Goal: Task Accomplishment & Management: Complete application form

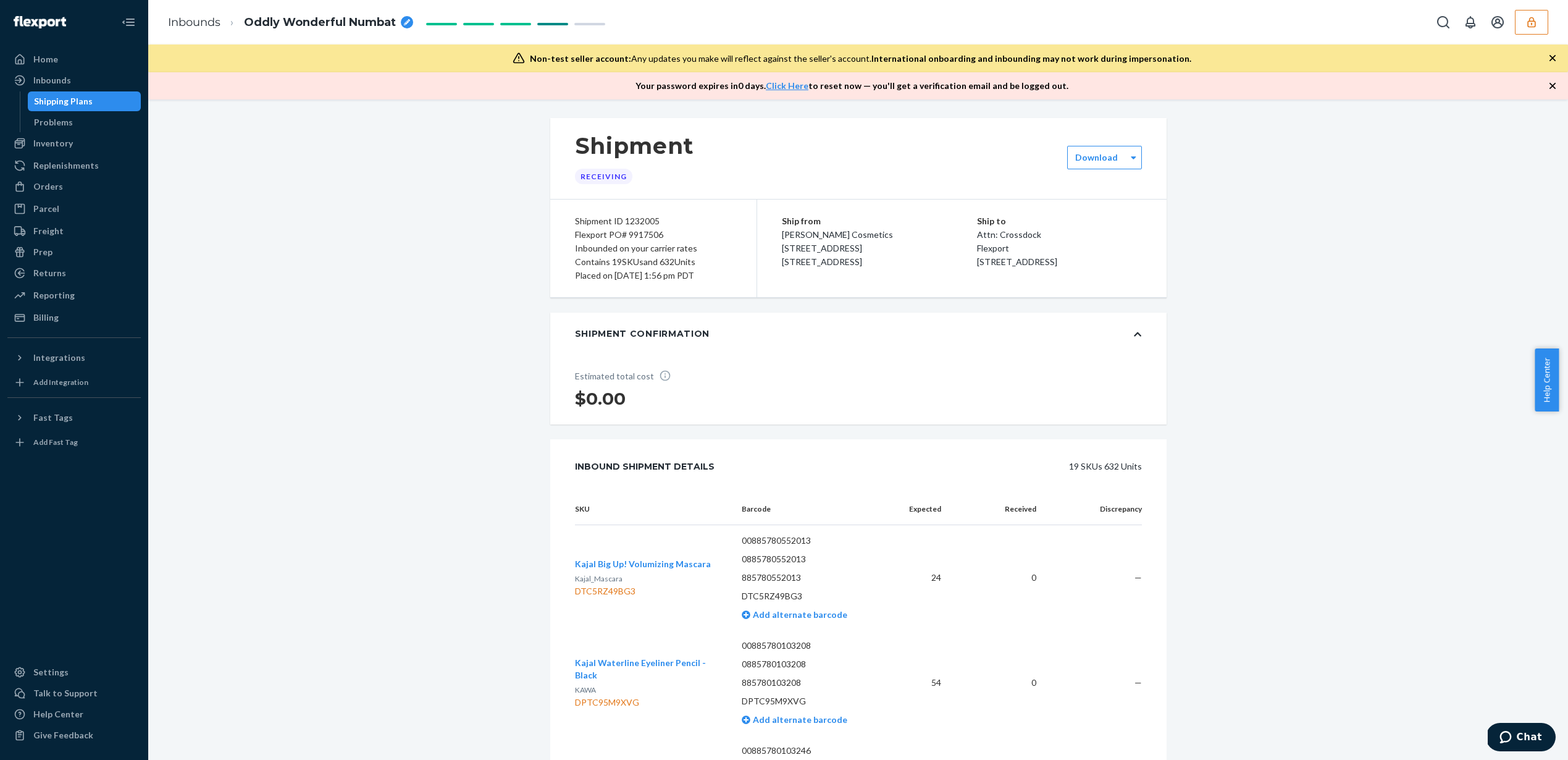
scroll to position [2777, 0]
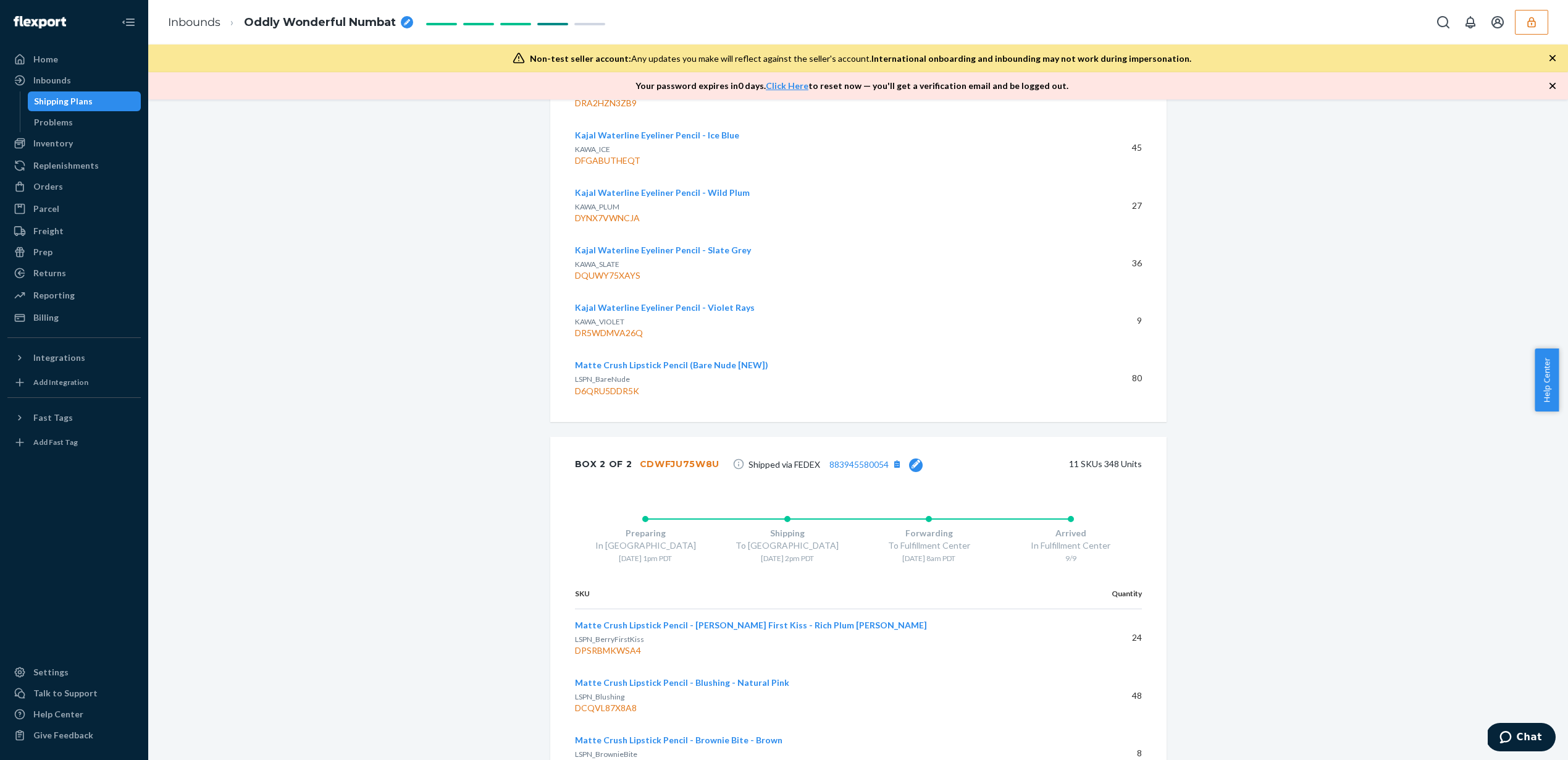
click at [1534, 23] on icon "button" at bounding box center [1531, 22] width 12 height 12
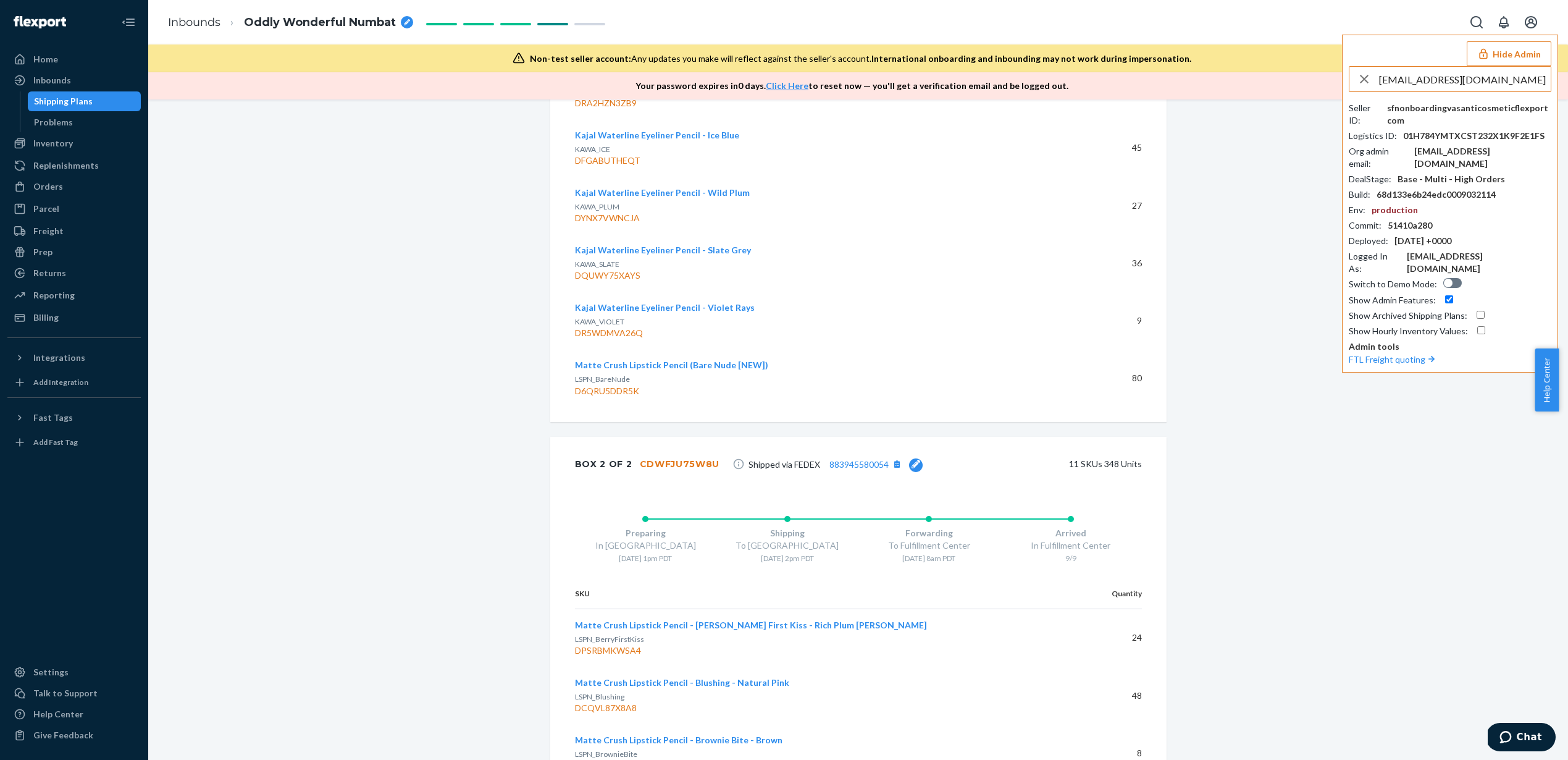
type input "info@themilkbarcollective.com"
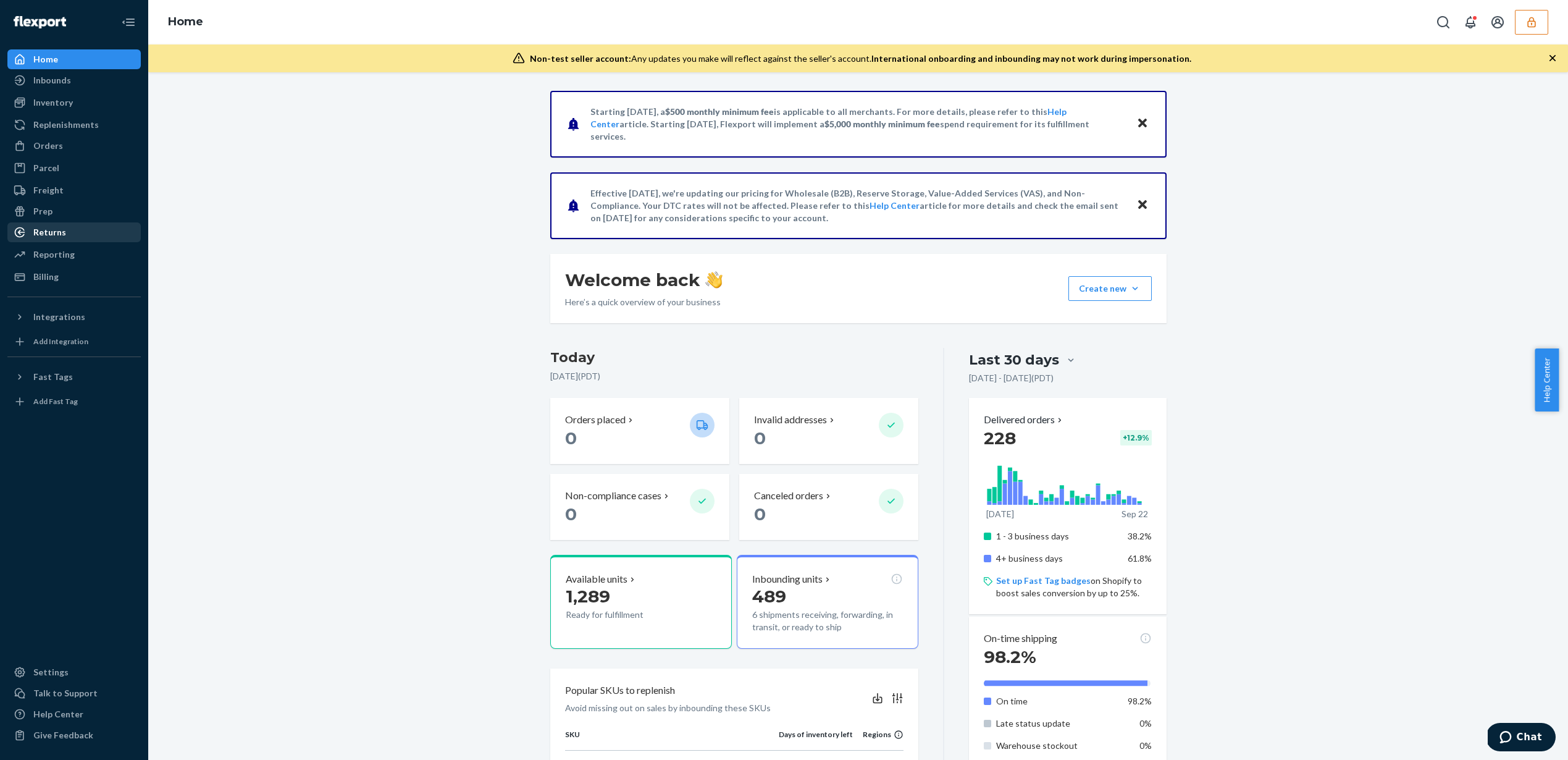
click at [46, 242] on link "Returns" at bounding box center [74, 232] width 133 height 20
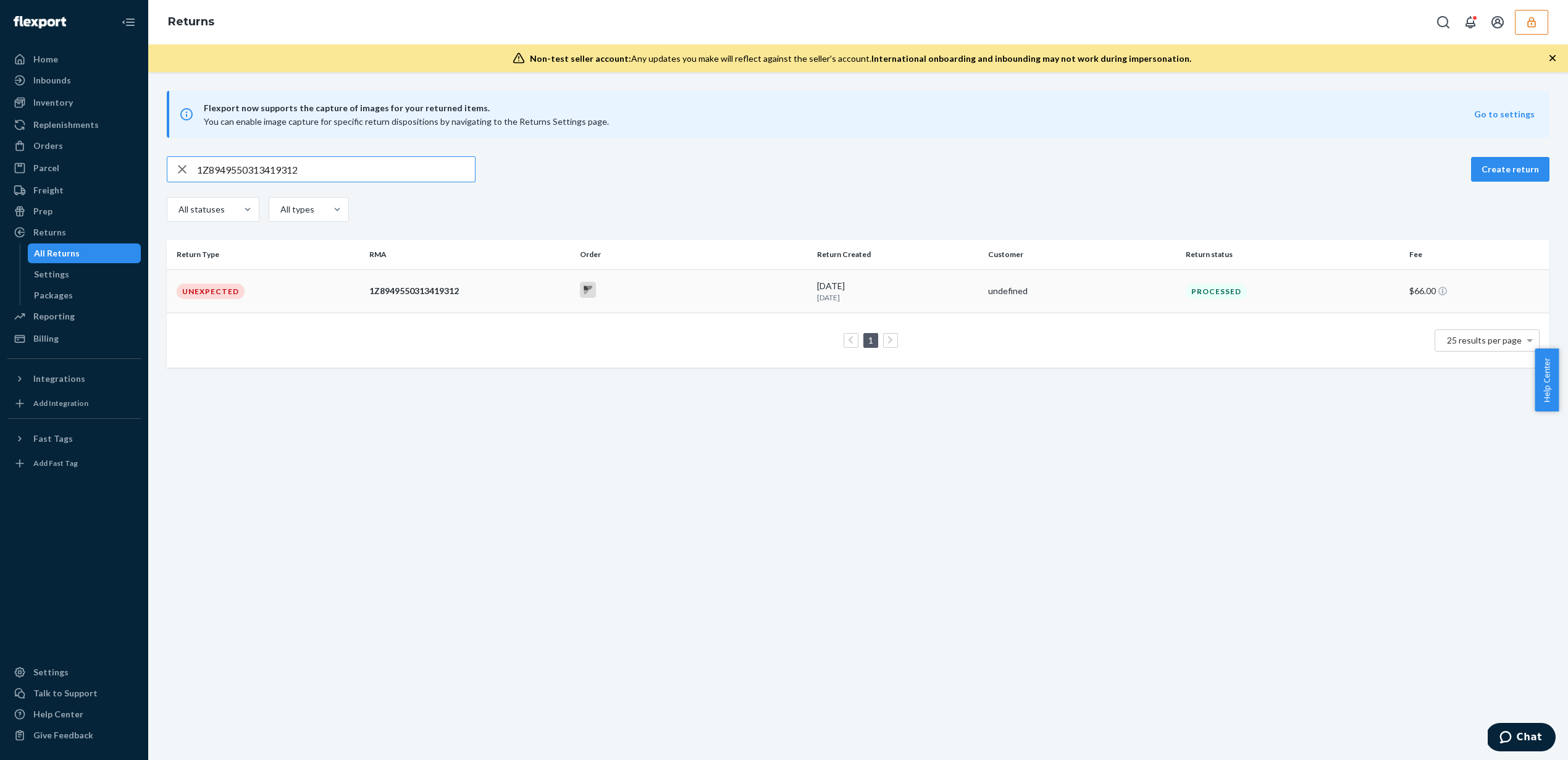
type input "1Z8949550313419312"
click at [1031, 291] on div "undefined" at bounding box center [1082, 291] width 188 height 12
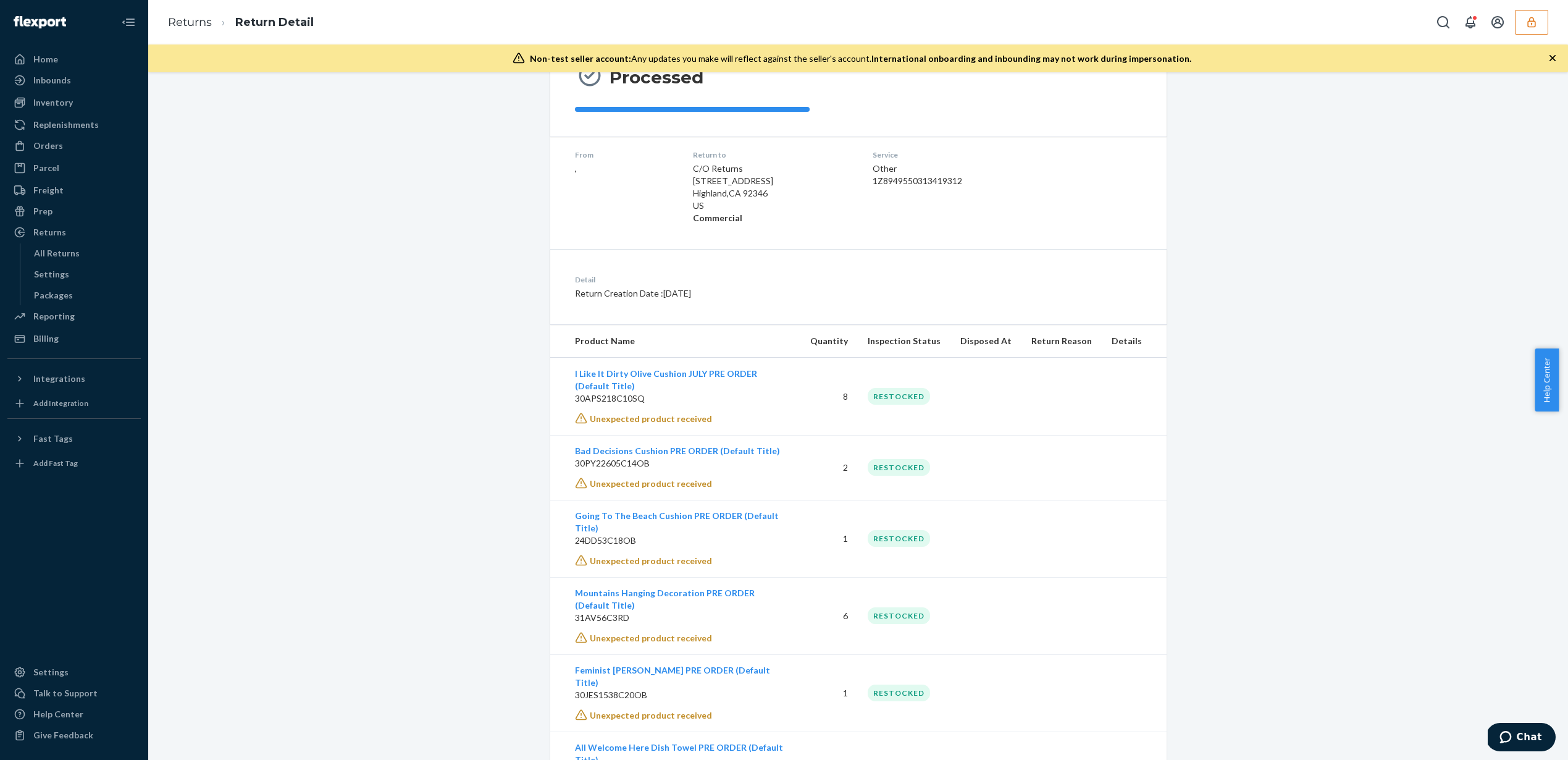
scroll to position [159, 0]
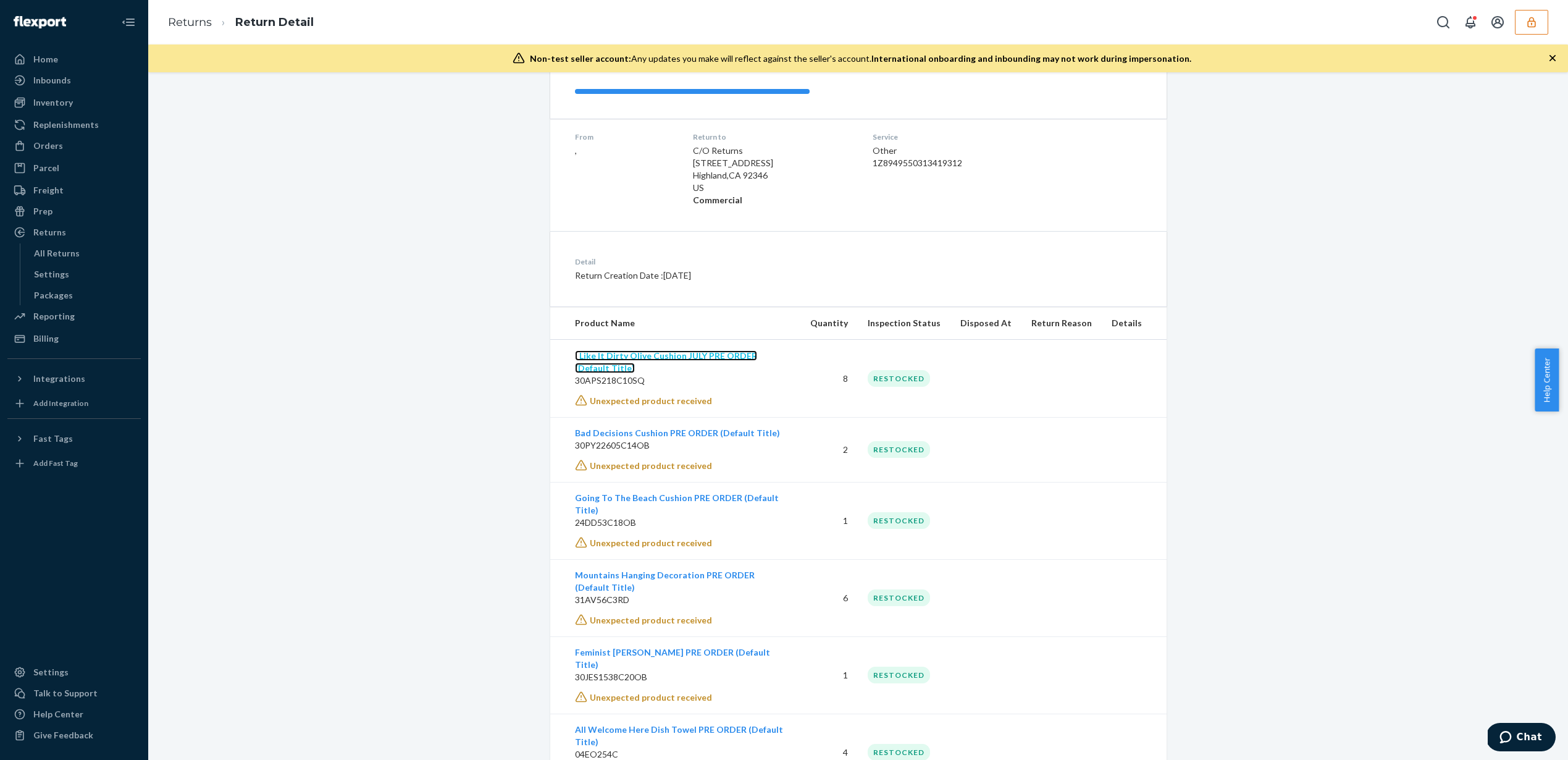
click at [683, 352] on link "I Like It Dirty Olive Cushion JULY PRE ORDER (Default Title)" at bounding box center [666, 361] width 182 height 23
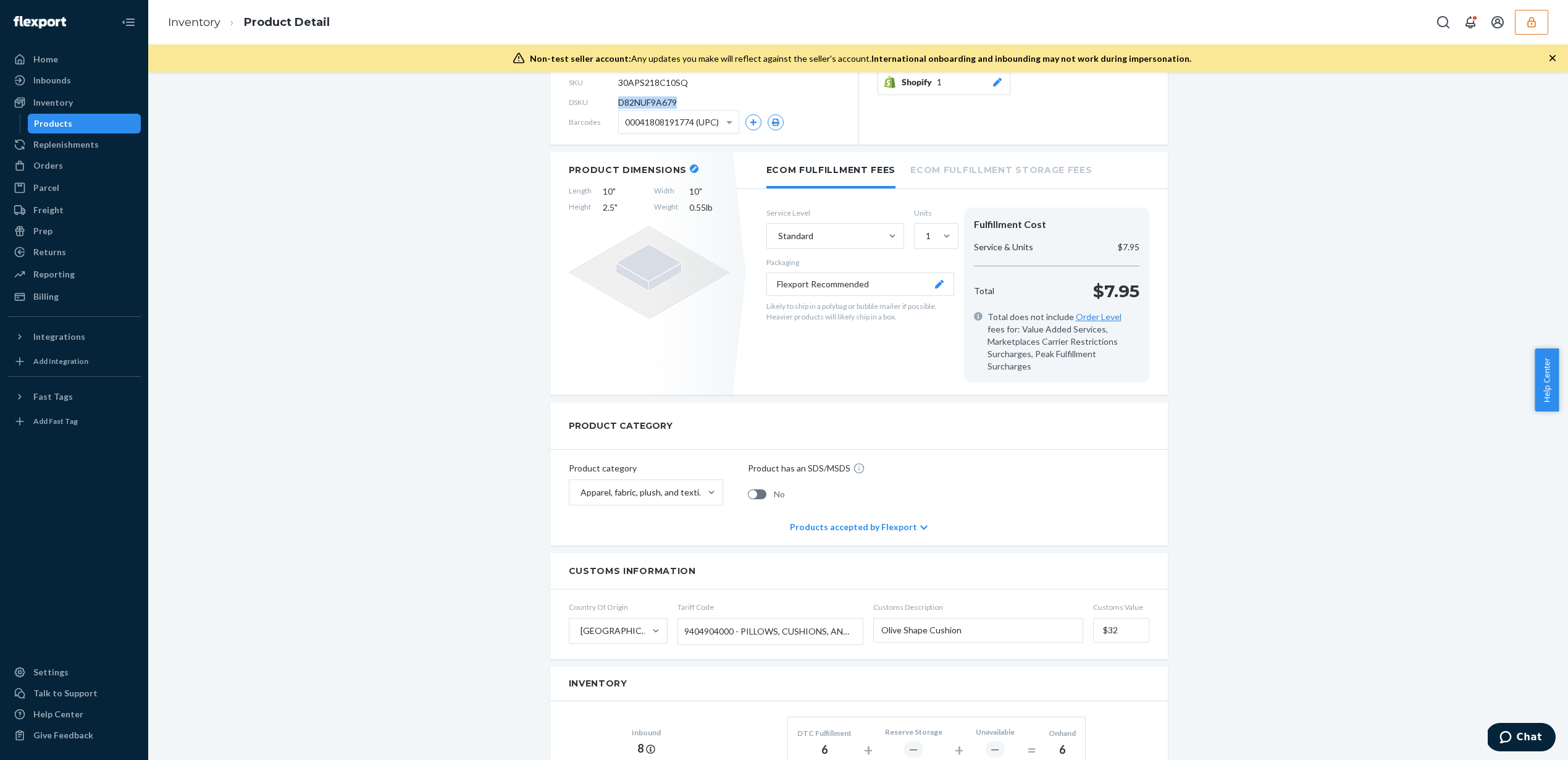
scroll to position [14, 0]
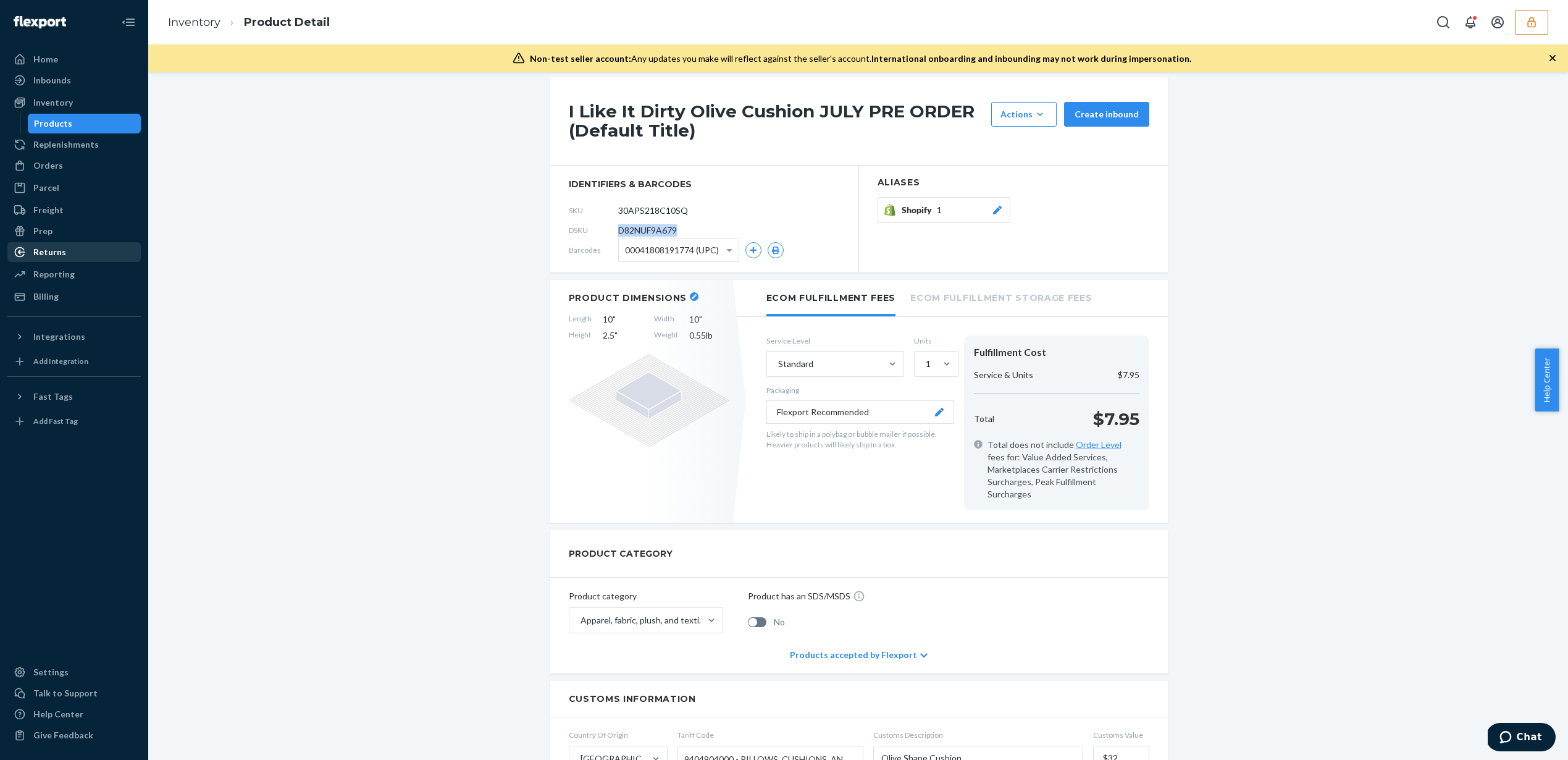
click at [62, 254] on div "Returns" at bounding box center [50, 252] width 33 height 12
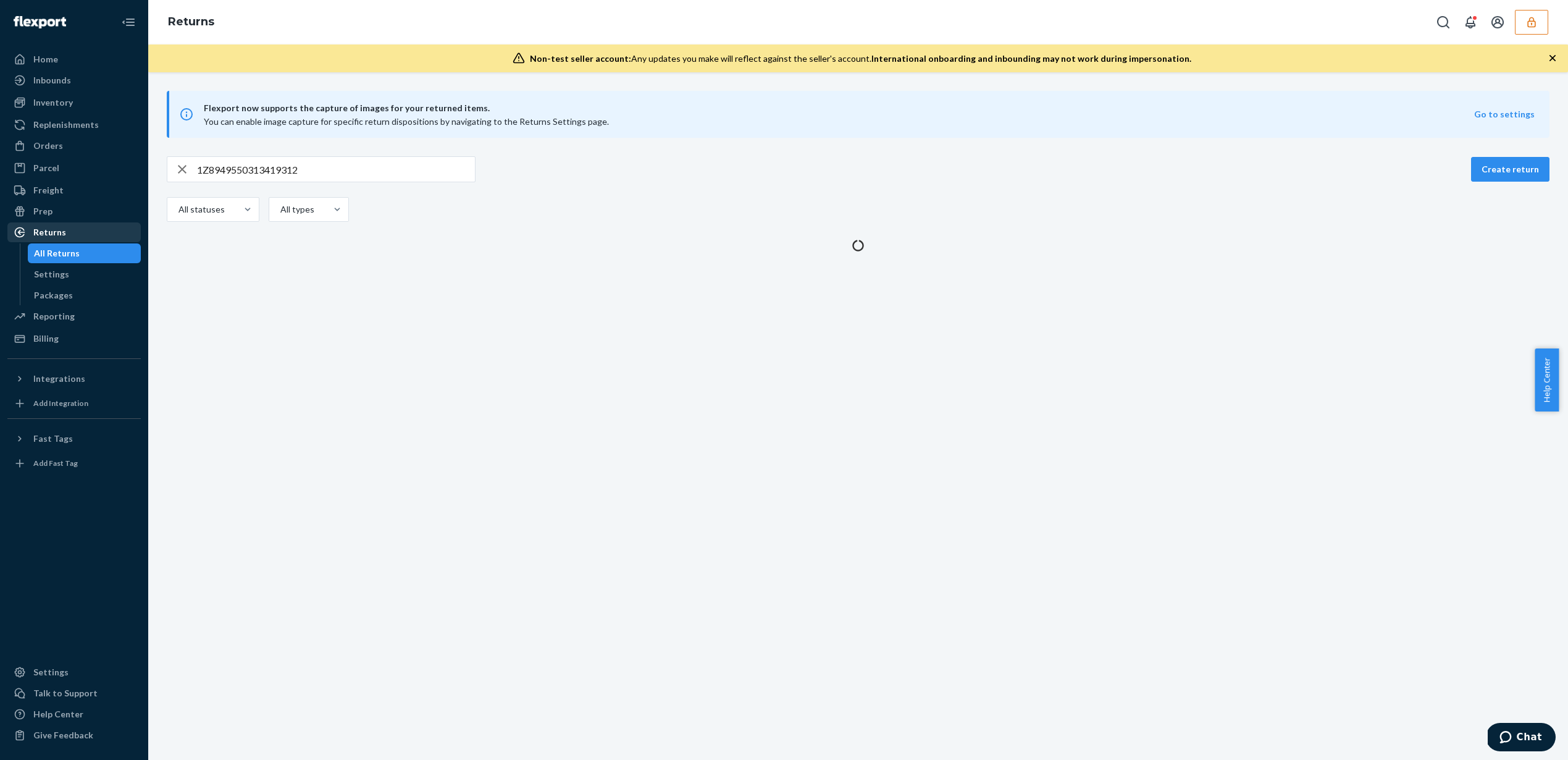
click at [62, 254] on div "All Returns" at bounding box center [57, 254] width 46 height 12
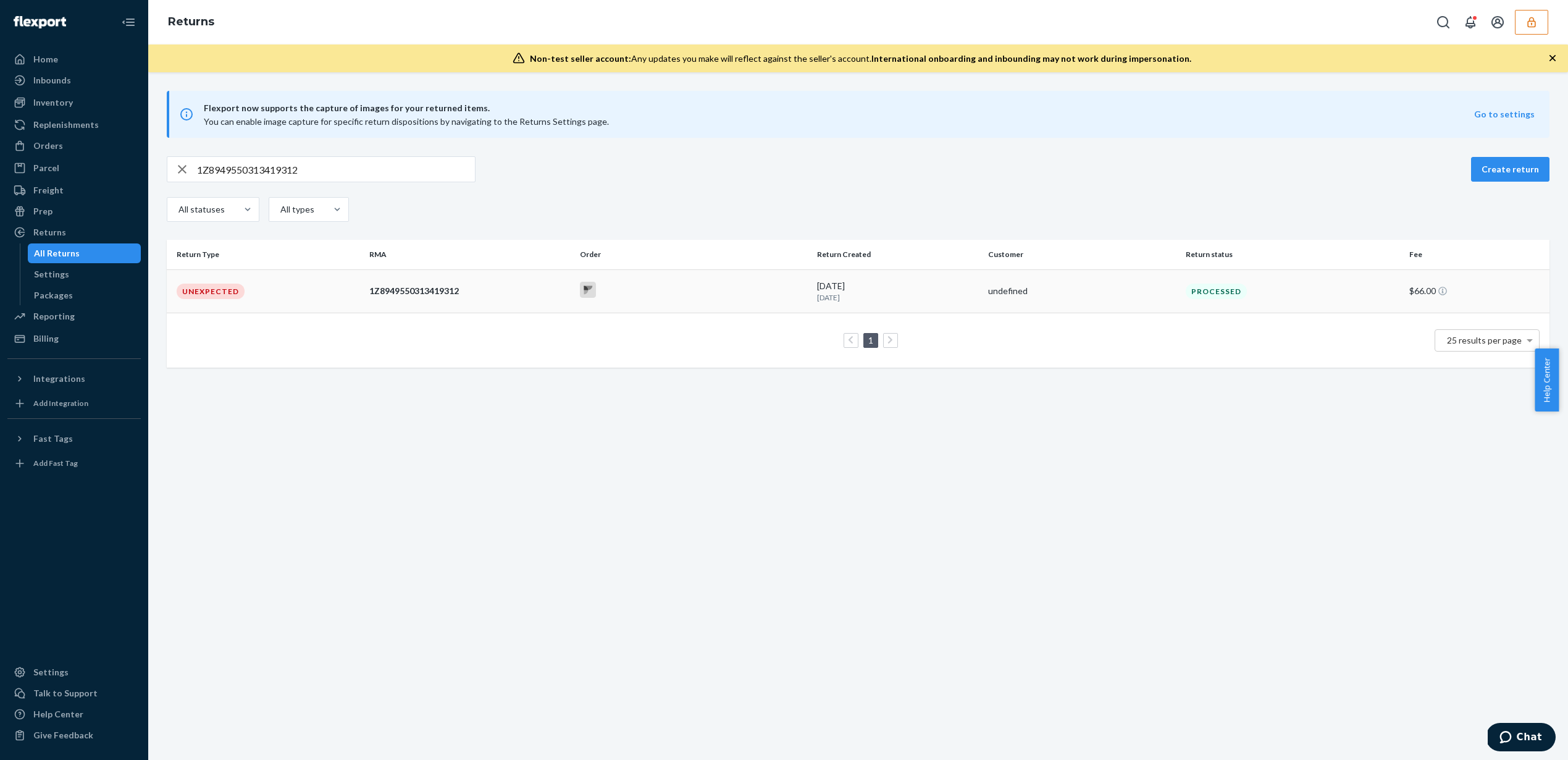
click at [584, 289] on polygon at bounding box center [586, 288] width 4 height 4
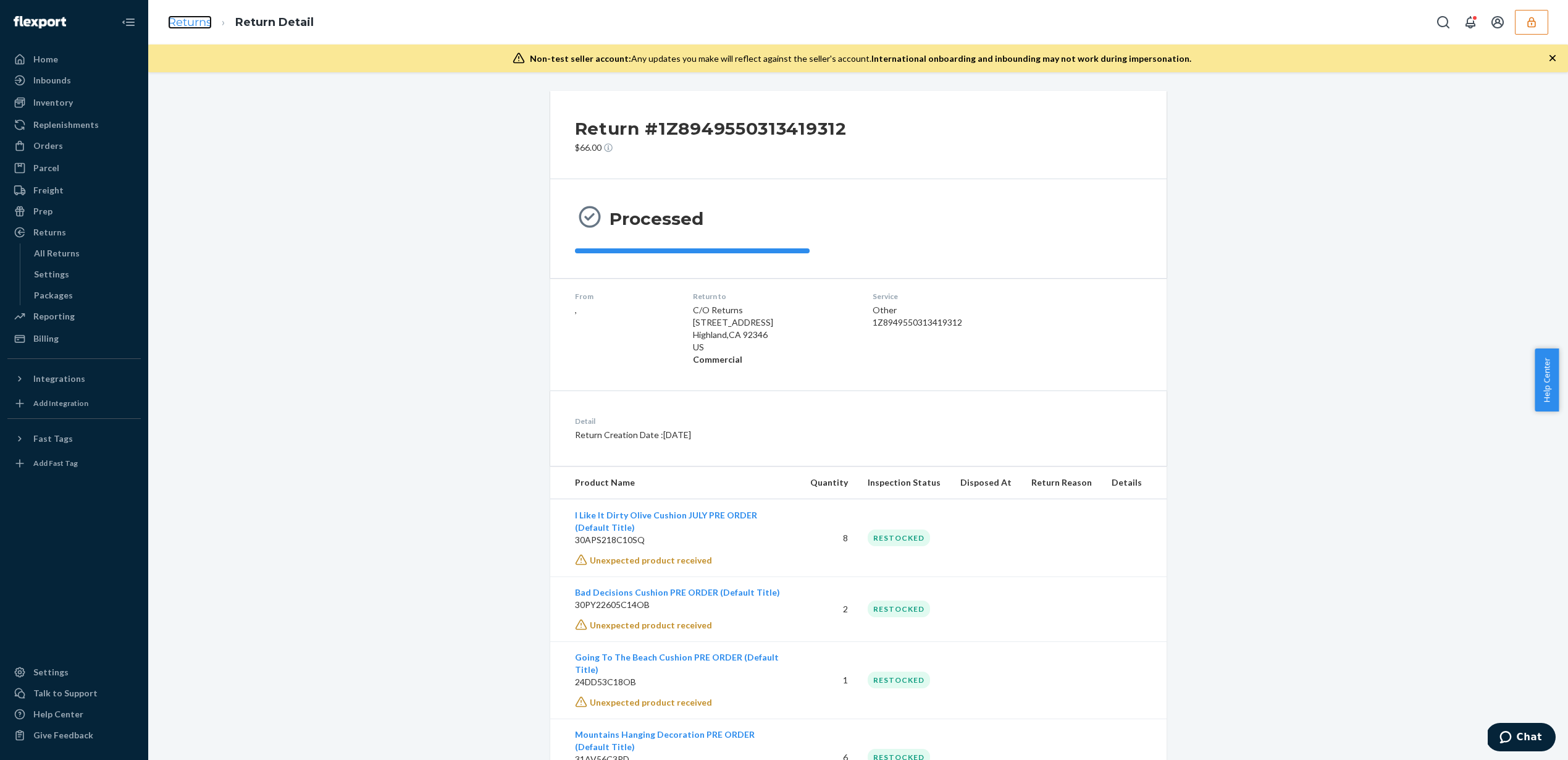
click at [176, 22] on link "Returns" at bounding box center [190, 22] width 44 height 14
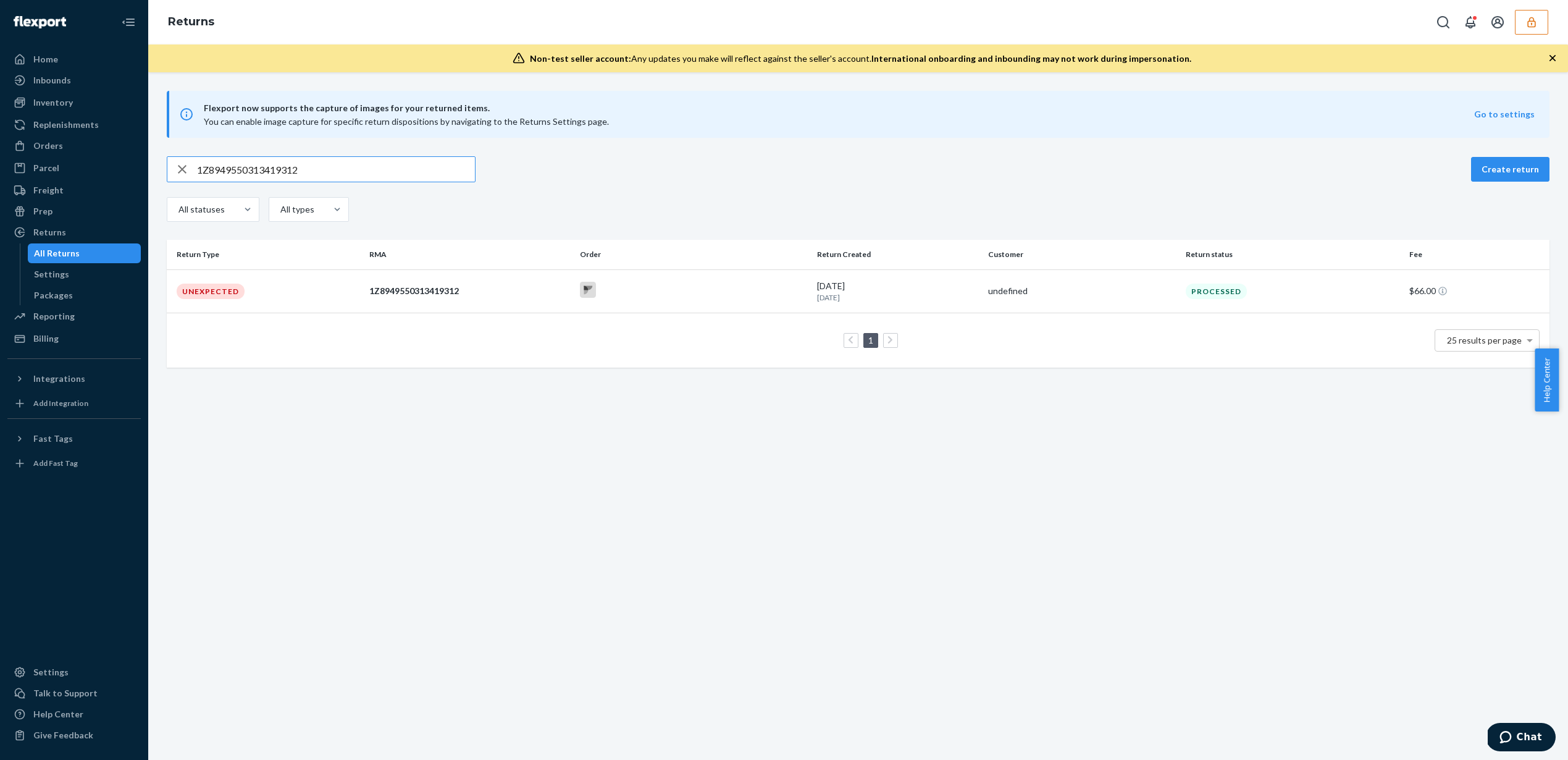
click at [186, 167] on icon "button" at bounding box center [182, 169] width 15 height 25
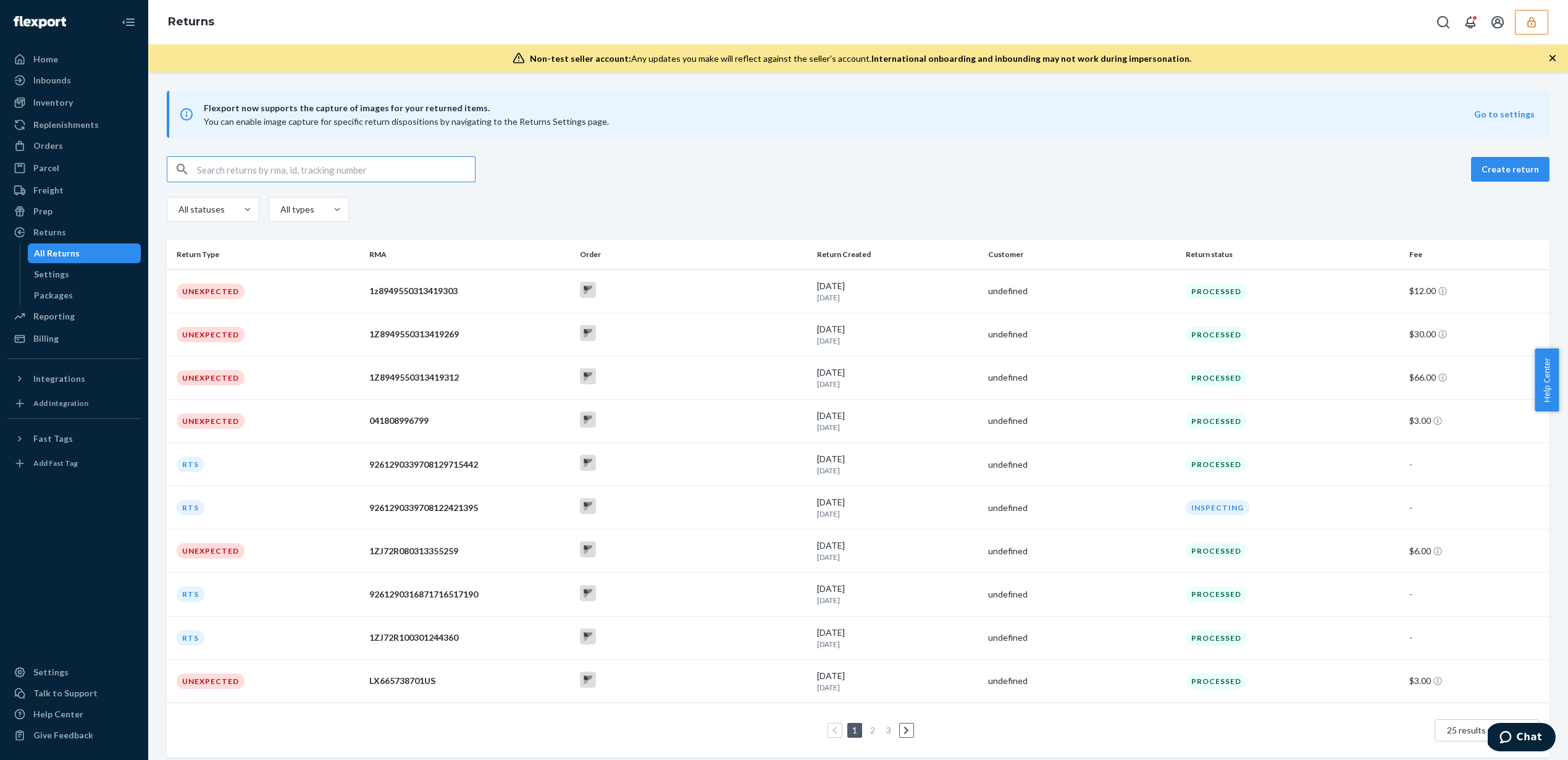
paste input "1z8949550313419303"
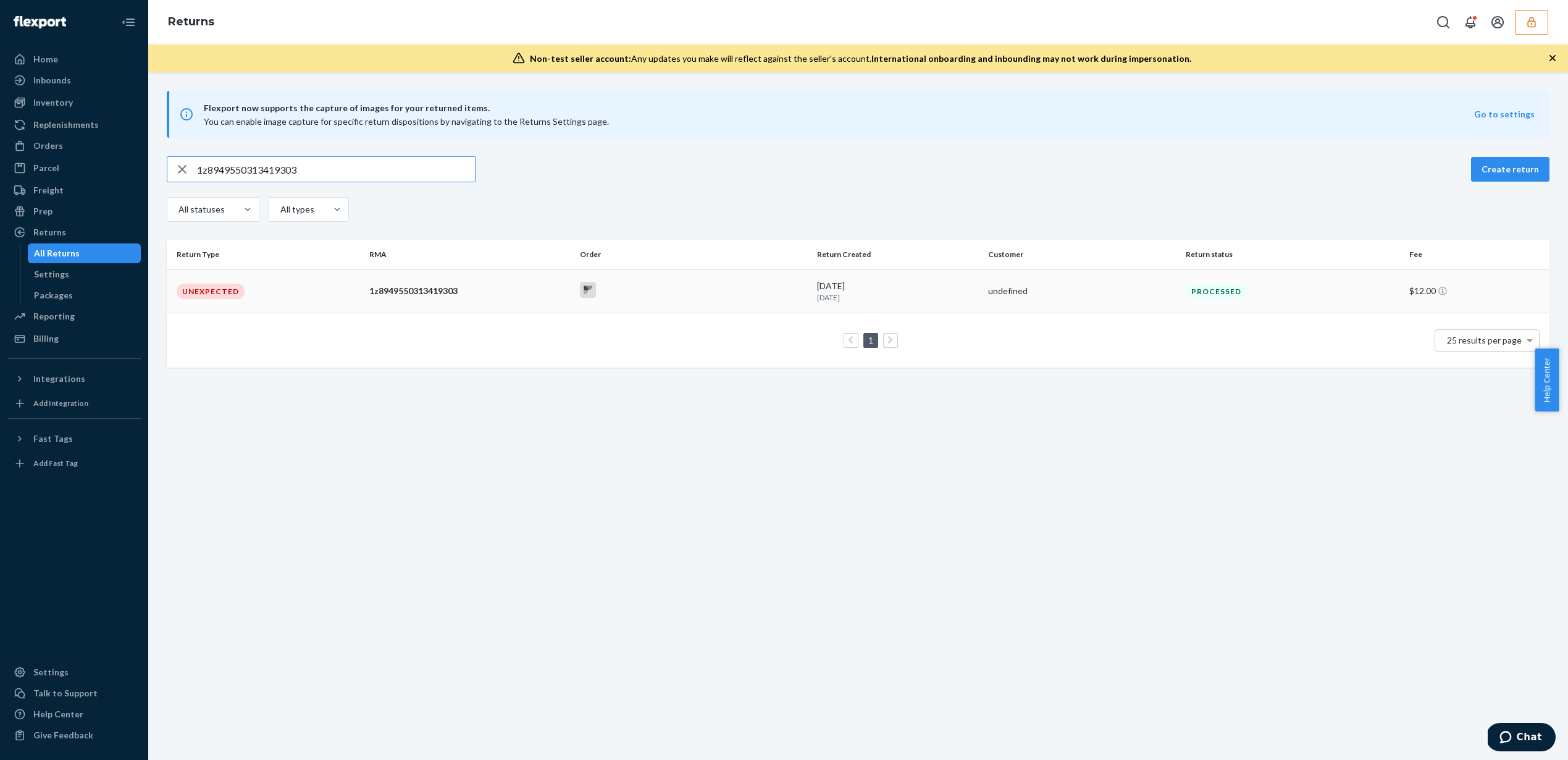
type input "1z8949550313419303"
click at [717, 299] on div at bounding box center [693, 291] width 227 height 19
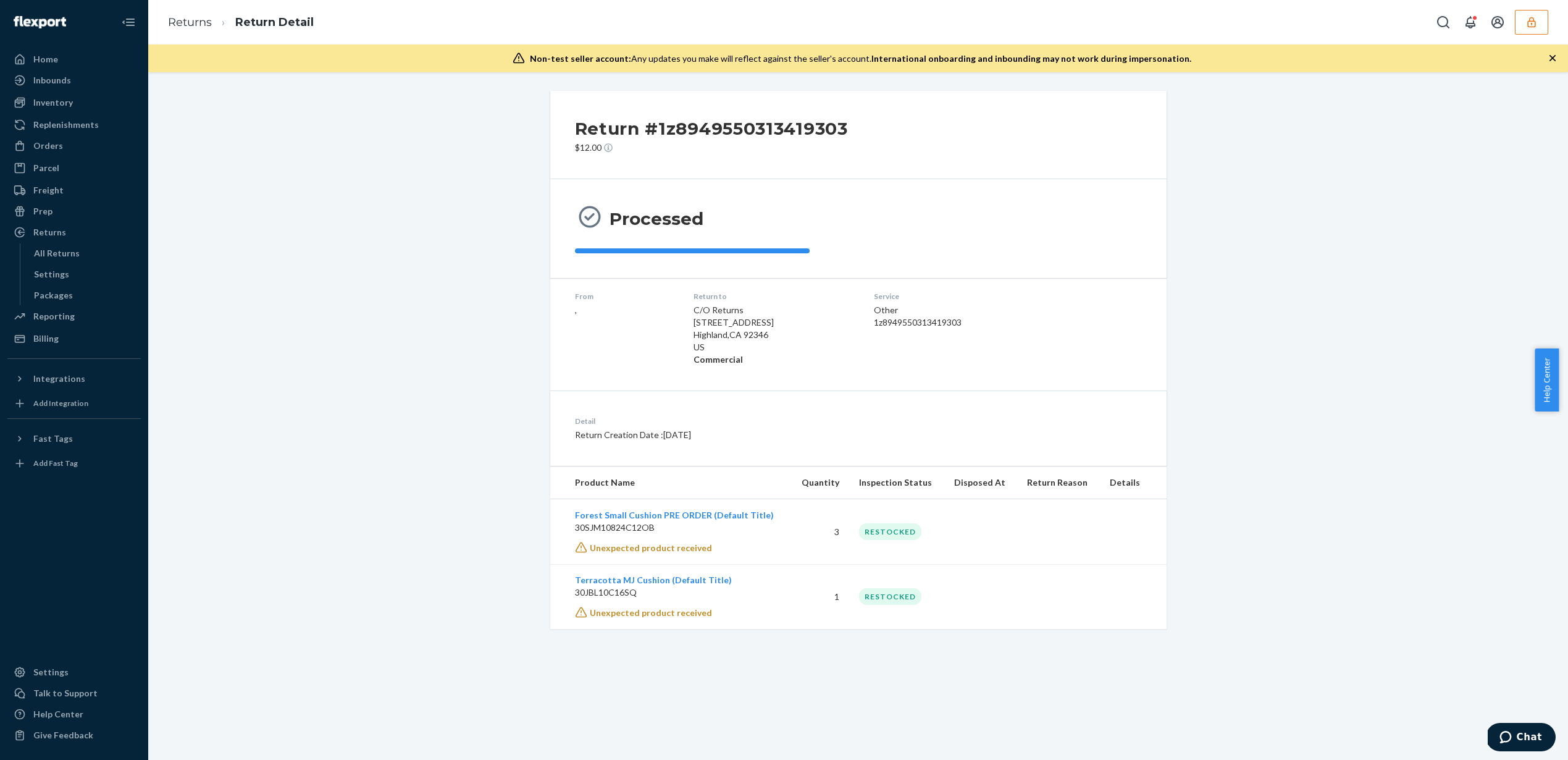
click at [576, 615] on icon at bounding box center [580, 612] width 11 height 11
click at [575, 363] on div "From ," at bounding box center [624, 329] width 99 height 75
click at [65, 334] on div "Billing" at bounding box center [74, 338] width 131 height 17
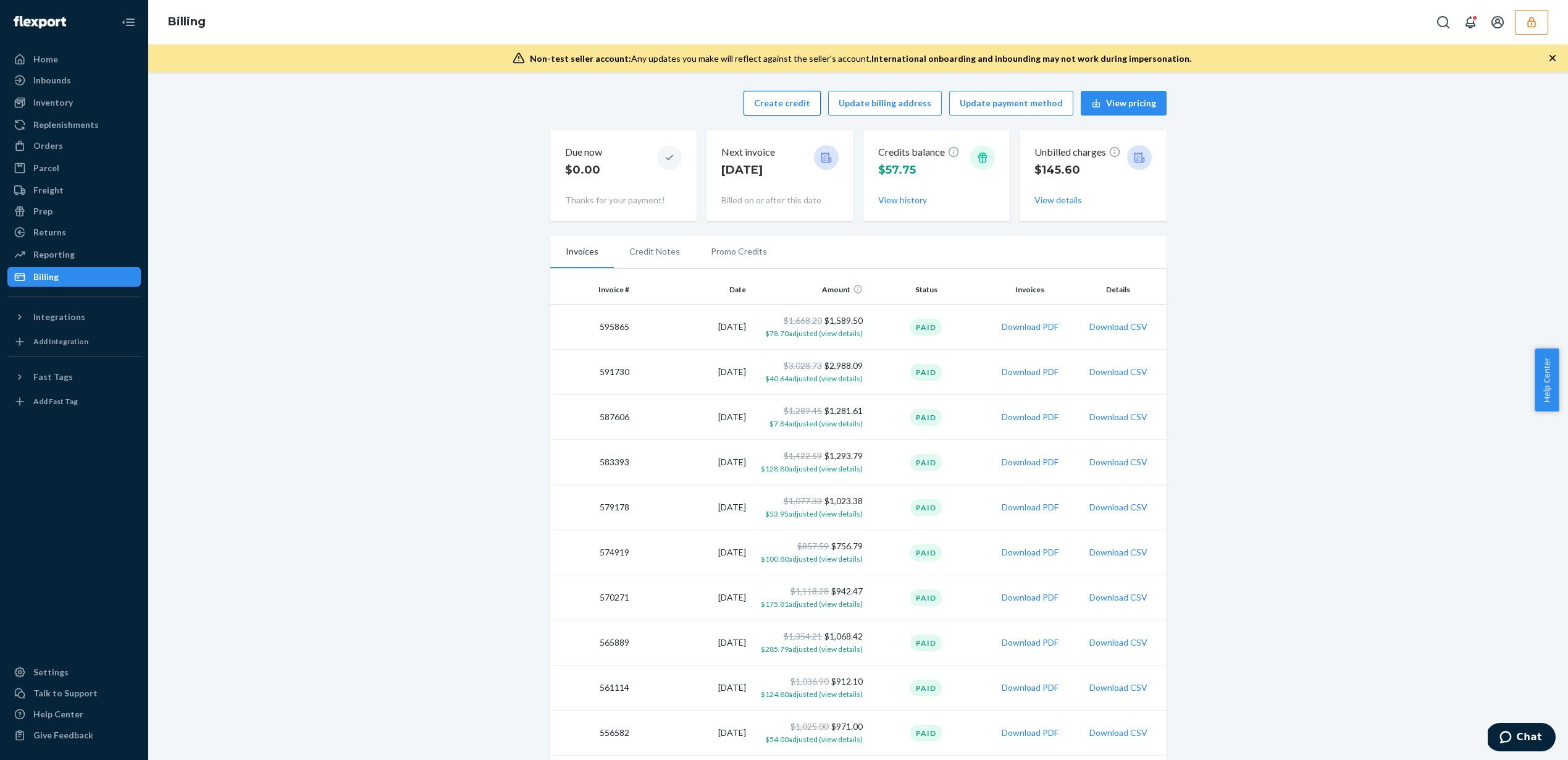
click at [771, 101] on button "Create credit" at bounding box center [782, 104] width 77 height 25
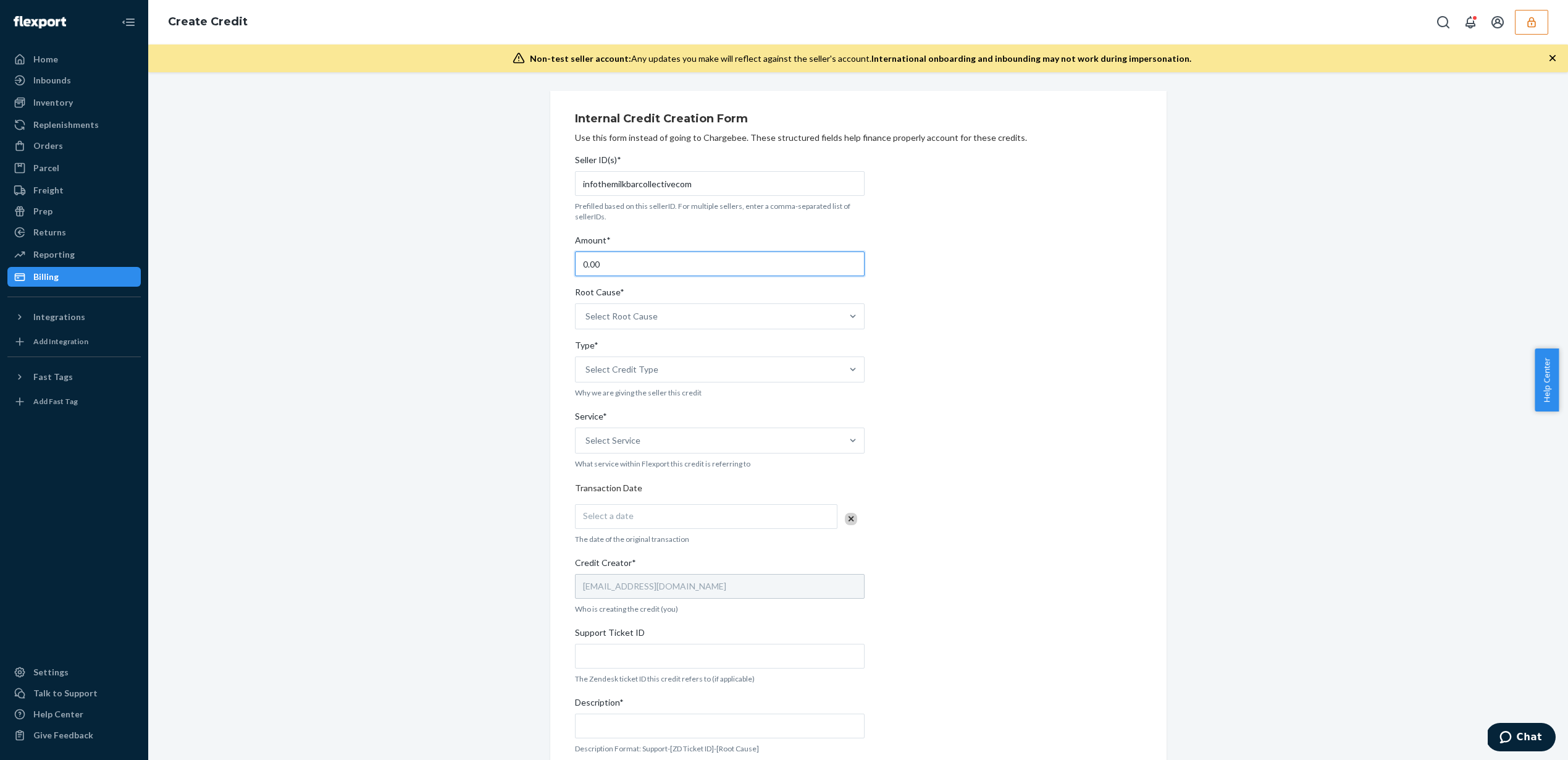
drag, startPoint x: 642, startPoint y: 263, endPoint x: 495, endPoint y: 258, distance: 147.1
click at [474, 261] on div "Internal Credit Creation Form Use this form instead of going to Chargebee. Thes…" at bounding box center [858, 486] width 1401 height 790
type input "108.00"
click at [724, 311] on div "Select Root Cause" at bounding box center [709, 316] width 266 height 25
click at [587, 311] on input "Root Cause* Select Root Cause" at bounding box center [586, 316] width 1 height 12
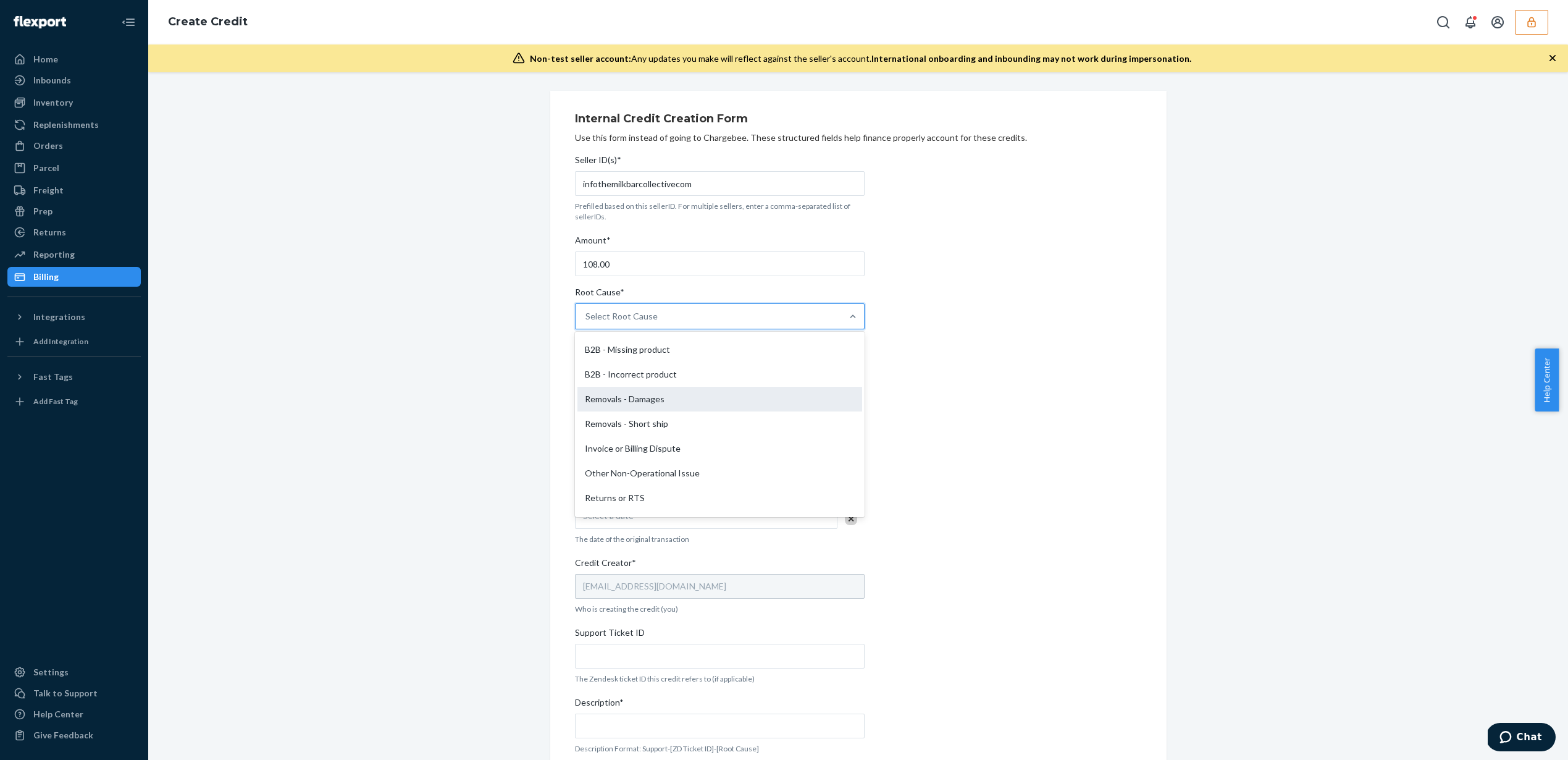
scroll to position [536, 0]
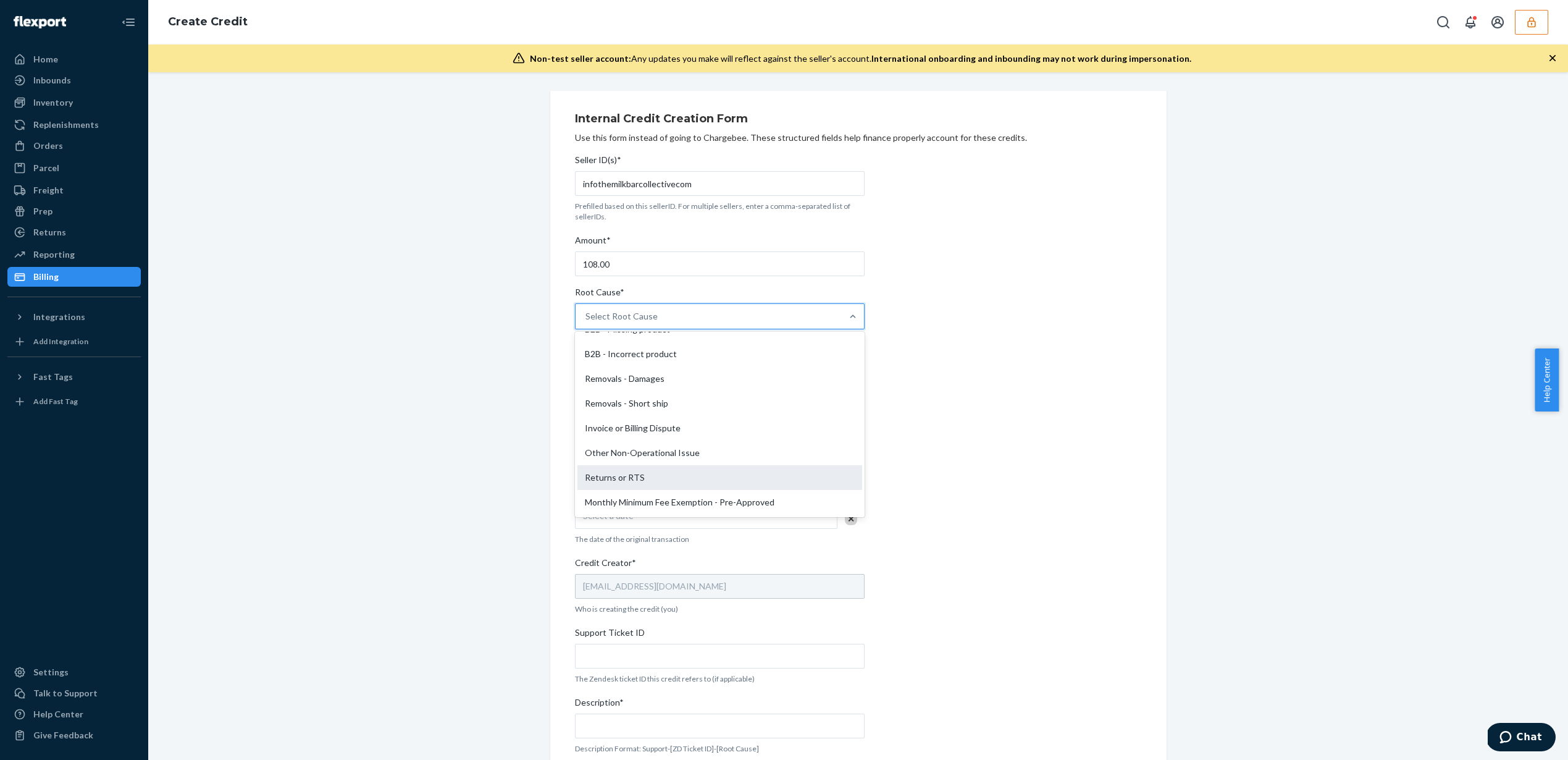
click at [660, 484] on div "Returns or RTS" at bounding box center [720, 478] width 285 height 25
click at [587, 322] on input "Root Cause* option Returns or RTS focused, 28 of 29. 29 results available. Use …" at bounding box center [586, 316] width 1 height 12
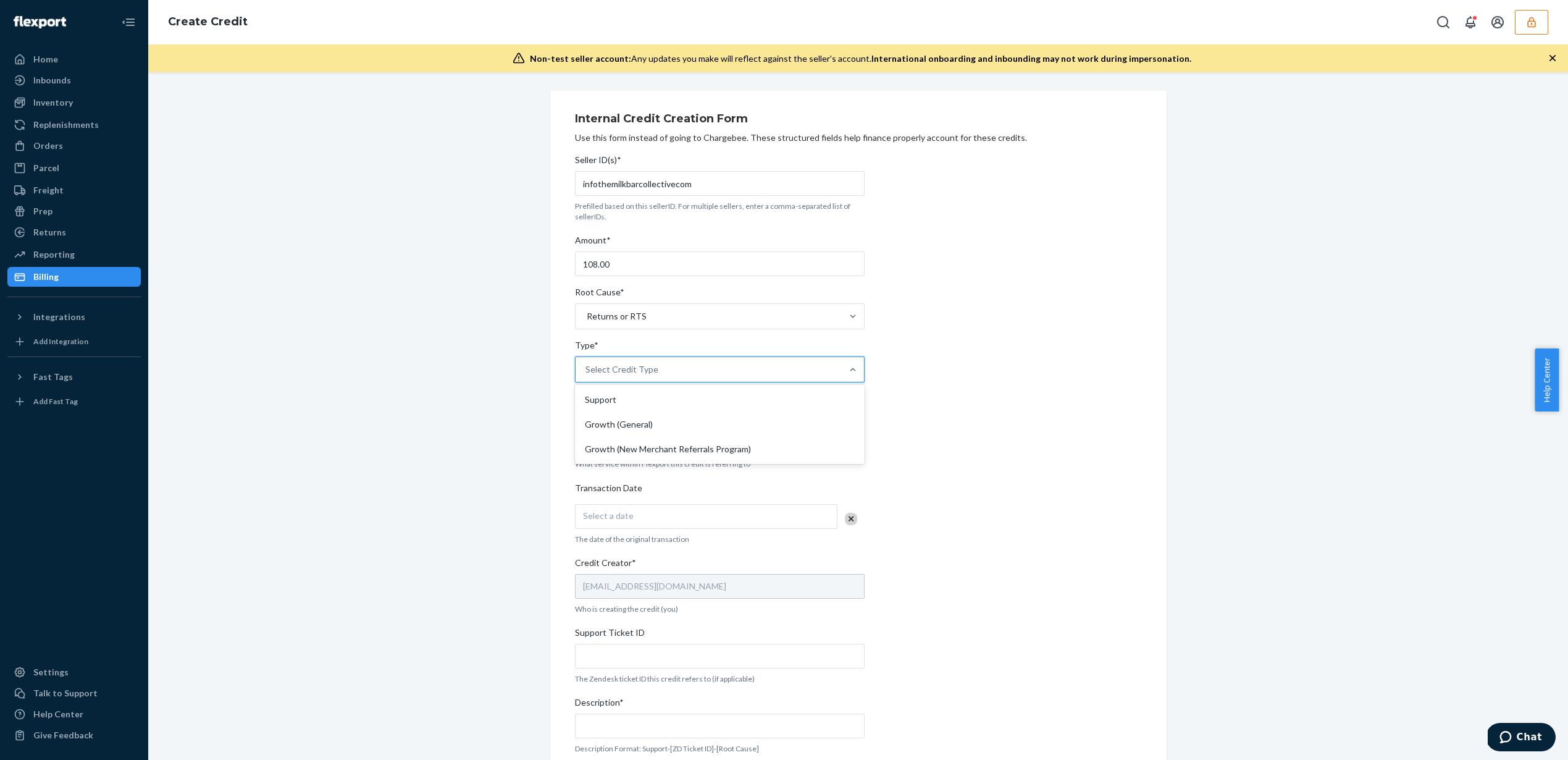
click at [728, 376] on div "Select Credit Type" at bounding box center [709, 369] width 266 height 25
click at [587, 376] on input "Type* option Support focused, 1 of 3. 3 results available. Use Up and Down to c…" at bounding box center [586, 369] width 1 height 12
click at [719, 407] on div "Support" at bounding box center [720, 400] width 285 height 25
click at [587, 376] on input "Type* option Support focused, 1 of 3. 3 results available. Use Up and Down to c…" at bounding box center [586, 369] width 1 height 12
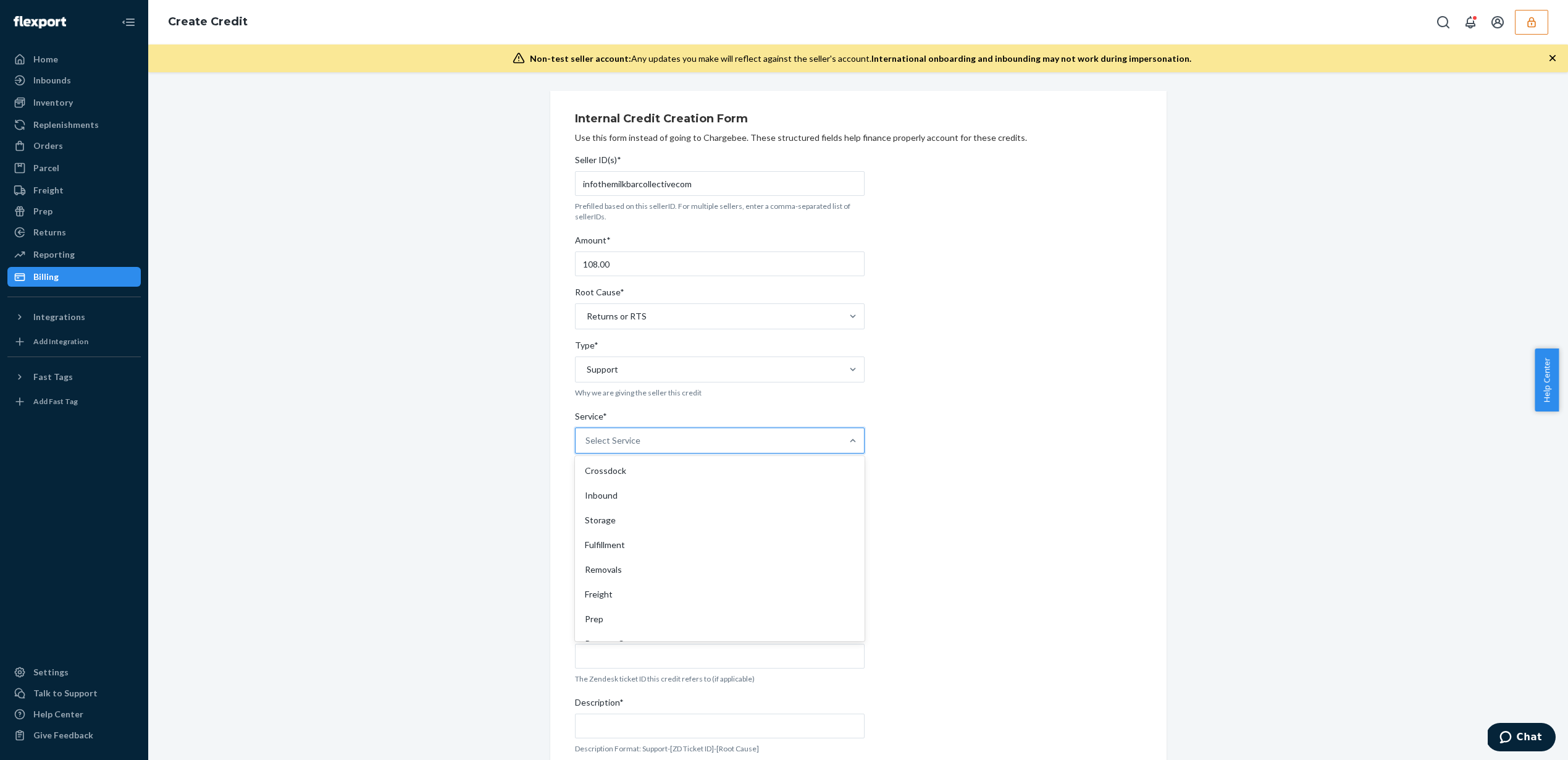
click at [698, 441] on div "Select Service" at bounding box center [709, 441] width 266 height 25
click at [587, 441] on input "Service* option Crossdock focused, 1 of 10. 10 results available. Use Up and Do…" at bounding box center [586, 441] width 1 height 12
click at [686, 606] on div "Returns" at bounding box center [720, 602] width 285 height 25
click at [587, 447] on input "Service* option Returns focused, 9 of 10. 10 results available. Use Up and Down…" at bounding box center [586, 441] width 1 height 12
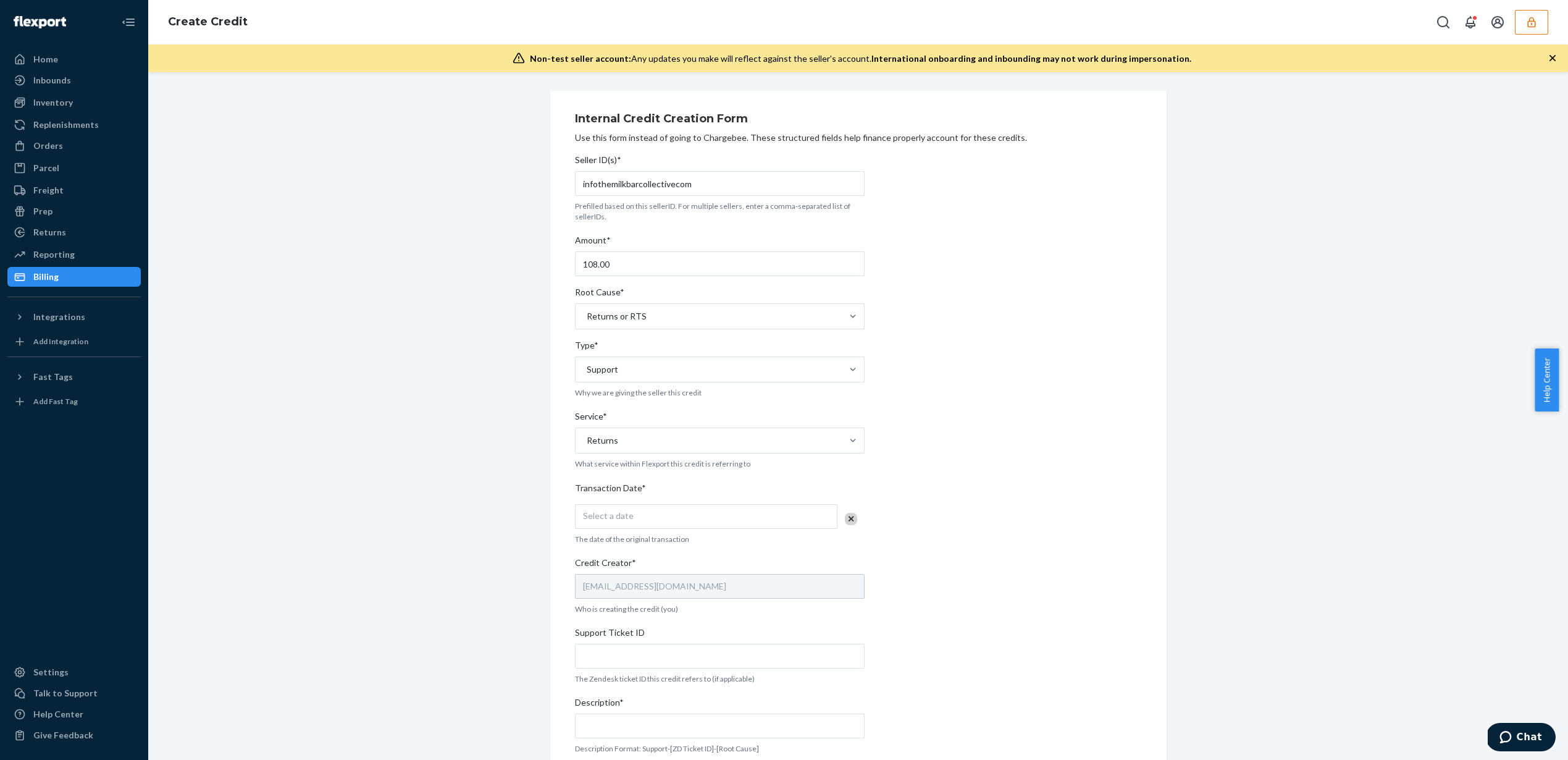
click at [978, 536] on div "Internal Credit Creation Form Use this form instead of going to Chargebee. Thes…" at bounding box center [858, 485] width 567 height 760
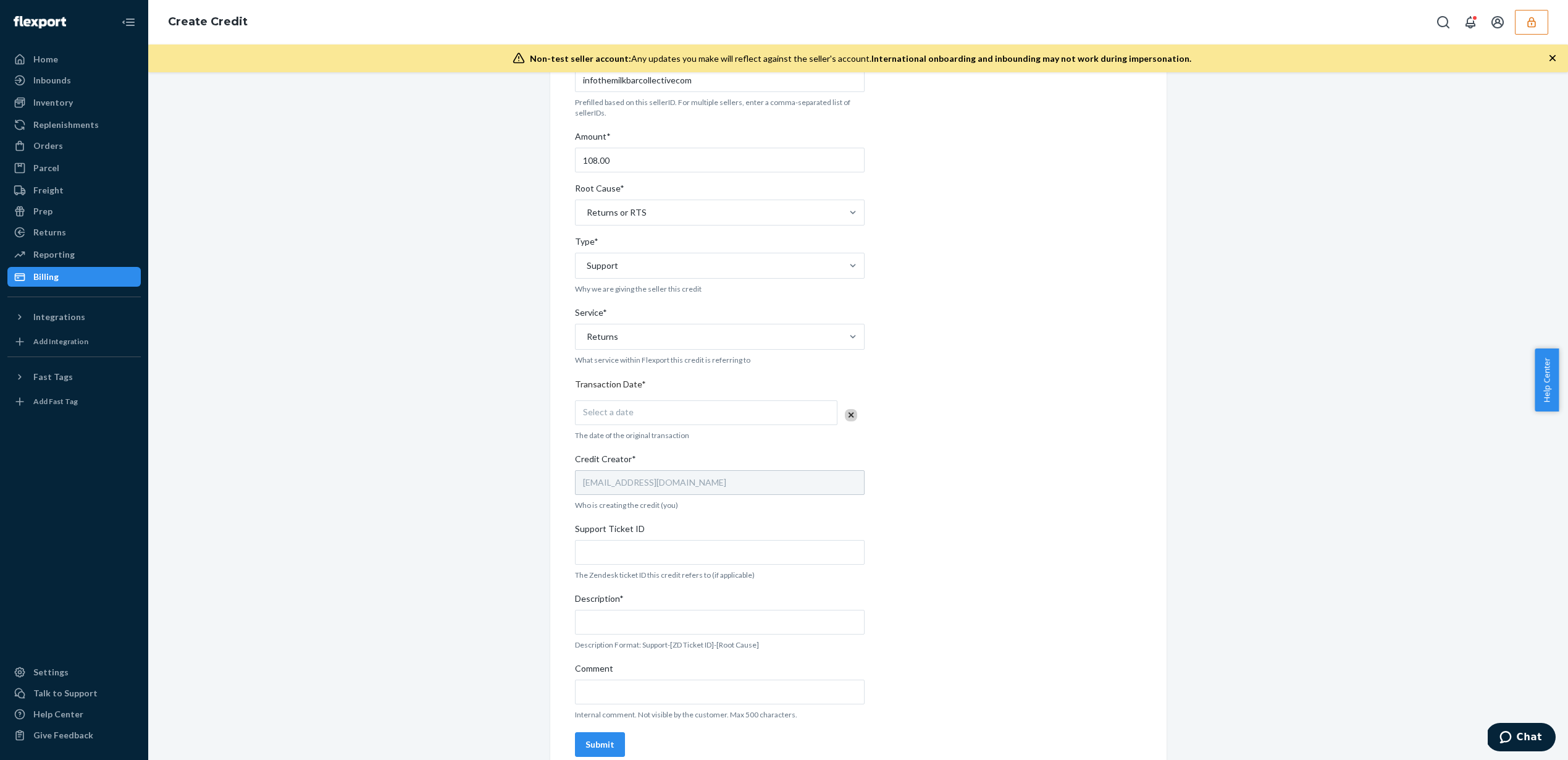
scroll to position [120, 0]
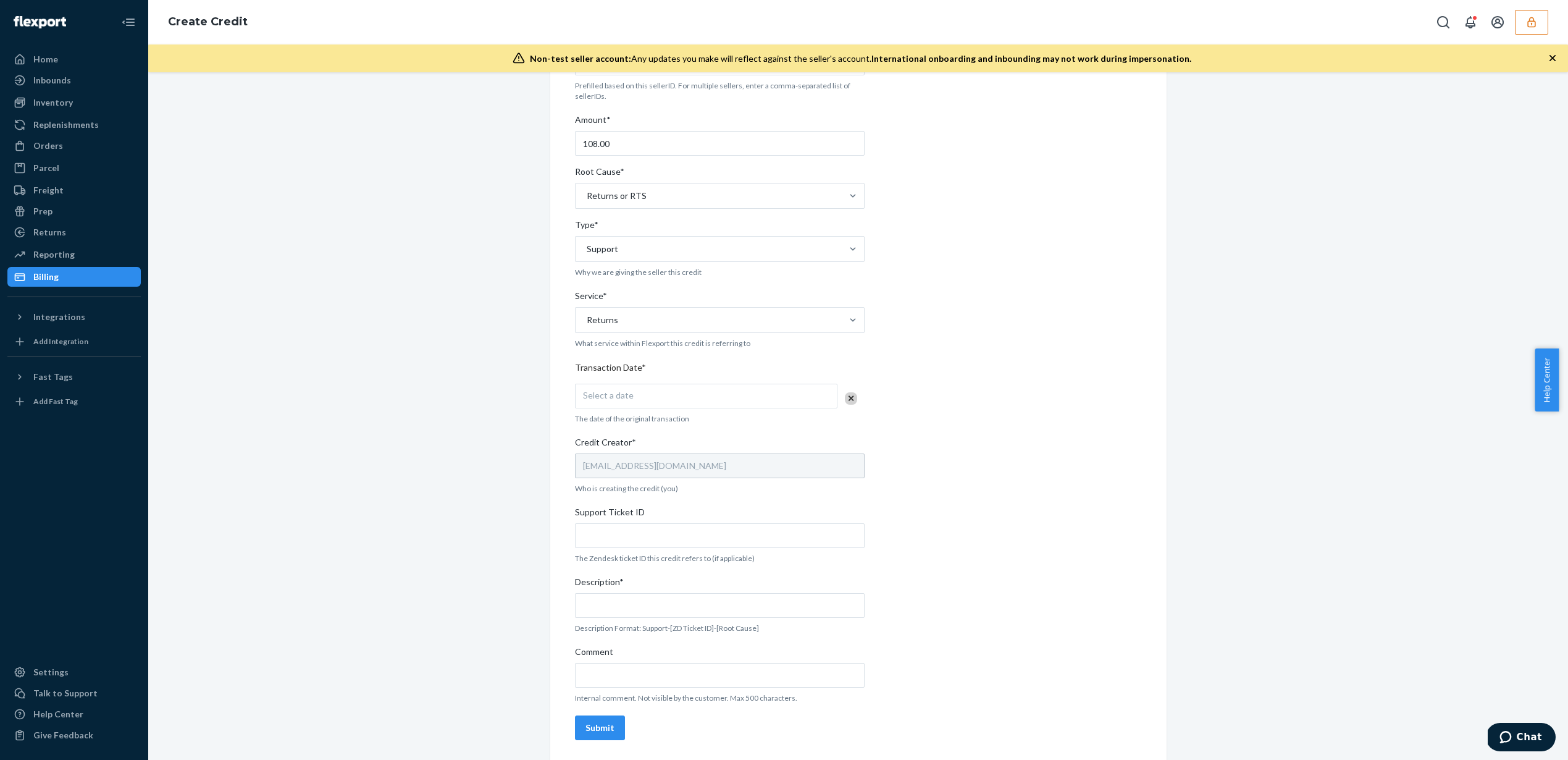
click at [634, 395] on div "Select a date" at bounding box center [706, 396] width 263 height 25
click at [657, 537] on button "22" at bounding box center [652, 538] width 25 height 21
click at [936, 480] on div "Internal Credit Creation Form Use this form instead of going to Chargebee. Thes…" at bounding box center [858, 365] width 567 height 760
click at [681, 530] on input "Support Ticket ID" at bounding box center [720, 536] width 290 height 25
paste input "814579"
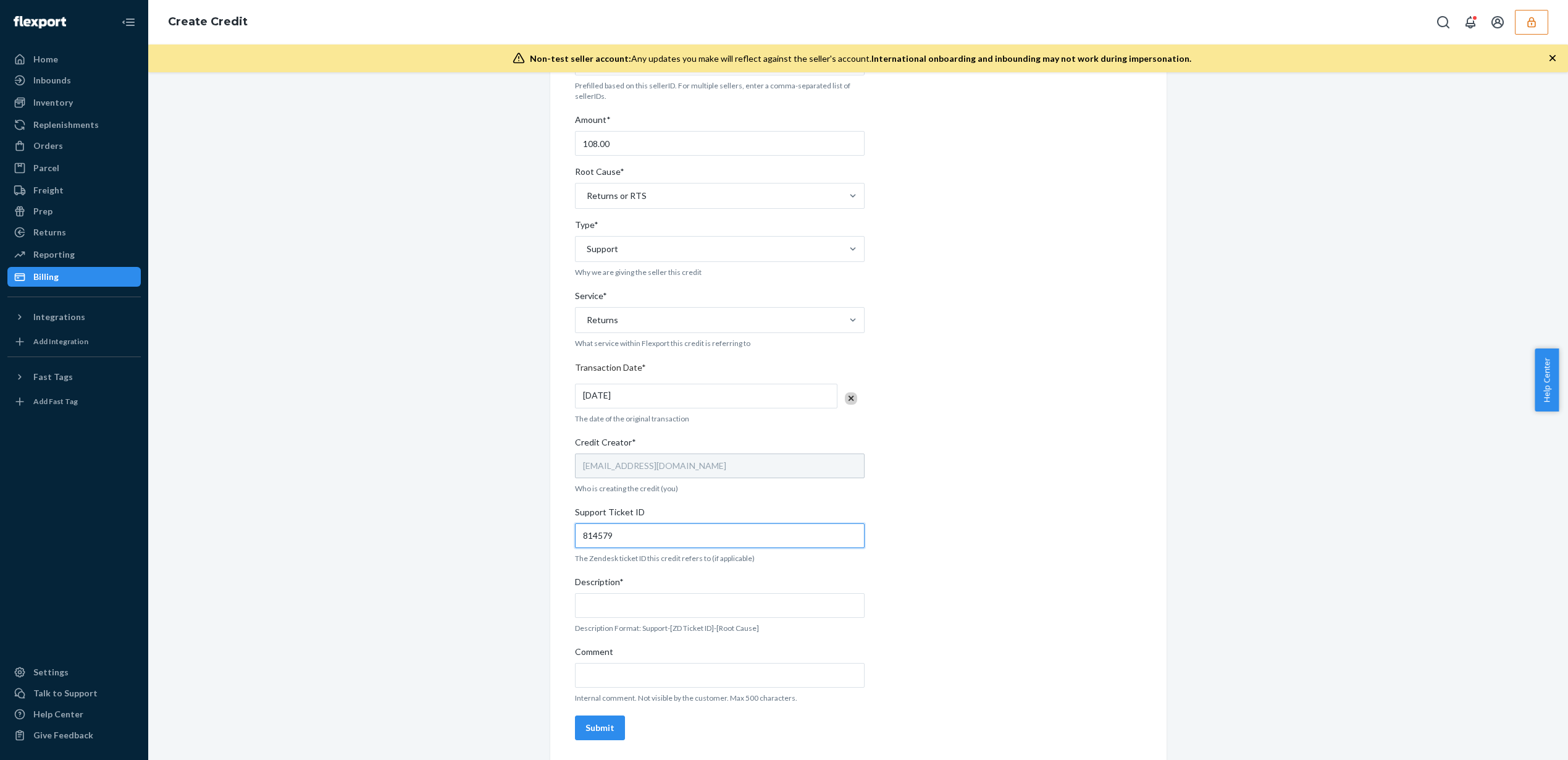
type input "814579"
click at [616, 612] on input "Description*" at bounding box center [720, 606] width 290 height 25
paste input "814579"
type input "Support-[814579]-[Returns or RTS]"
click at [629, 678] on input "Comment" at bounding box center [720, 676] width 290 height 25
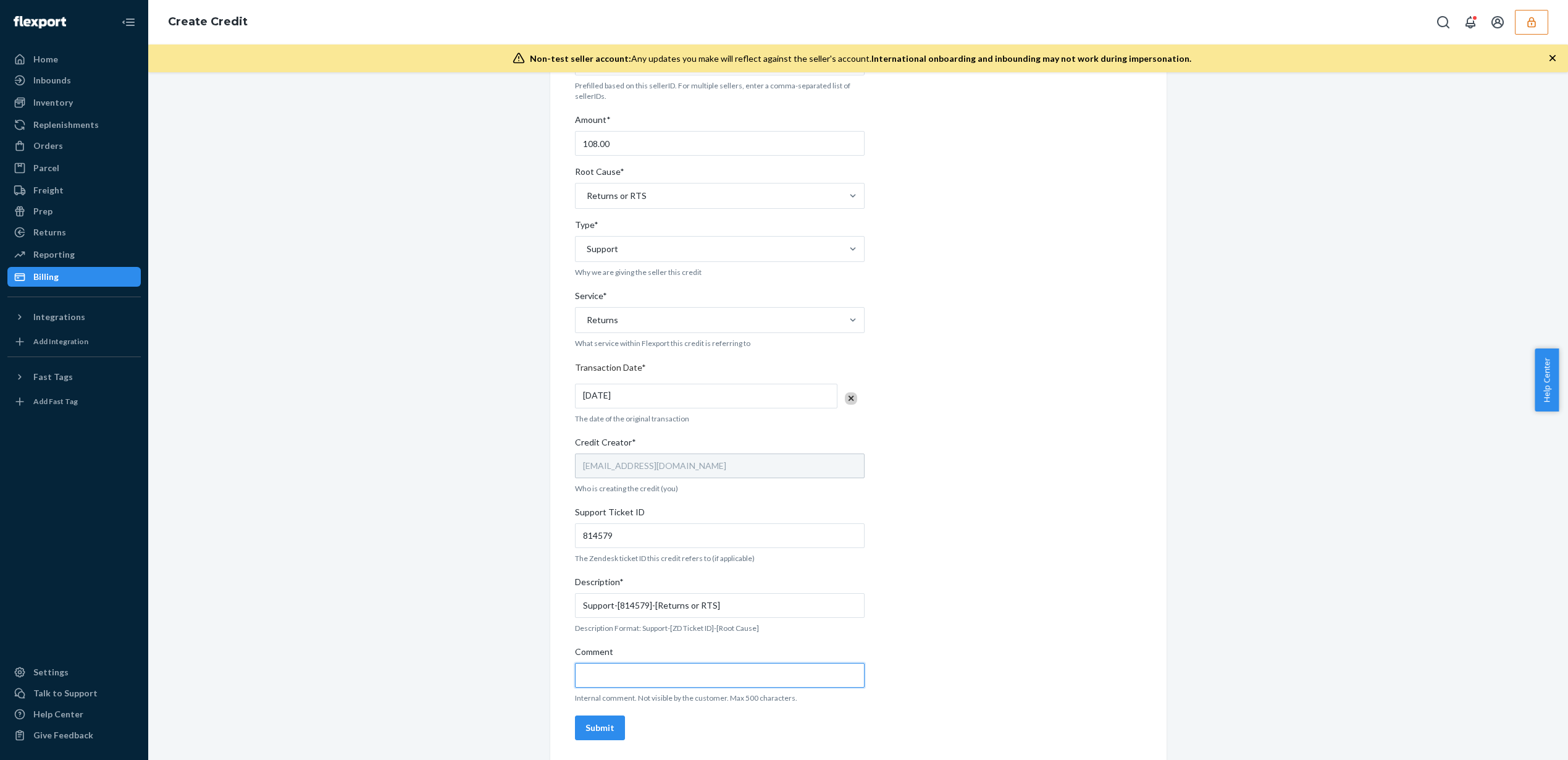
paste input "They confirmed that the charges were applied because the product was mistakenly…"
drag, startPoint x: 849, startPoint y: 678, endPoint x: 530, endPoint y: 669, distance: 319.1
click at [530, 669] on div "Internal Credit Creation Form Use this form instead of going to Chargebee. Thes…" at bounding box center [858, 365] width 1401 height 790
click at [637, 679] on input "They confirmed that the charges were applied because the product was mistakenly…" at bounding box center [720, 676] width 290 height 25
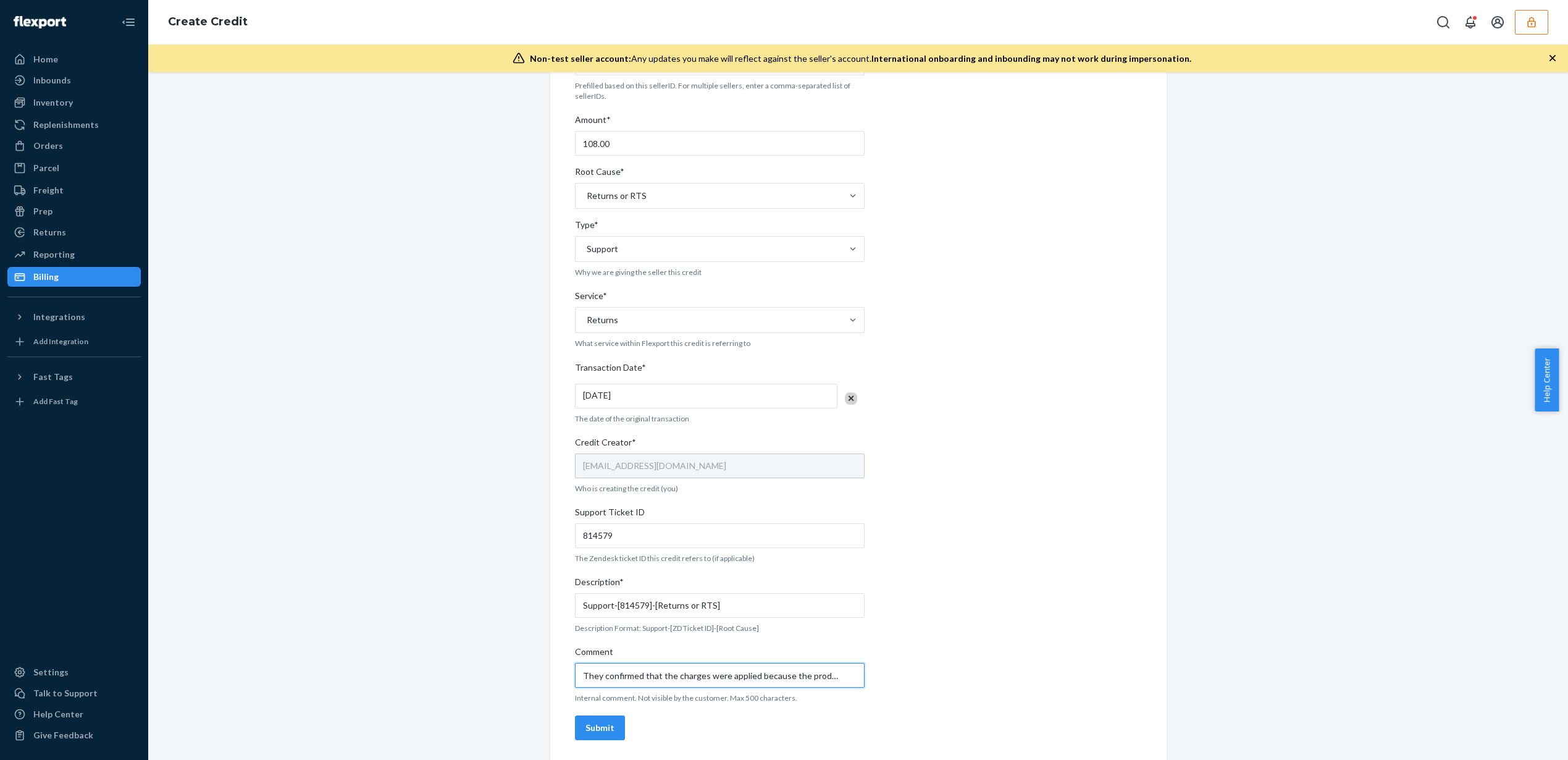
drag, startPoint x: 668, startPoint y: 679, endPoint x: 382, endPoint y: 679, distance: 286.0
click at [382, 679] on div "Internal Credit Creation Form Use this form instead of going to Chargebee. Thes…" at bounding box center [858, 365] width 1401 height 790
paste input "9924797"
click at [823, 679] on input "Charges were applied to this account because the product/Inbound(9924797) was m…" at bounding box center [720, 676] width 290 height 25
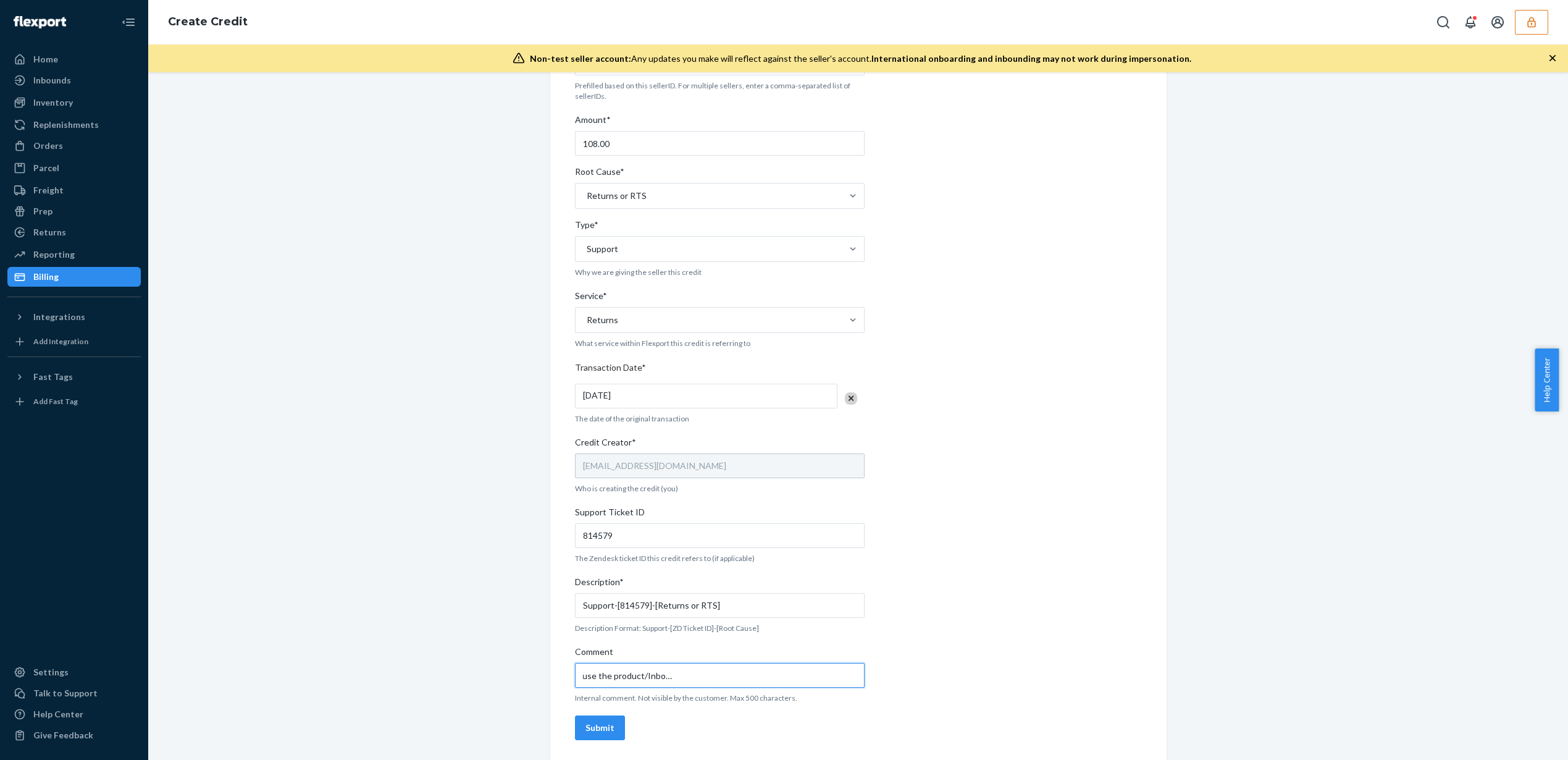
click at [810, 675] on input "Charges were applied to this account because the product/Inbound(9924797) was m…" at bounding box center [720, 676] width 290 height 25
click at [843, 678] on input "Charges were applied to this account because the product/Inbound(9924797) was m…" at bounding box center [720, 676] width 290 height 25
drag, startPoint x: 605, startPoint y: 674, endPoint x: 491, endPoint y: 674, distance: 114.0
click at [491, 674] on div "Internal Credit Creation Form Use this form instead of going to Chargebee. Thes…" at bounding box center [858, 365] width 1401 height 790
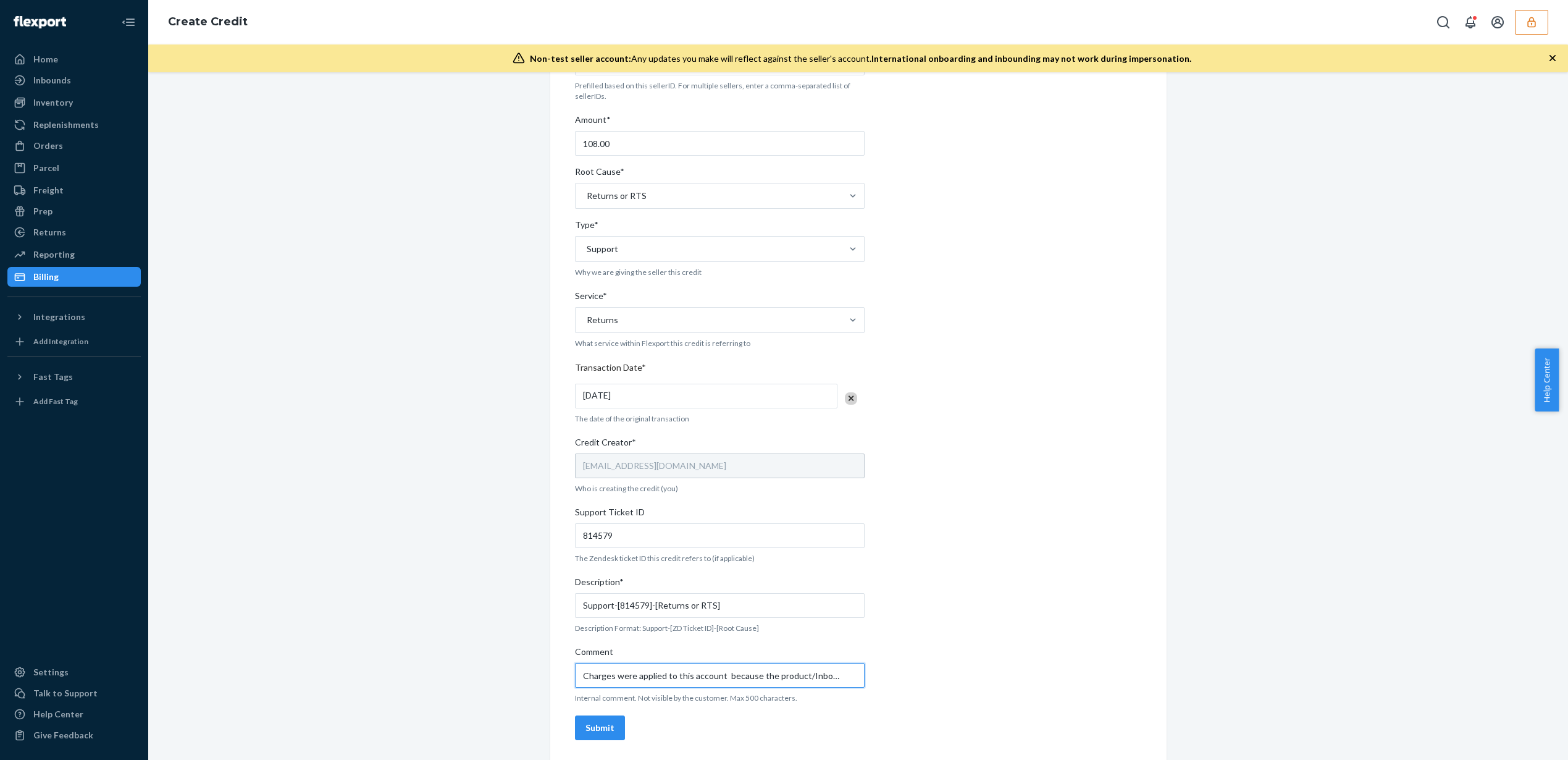
click at [576, 678] on input "Charges were applied to this account because the product/Inbound(9924797) was m…" at bounding box center [720, 676] width 290 height 25
drag, startPoint x: 576, startPoint y: 678, endPoint x: 1206, endPoint y: 690, distance: 630.1
click at [1201, 691] on div "Internal Credit Creation Form Use this form instead of going to Chargebee. Thes…" at bounding box center [858, 365] width 1401 height 790
type input "Charges were applied to this account because the product/Inbound(9924797) was m…"
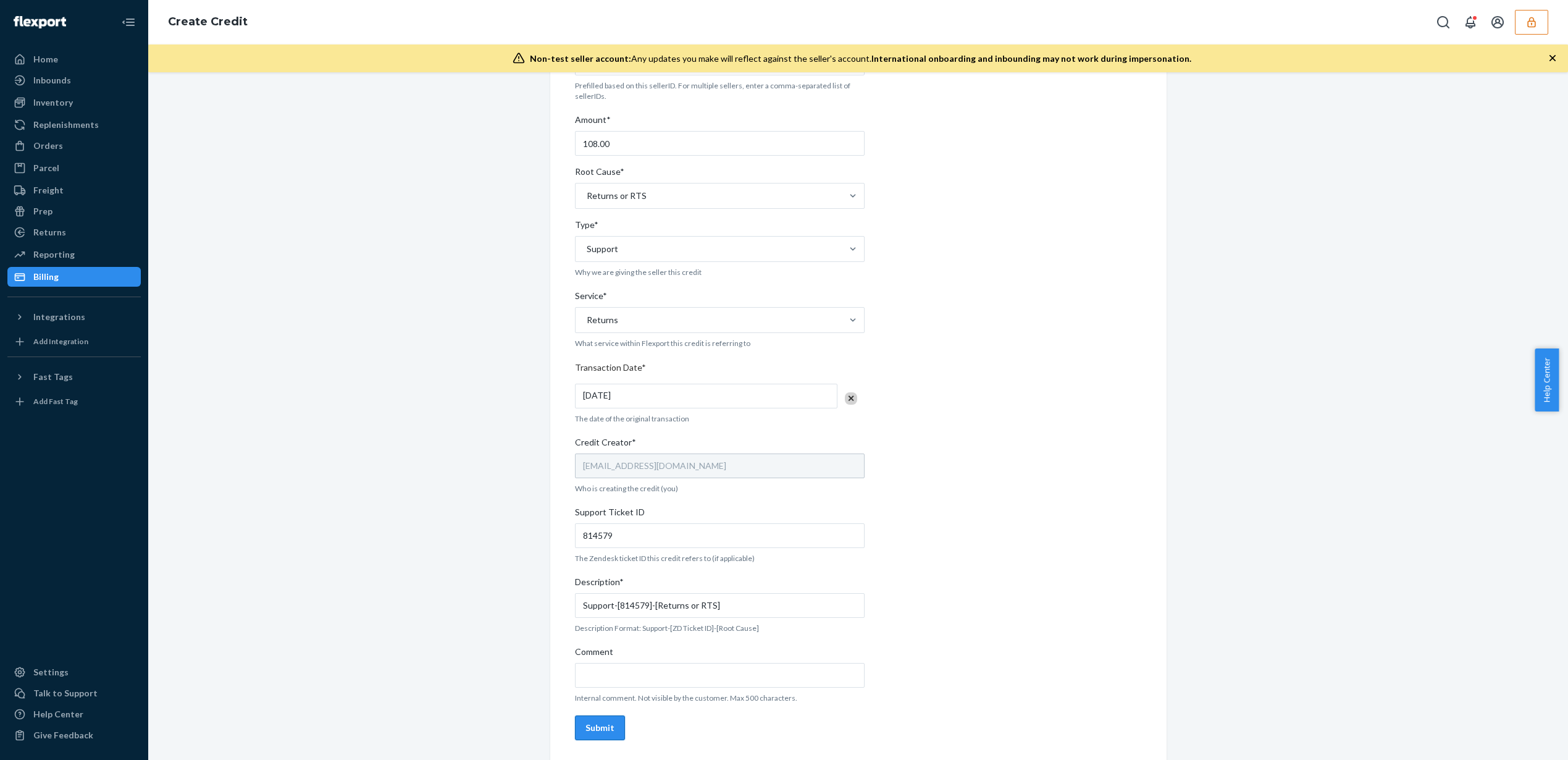
click at [610, 725] on button "Submit" at bounding box center [600, 728] width 50 height 25
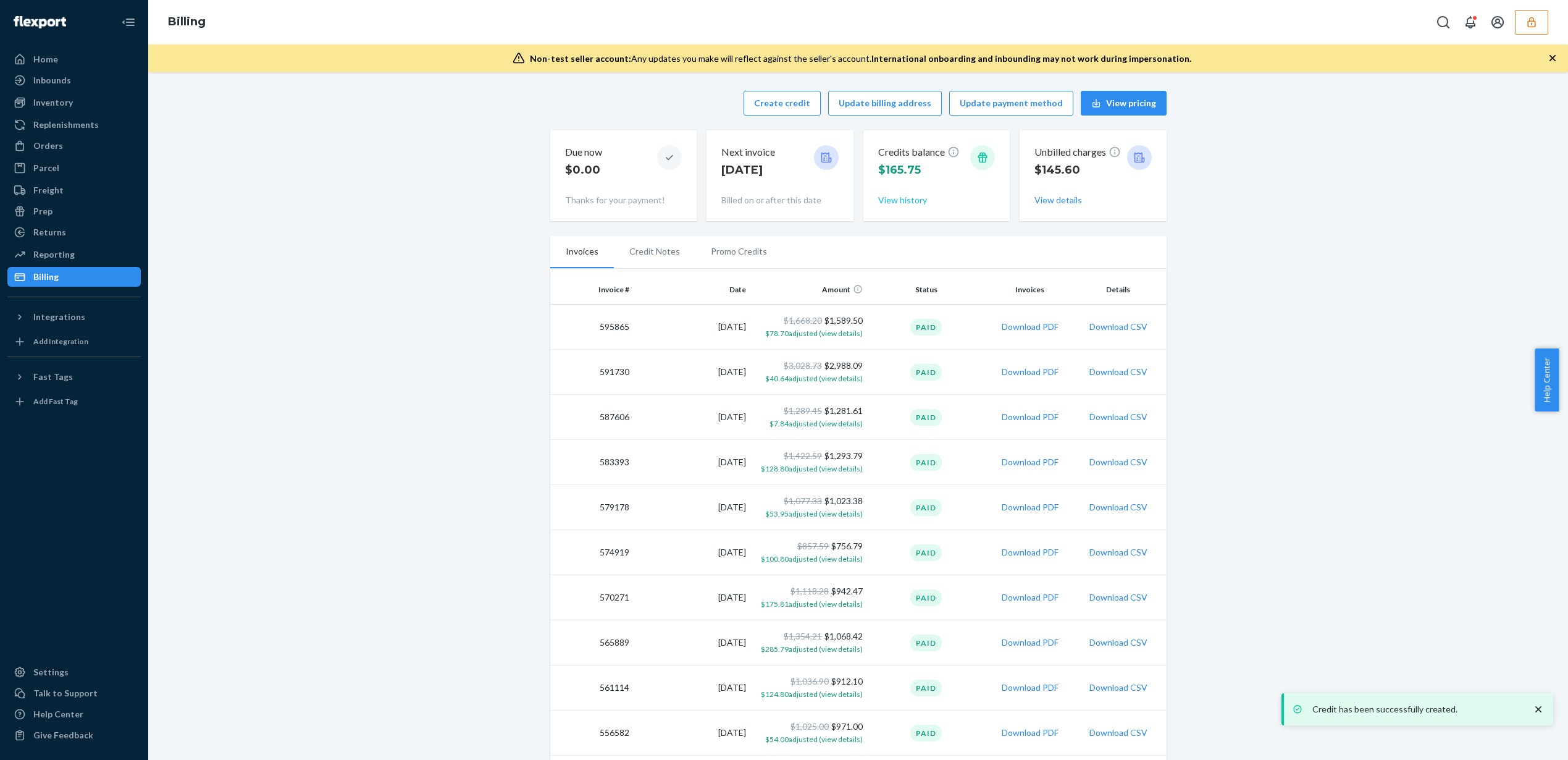
click at [903, 205] on button "View history" at bounding box center [903, 200] width 49 height 12
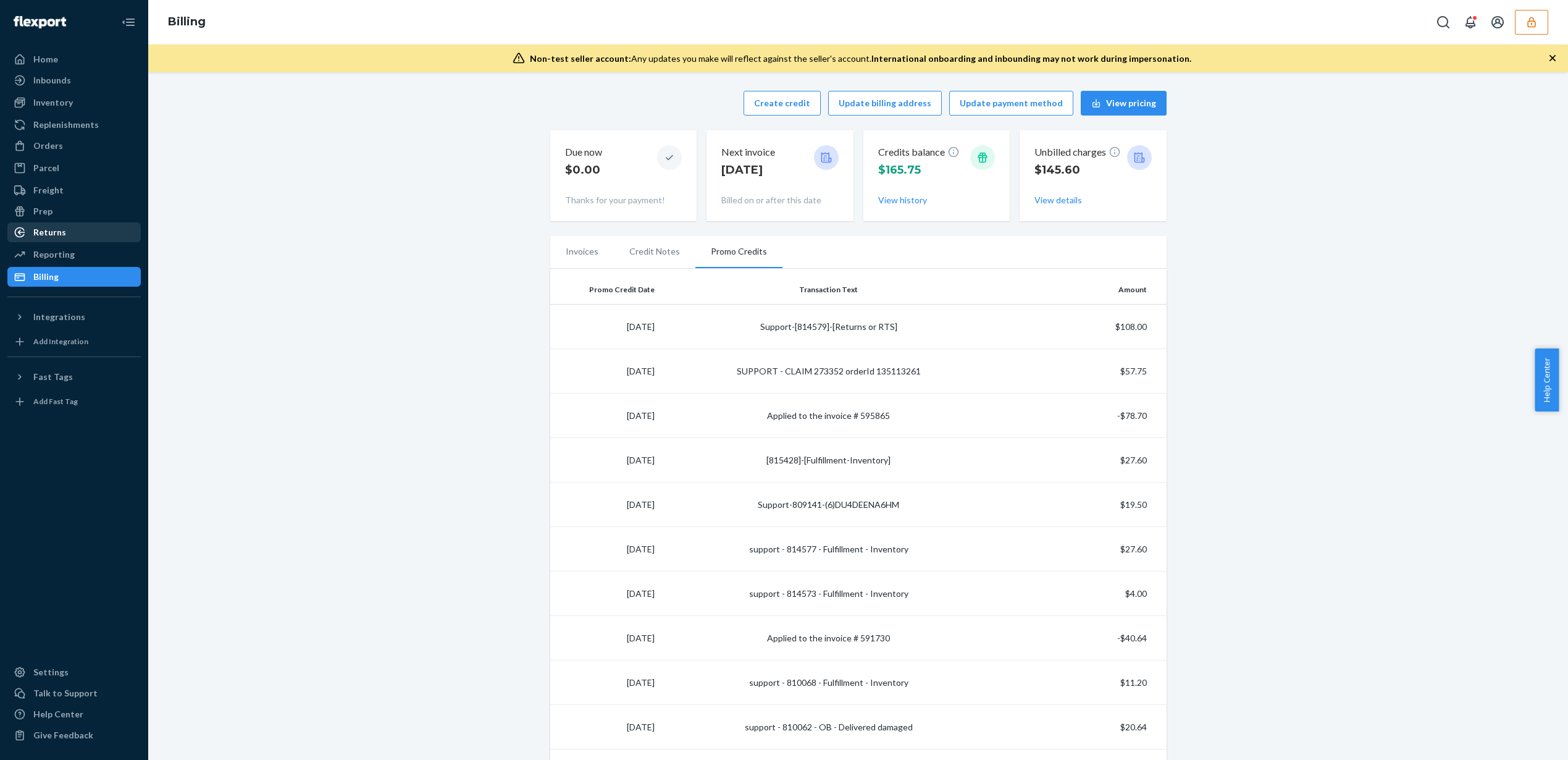
click at [72, 235] on div "Returns" at bounding box center [74, 232] width 131 height 17
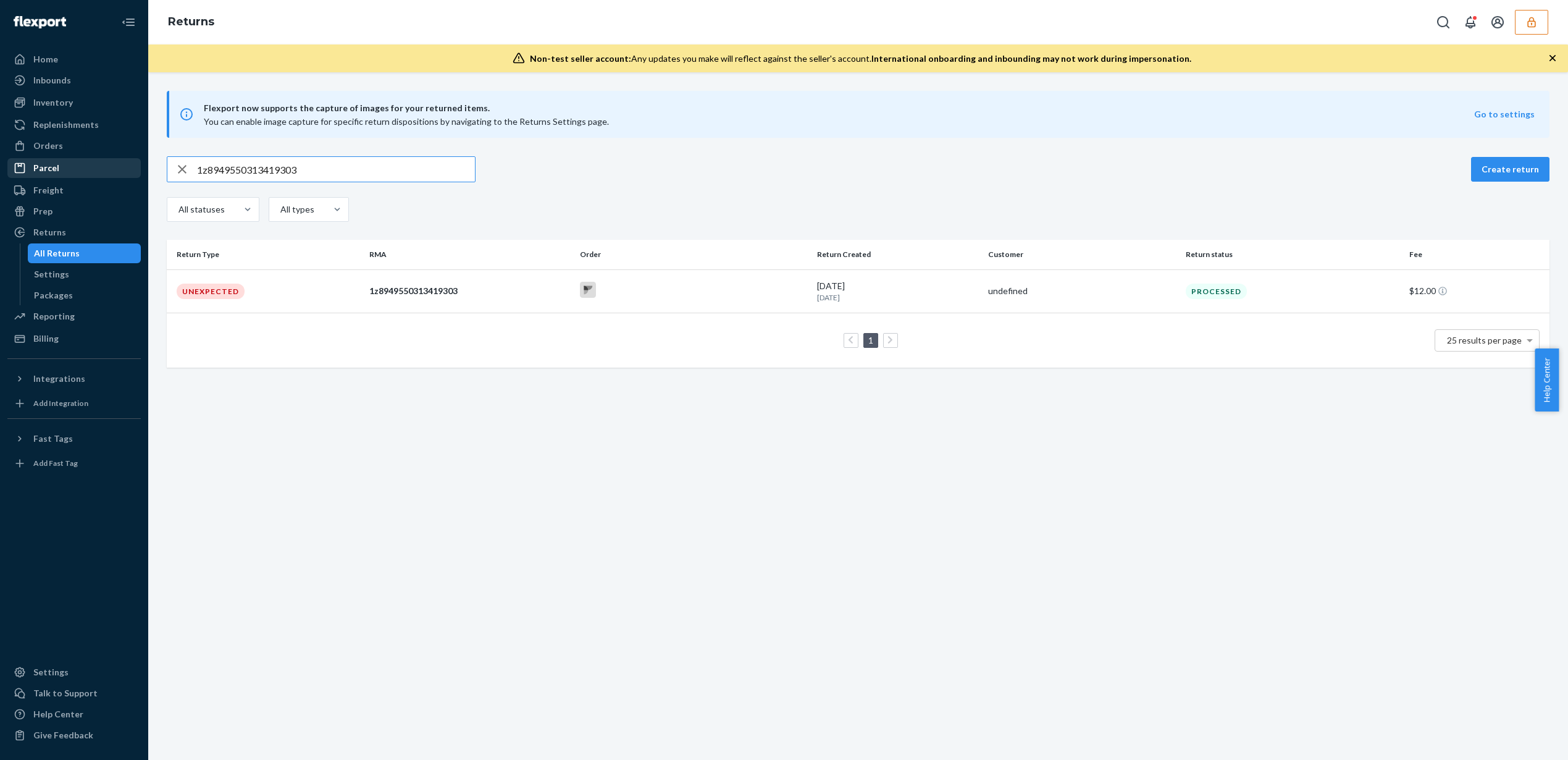
drag, startPoint x: 414, startPoint y: 169, endPoint x: 50, endPoint y: 162, distance: 364.1
click at [50, 162] on div "Home Inbounds Shipping Plans Problems Inventory Products Replenishments Orders …" at bounding box center [784, 380] width 1568 height 760
type input "1Z8949550313419312"
click at [661, 285] on div at bounding box center [693, 291] width 227 height 19
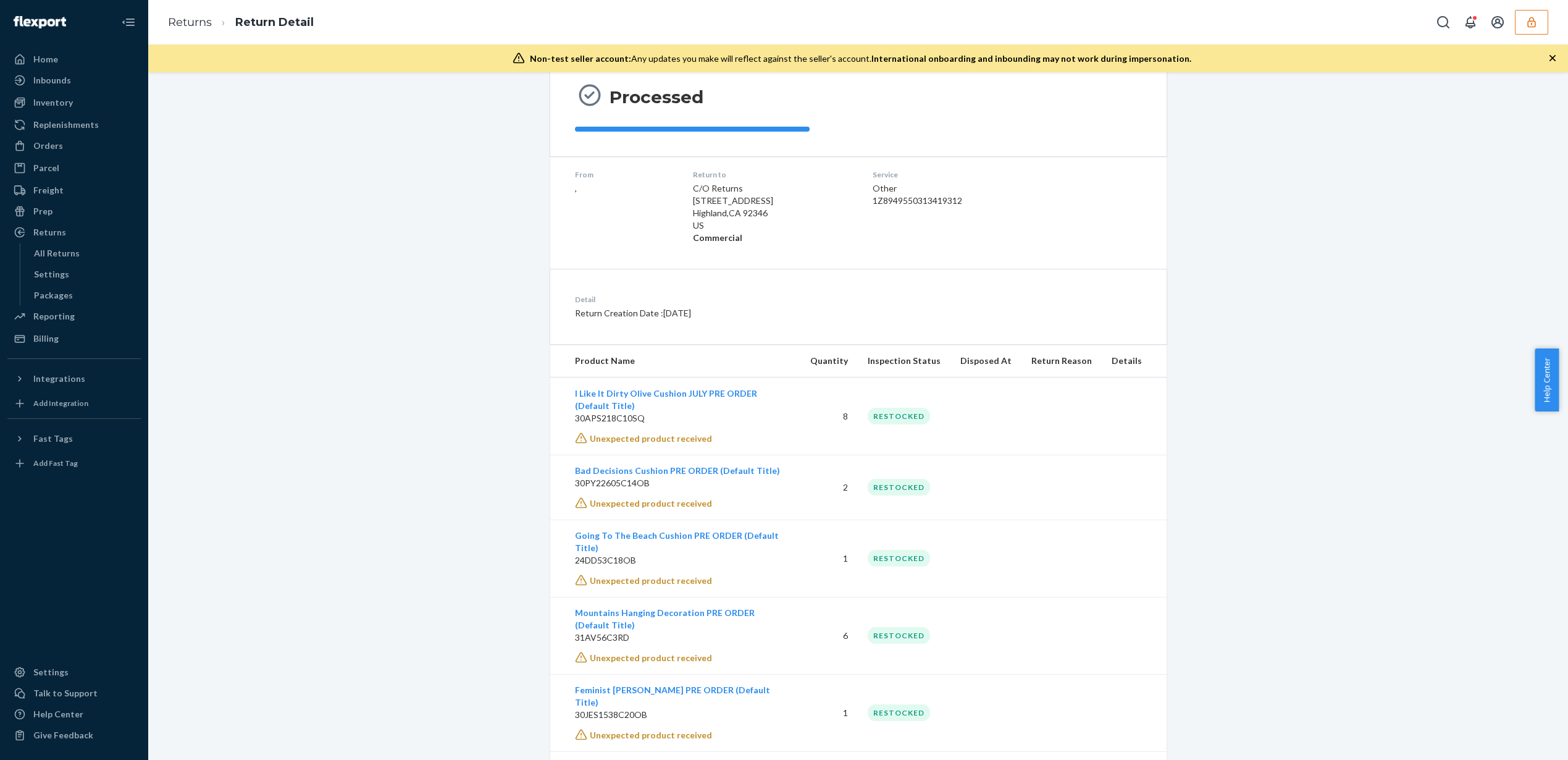
scroll to position [121, 0]
click at [207, 18] on link "Returns" at bounding box center [190, 22] width 44 height 14
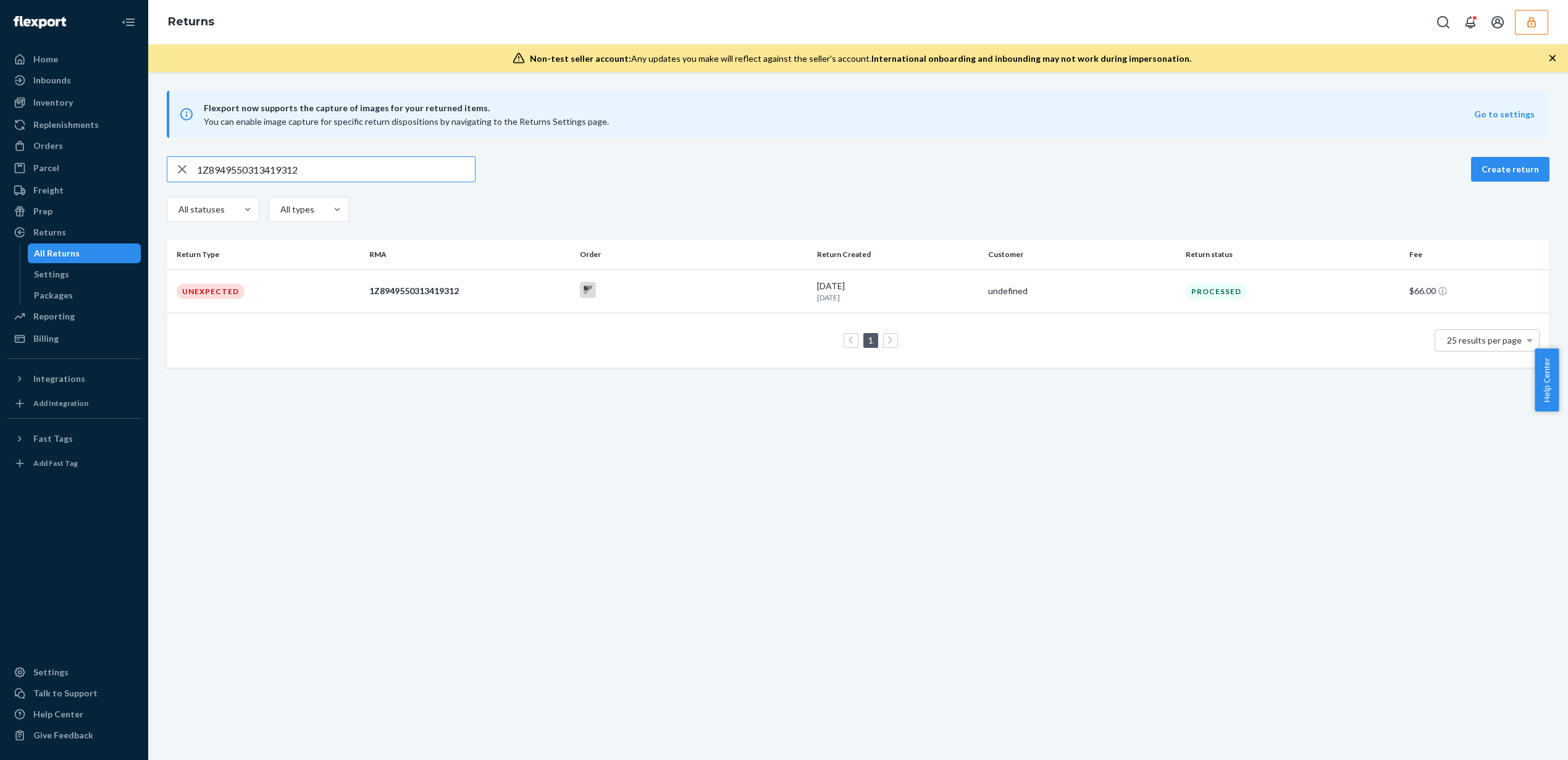
drag, startPoint x: 344, startPoint y: 175, endPoint x: 144, endPoint y: 164, distance: 200.3
click at [144, 164] on div "Home Inbounds Shipping Plans Problems Inventory Products Replenishments Orders …" at bounding box center [784, 380] width 1568 height 760
drag, startPoint x: 322, startPoint y: 172, endPoint x: 185, endPoint y: 179, distance: 137.2
click at [185, 179] on div "1Z8949550313419312" at bounding box center [321, 169] width 307 height 25
click at [310, 175] on input "1Z8949550313419312" at bounding box center [336, 169] width 278 height 25
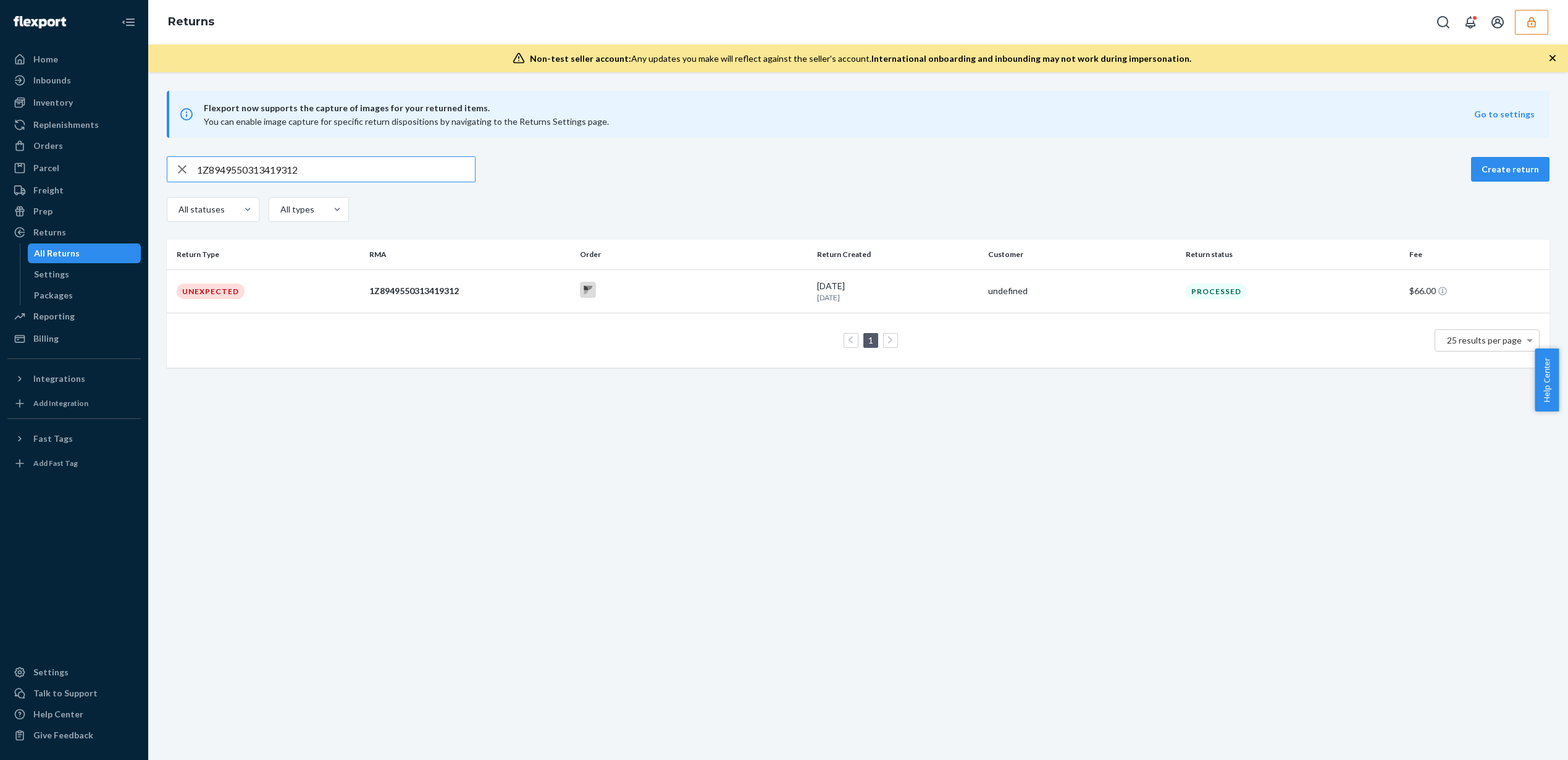
click at [310, 174] on input "1Z8949550313419312" at bounding box center [336, 169] width 278 height 25
paste input "z8949550313419303"
type input "1z8949550313419303"
click at [655, 289] on div at bounding box center [693, 291] width 227 height 19
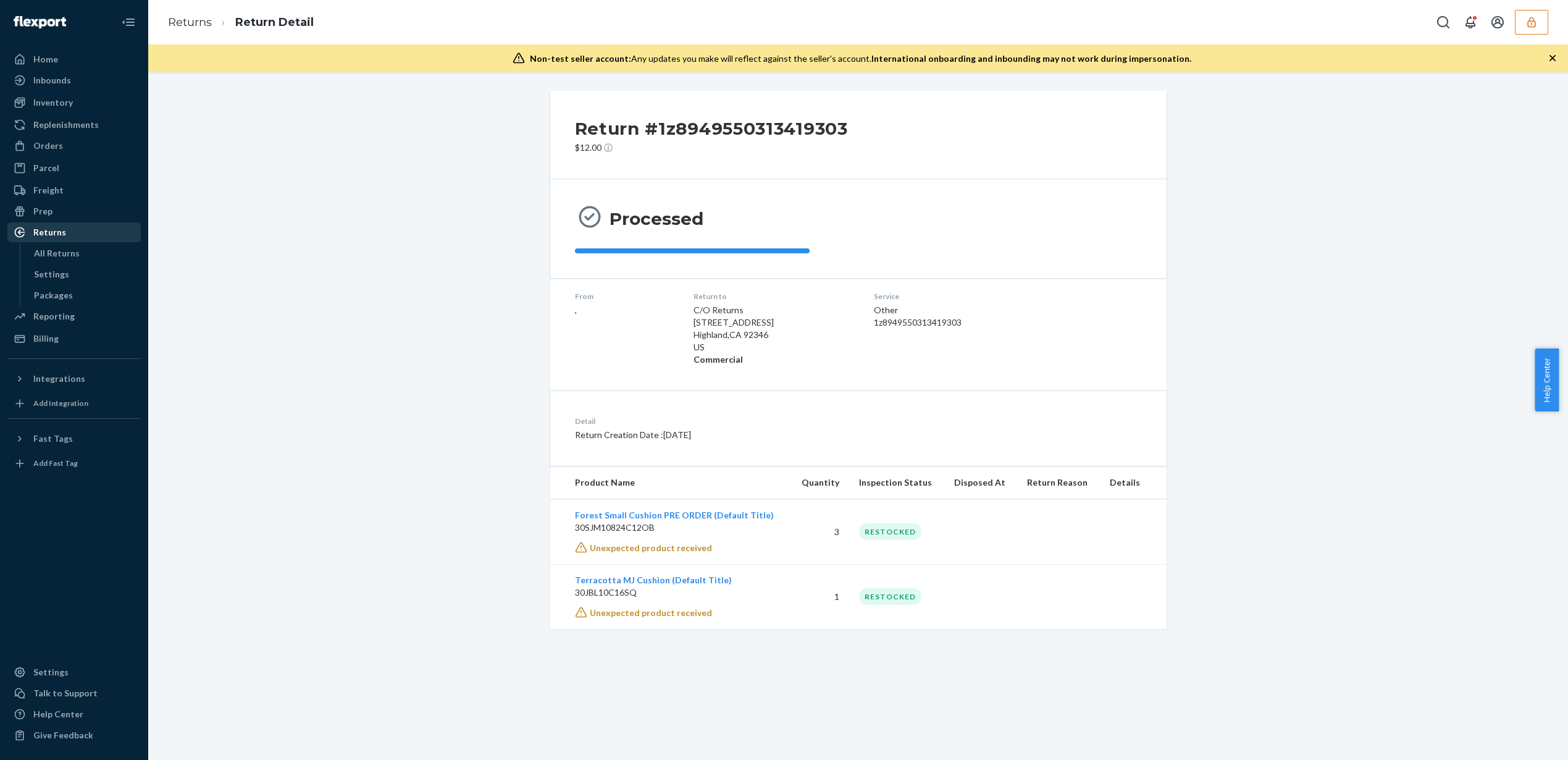
click at [65, 232] on div "Returns" at bounding box center [74, 232] width 131 height 17
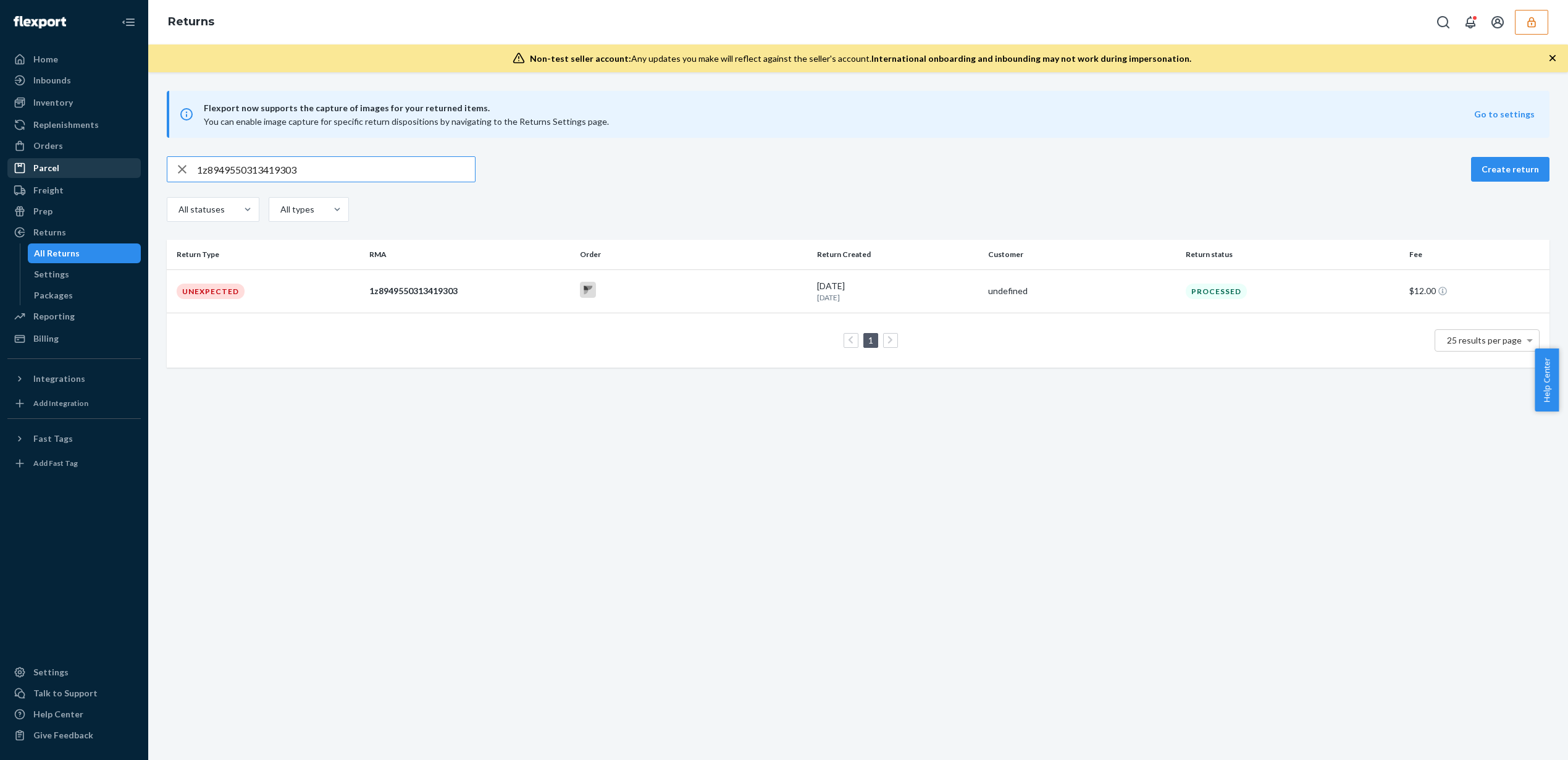
drag, startPoint x: 307, startPoint y: 172, endPoint x: 120, endPoint y: 157, distance: 187.6
click at [120, 157] on div "Home Inbounds Shipping Plans Problems Inventory Products Replenishments Orders …" at bounding box center [784, 380] width 1568 height 760
type input "1Z8949550313419269"
click at [753, 295] on div at bounding box center [693, 291] width 227 height 19
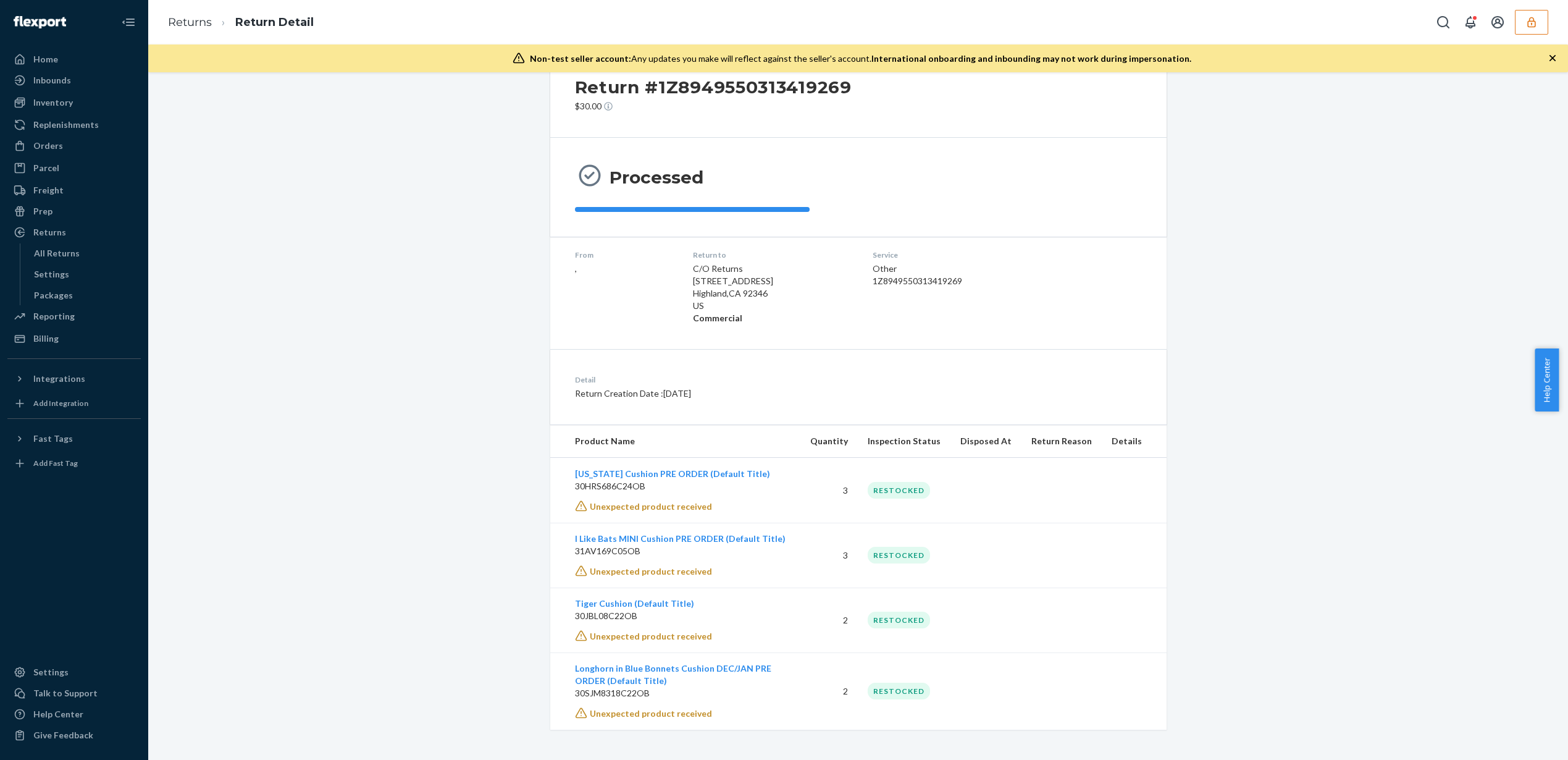
scroll to position [42, 0]
click at [88, 79] on div "Inbounds" at bounding box center [74, 81] width 131 height 17
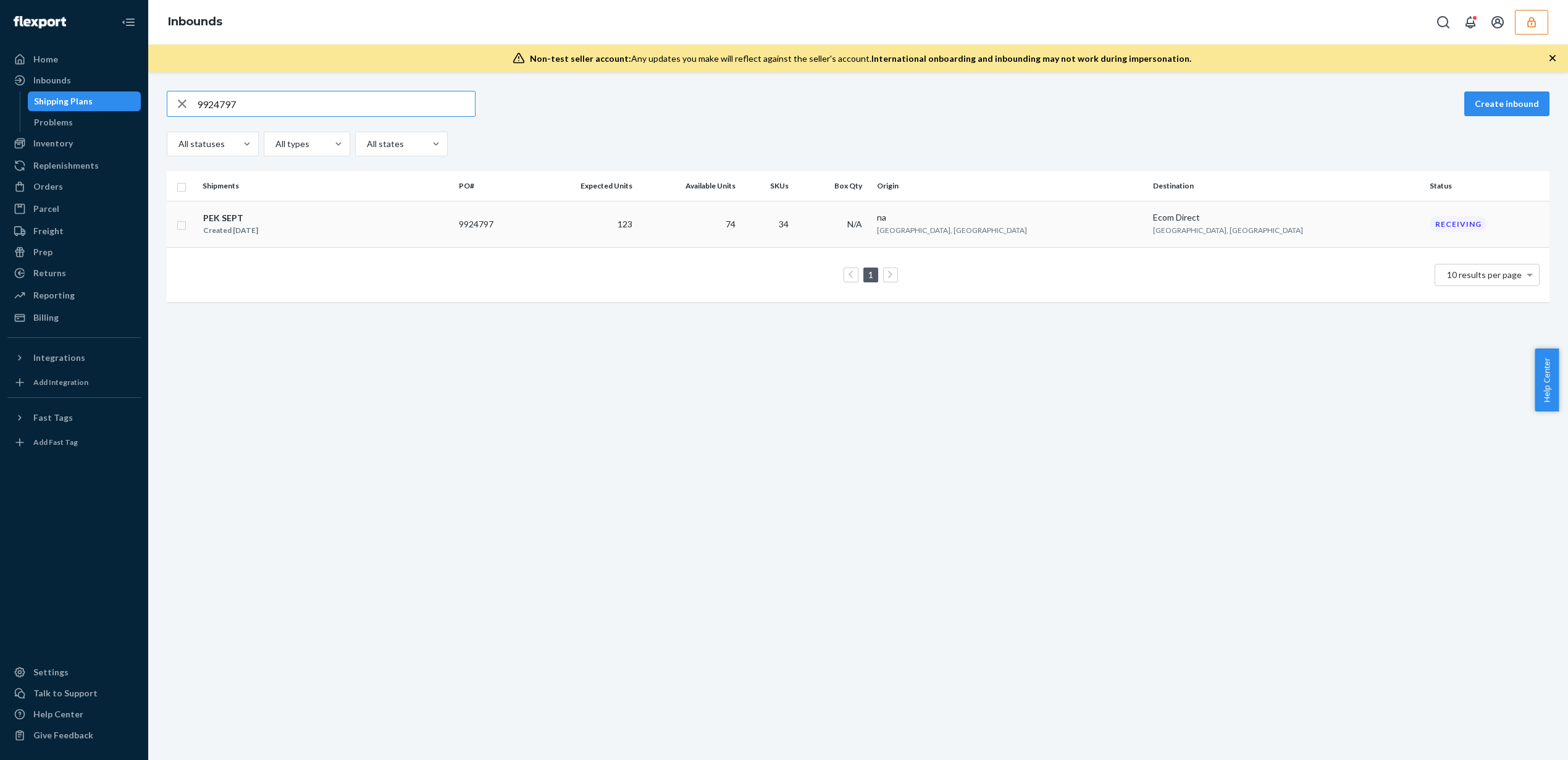
type input "9924797"
click at [741, 225] on td "74" at bounding box center [689, 224] width 103 height 46
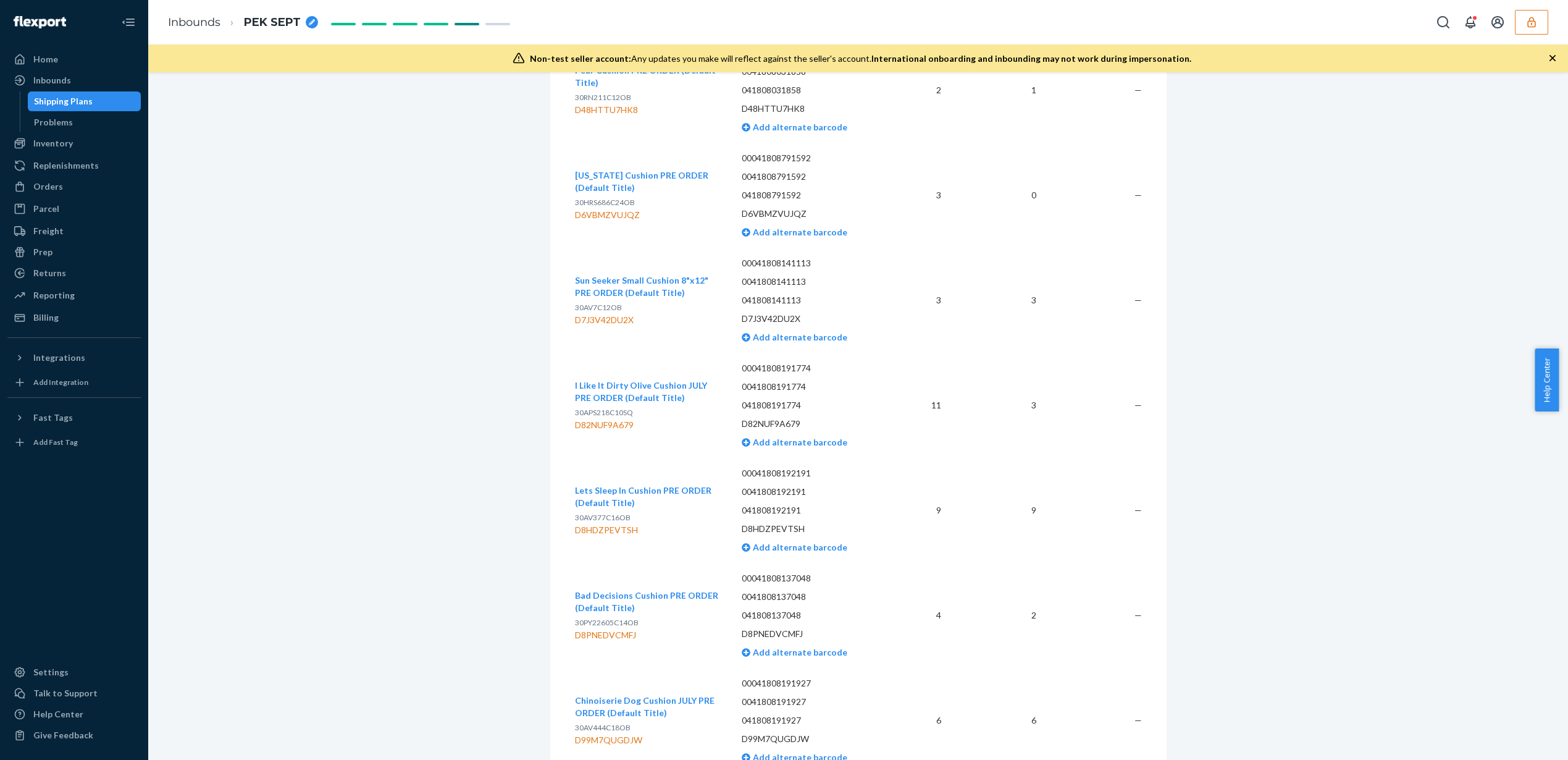
scroll to position [5191, 0]
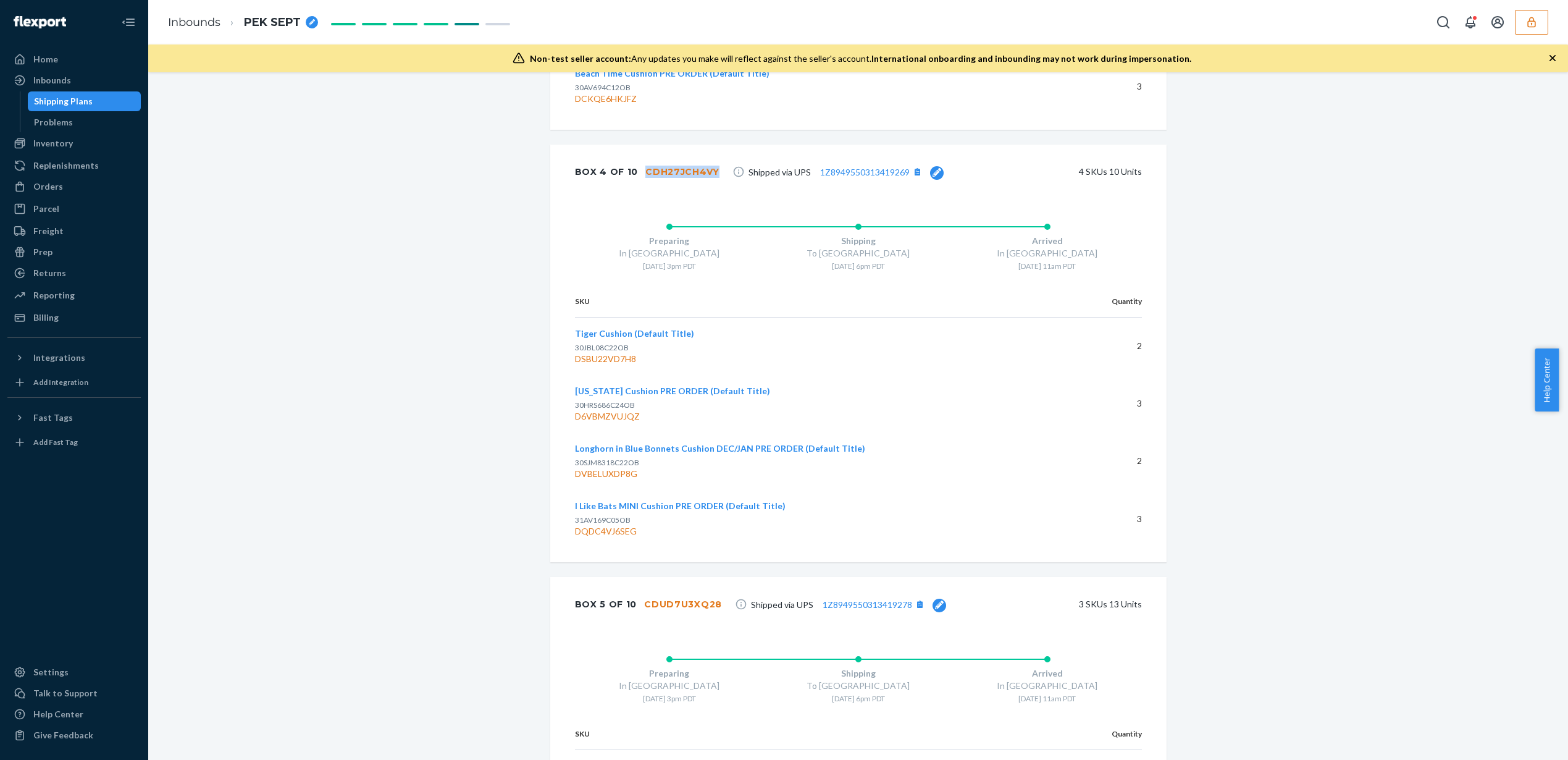
click at [670, 170] on div "CDH27JCH4VY" at bounding box center [683, 172] width 74 height 12
click at [669, 170] on div "CDH27JCH4VY" at bounding box center [683, 172] width 74 height 12
drag, startPoint x: 707, startPoint y: 170, endPoint x: 688, endPoint y: 169, distance: 19.0
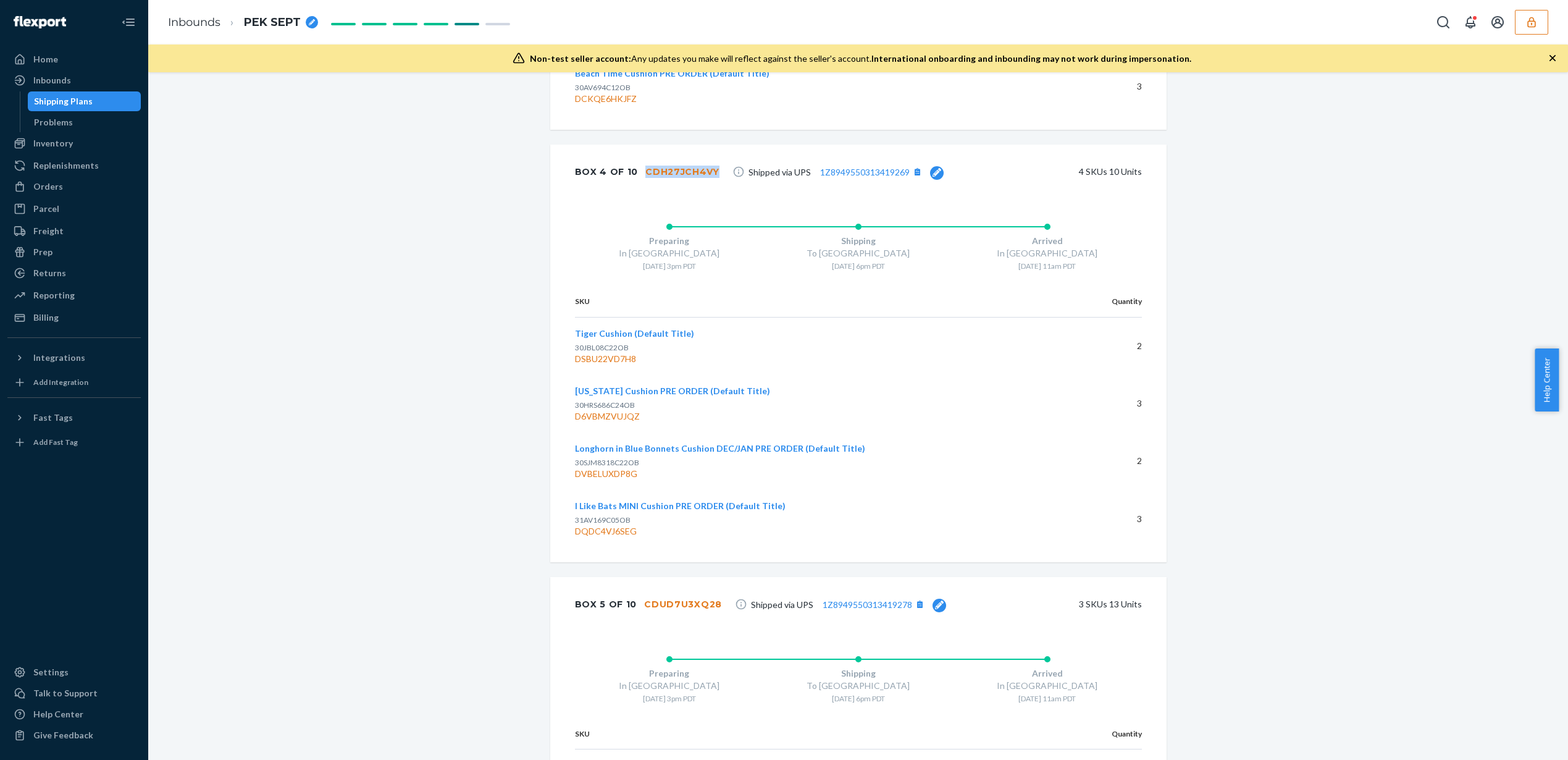
click at [688, 169] on div "CDH27JCH4VY" at bounding box center [683, 172] width 74 height 12
click at [687, 169] on div "CDH27JCH4VY" at bounding box center [683, 172] width 74 height 12
click at [698, 172] on div "CDH27JCH4VY" at bounding box center [683, 172] width 74 height 12
click at [711, 172] on div "Box 4 of 10 CDH27JCH4VY Shipped via UPS 1Z8949550313419269 4 SKUs 10 Units" at bounding box center [858, 172] width 616 height 55
drag, startPoint x: 709, startPoint y: 172, endPoint x: 642, endPoint y: 170, distance: 67.0
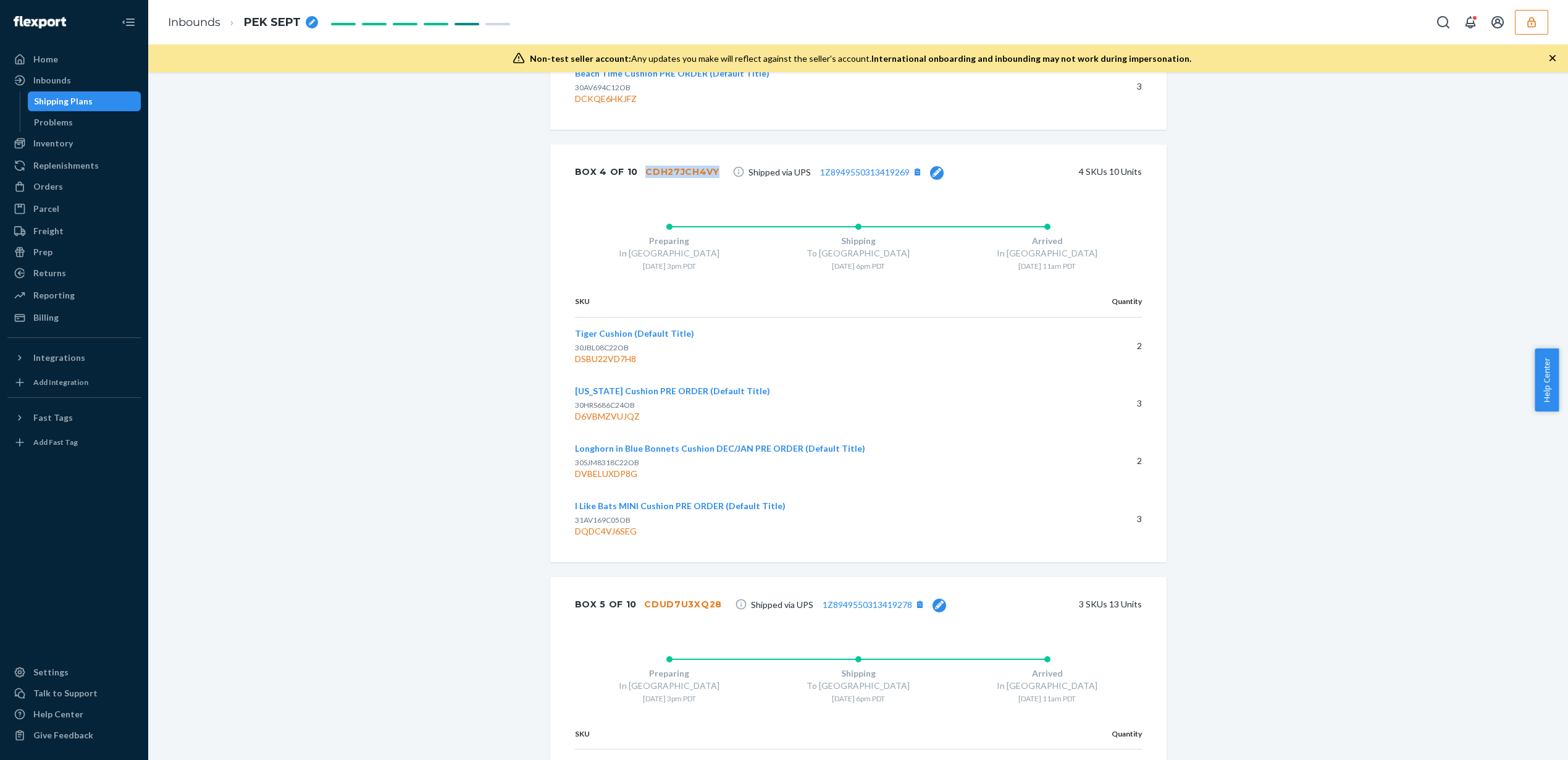
click at [642, 170] on div "Box 4 of 10 CDH27JCH4VY Shipped via UPS 1Z8949550313419269 4 SKUs 10 Units" at bounding box center [858, 172] width 616 height 55
copy div "CDH27JCH4VY"
copy div "D6VBMZVUJQZ"
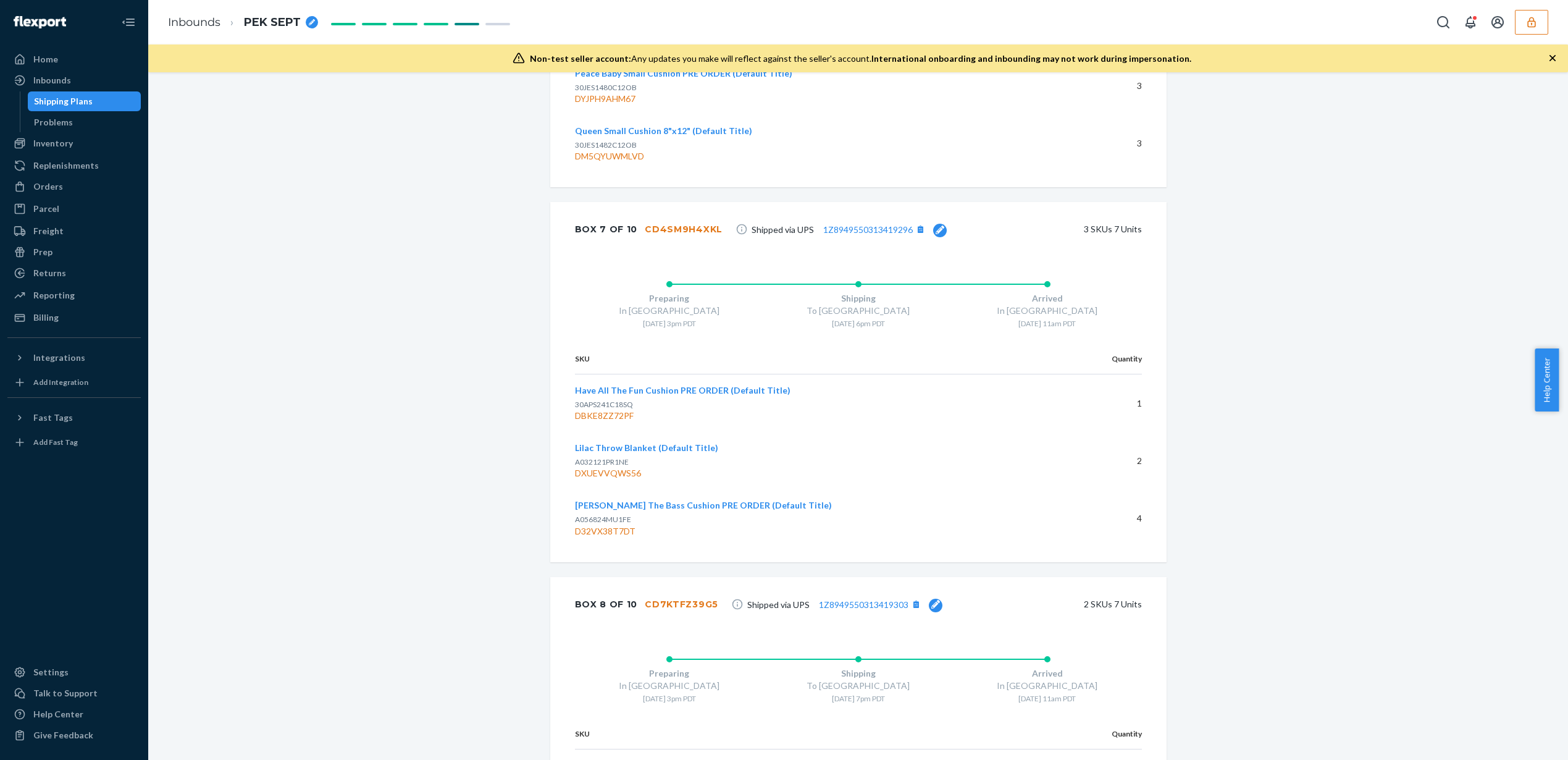
scroll to position [1632, 0]
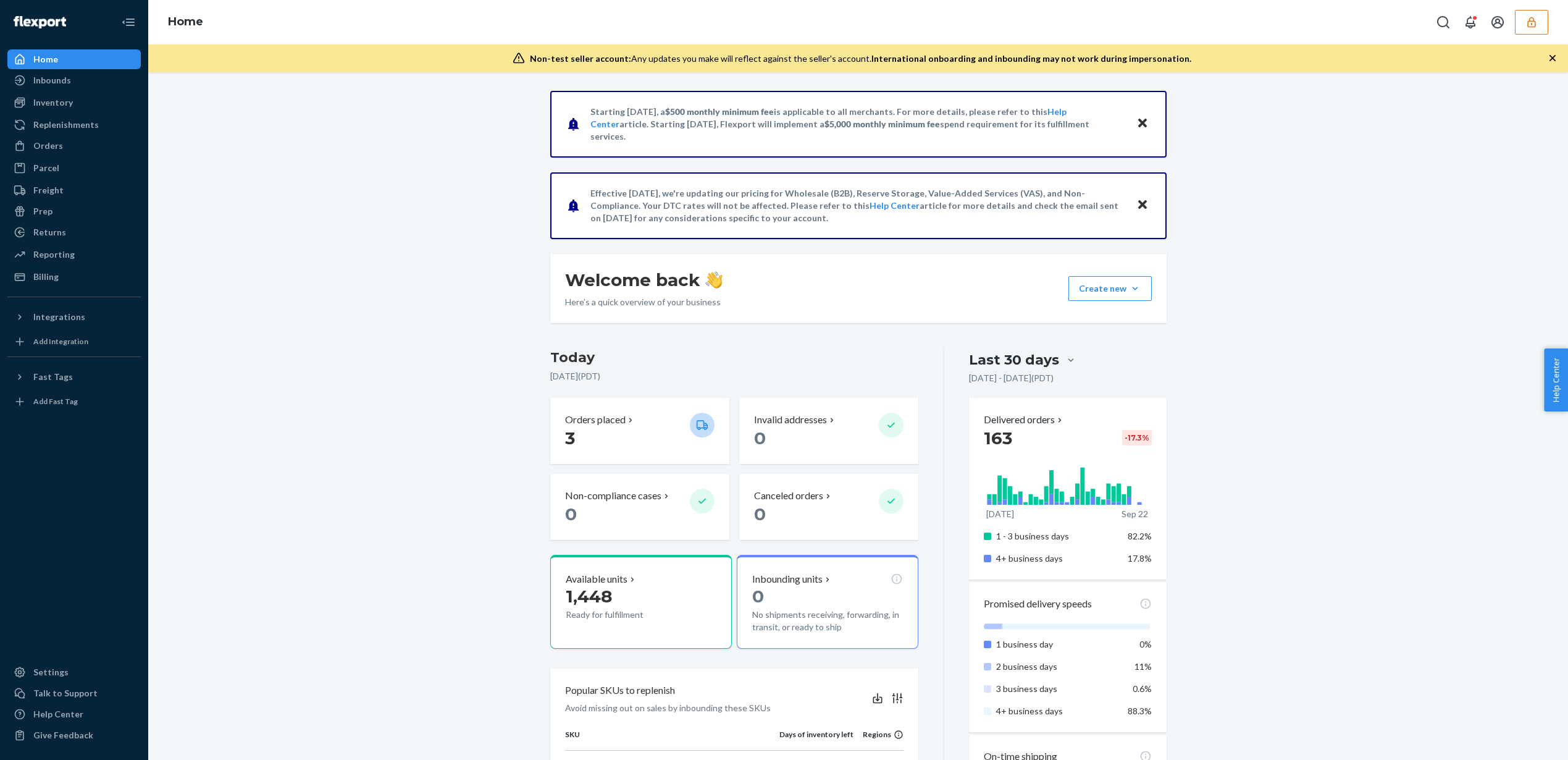
click at [1532, 25] on icon "button" at bounding box center [1531, 22] width 12 height 12
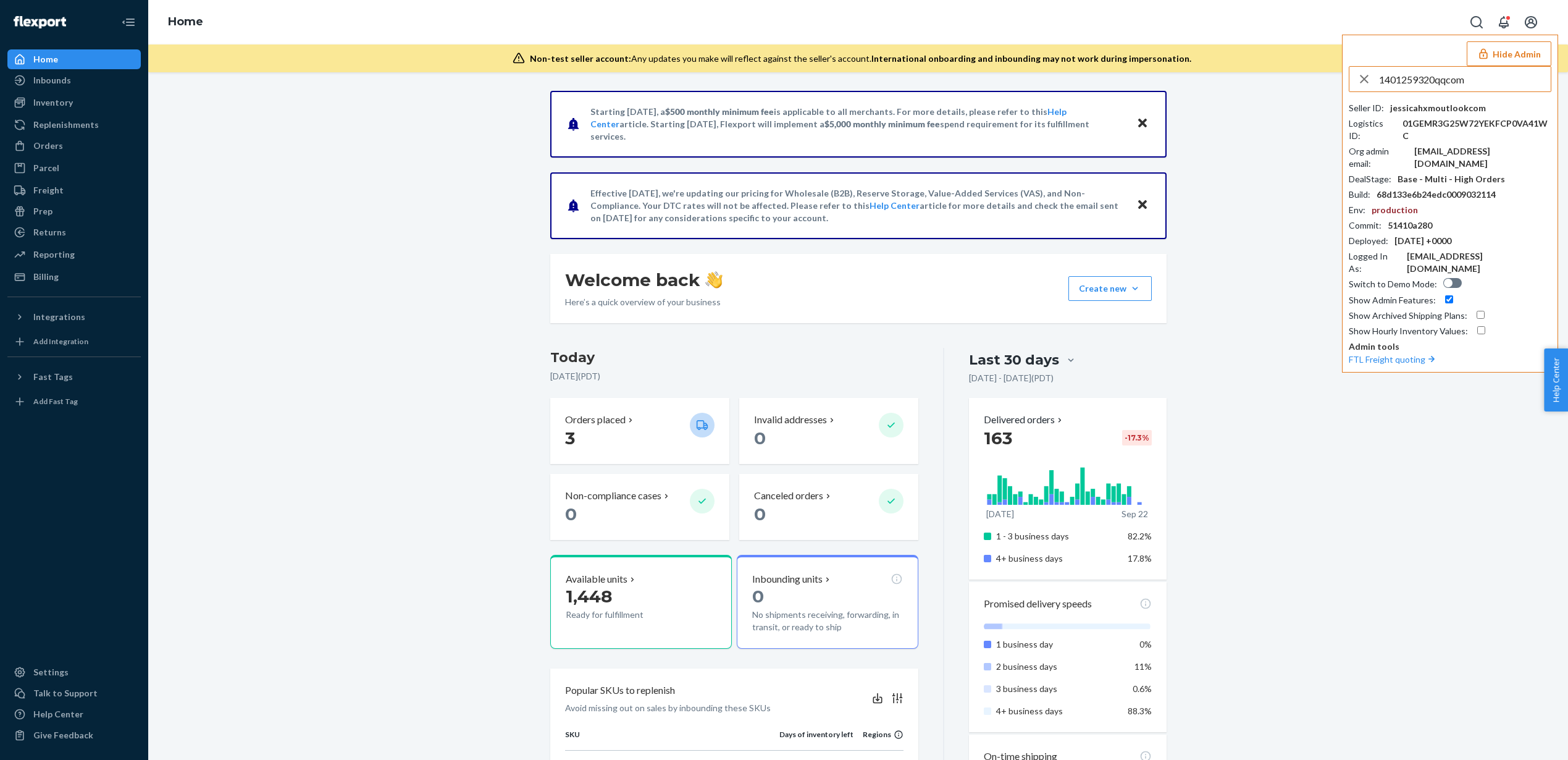
type input "1401259320qqcom"
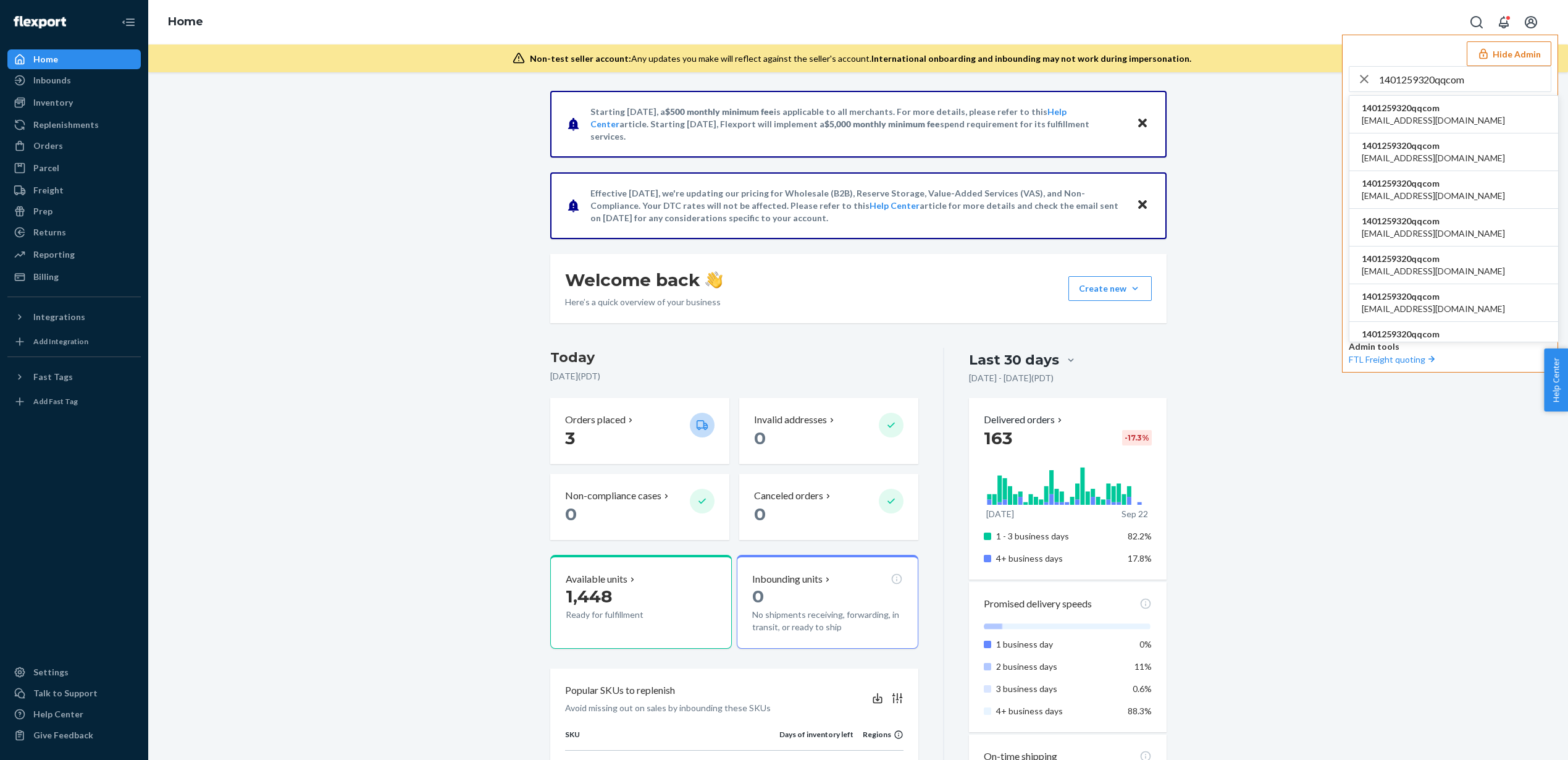
click at [1396, 110] on span "1401259320qqcom" at bounding box center [1433, 108] width 143 height 12
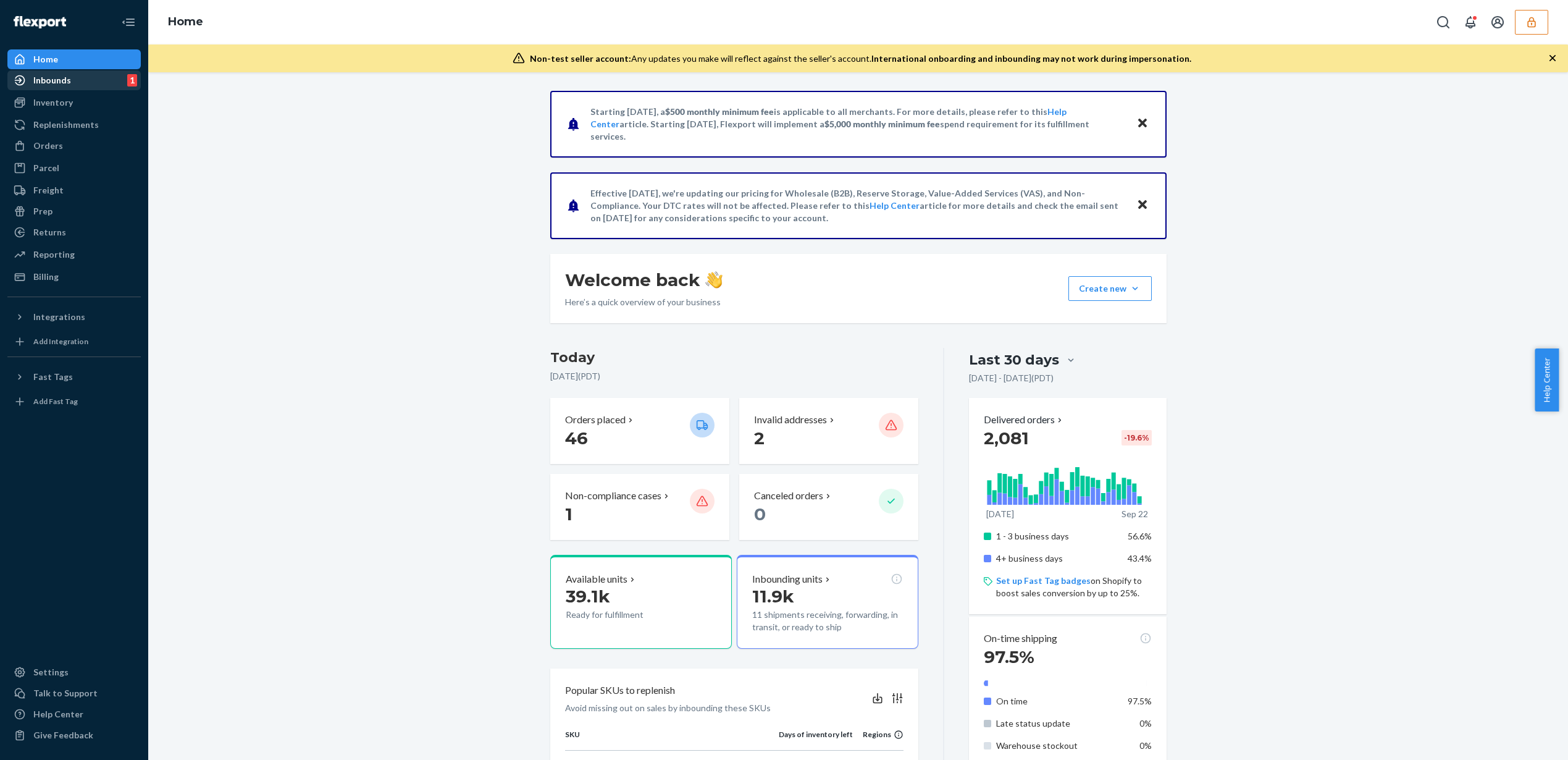
click at [89, 81] on div "Inbounds 1" at bounding box center [74, 81] width 131 height 17
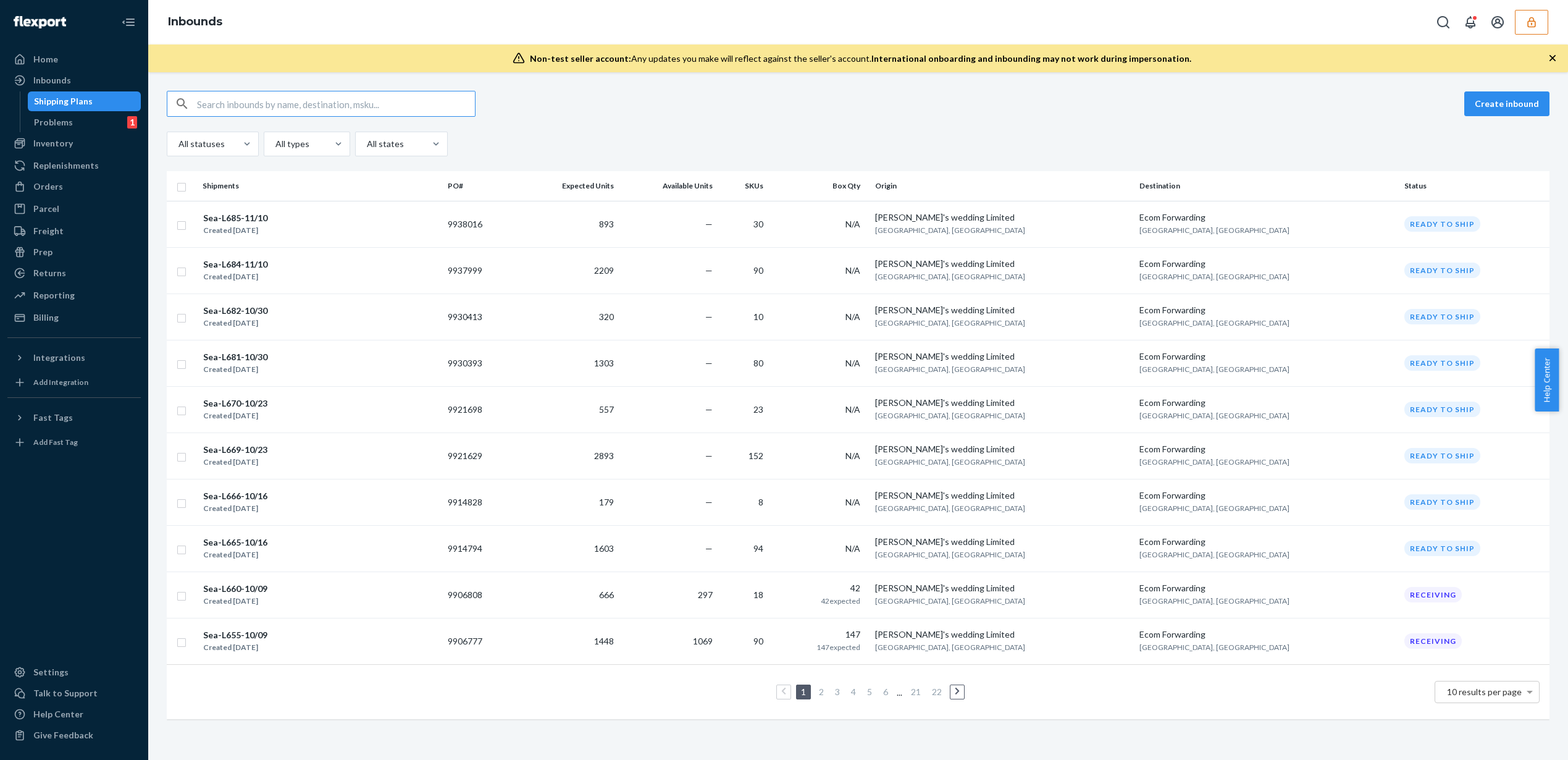
paste input "9857271"
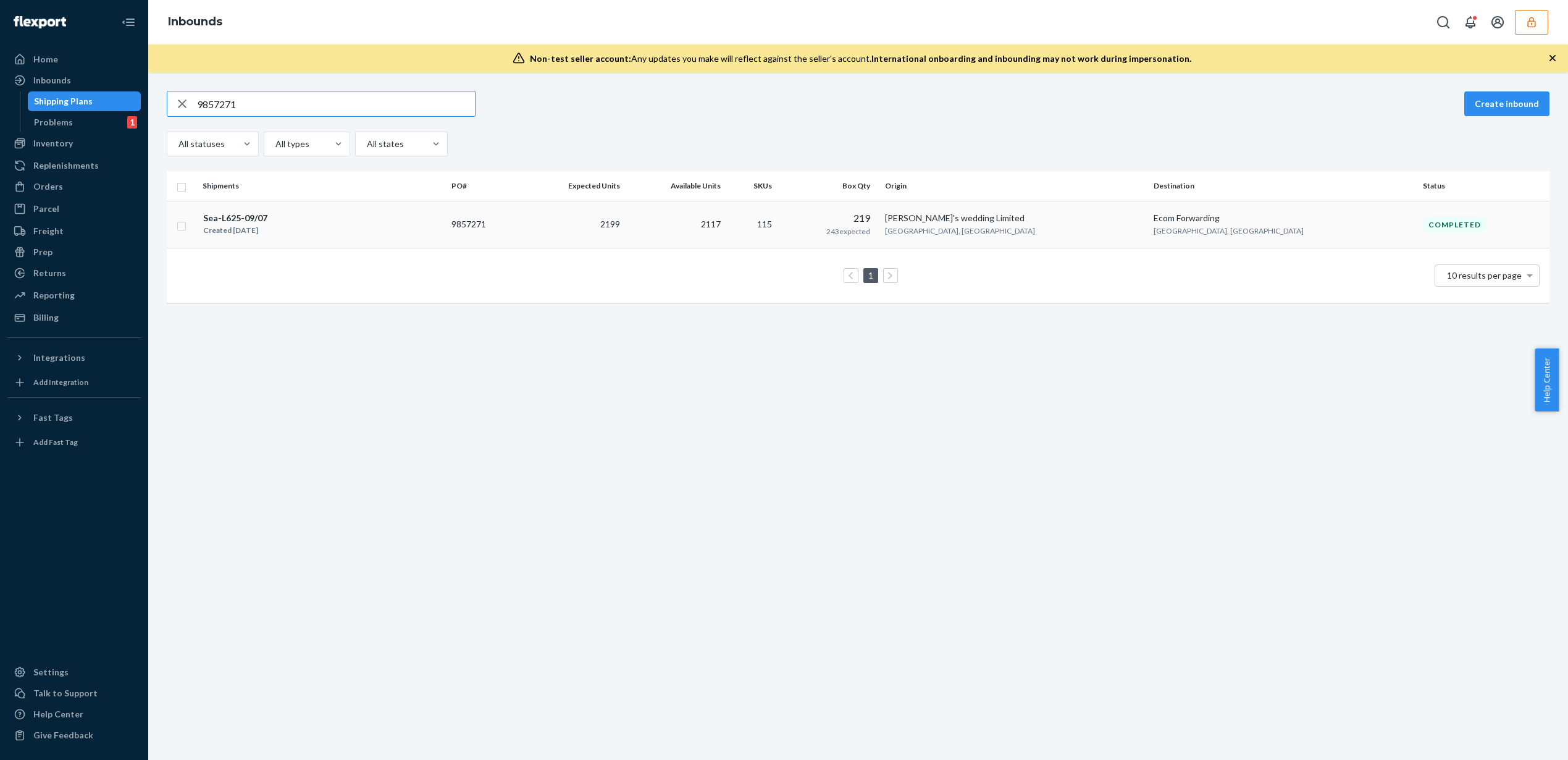
type input "9857271"
click at [625, 231] on td "2199" at bounding box center [572, 224] width 103 height 48
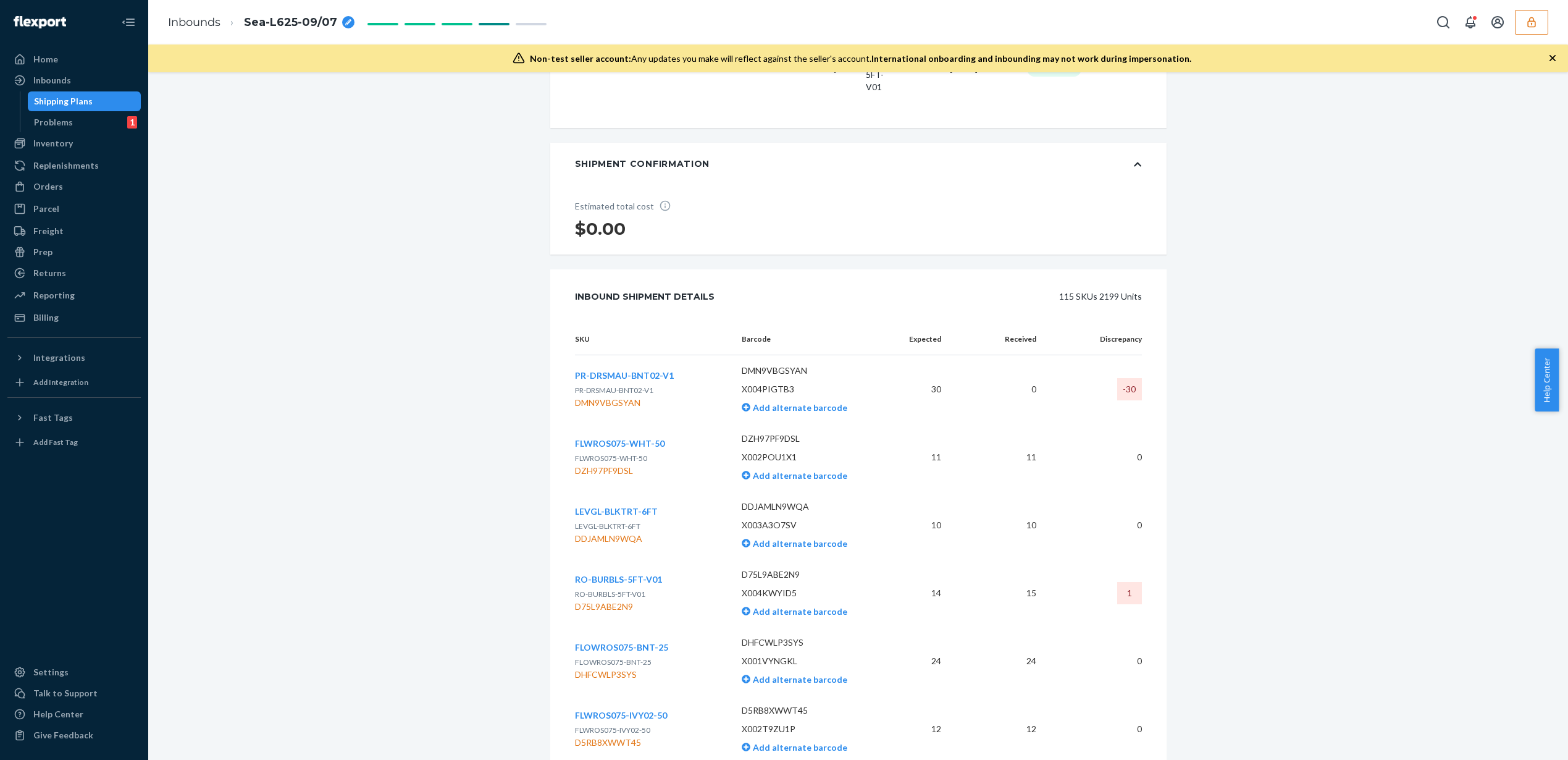
scroll to position [8286, 0]
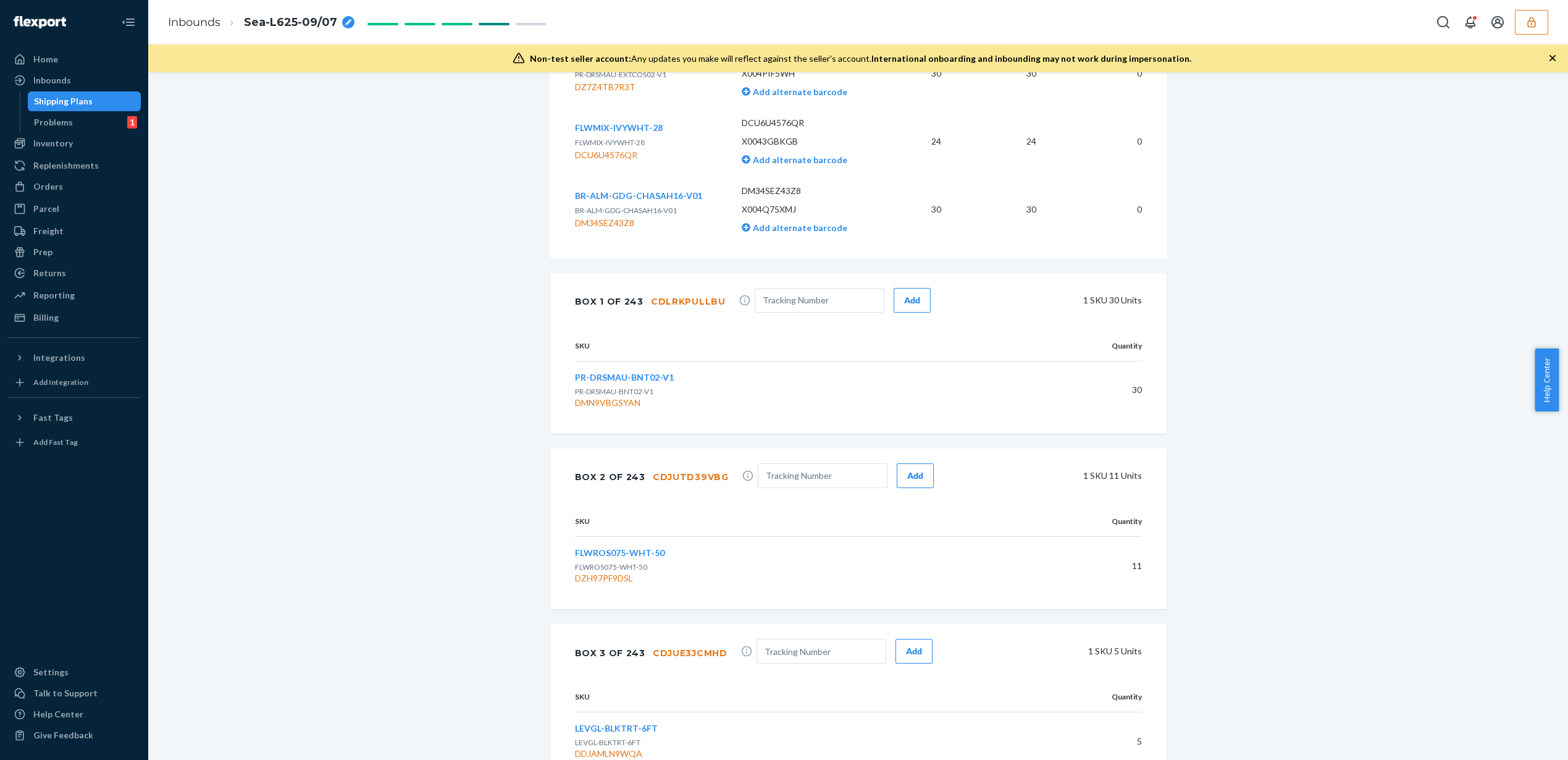
click at [703, 381] on td "PR-DRSMAU-BNT02-V1 PR-DRSMAU-BNT02-V1 DMN9VBGSYAN" at bounding box center [782, 390] width 414 height 58
copy div "DZH97PF9DSL"
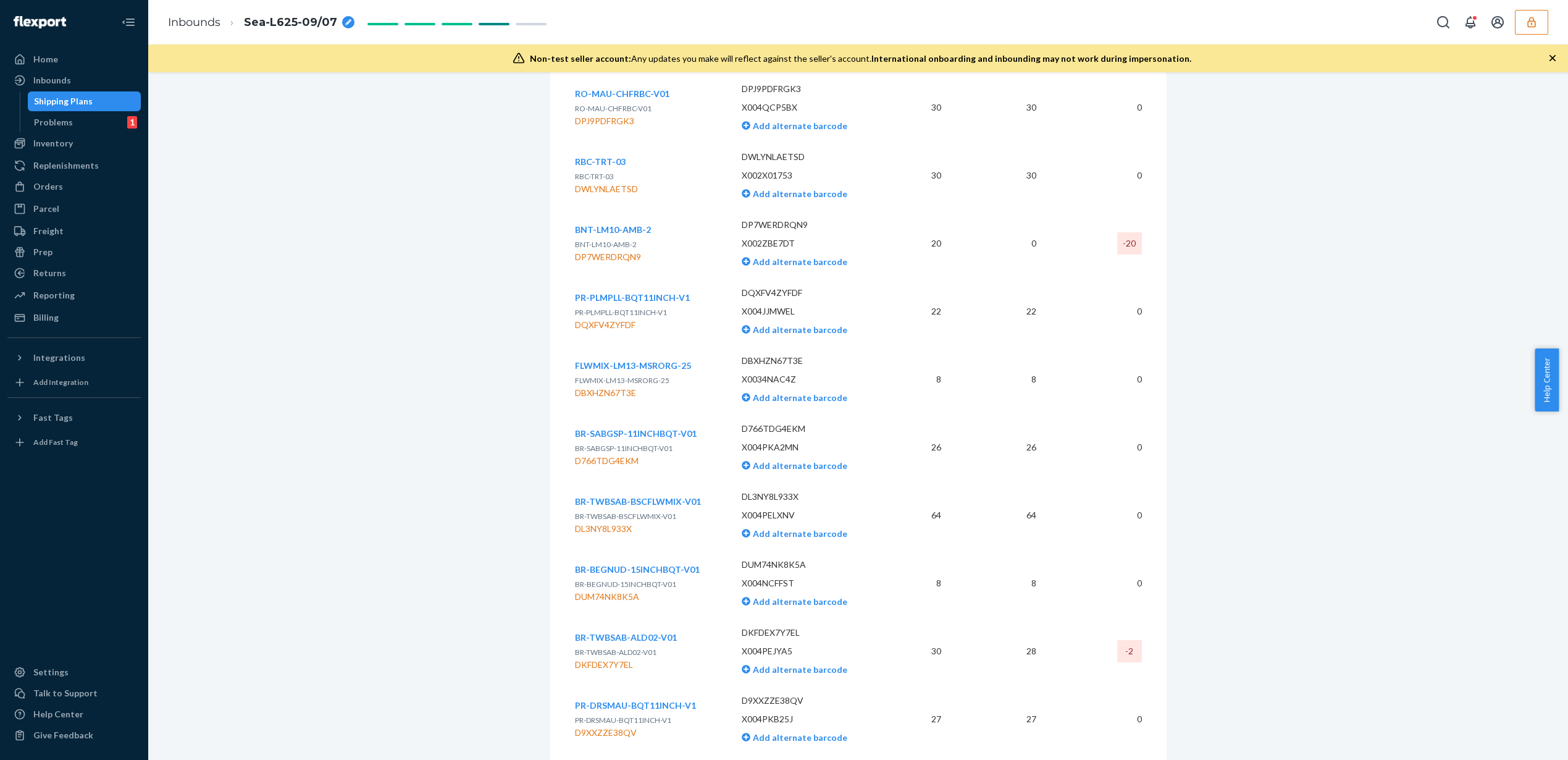
scroll to position [6448, 0]
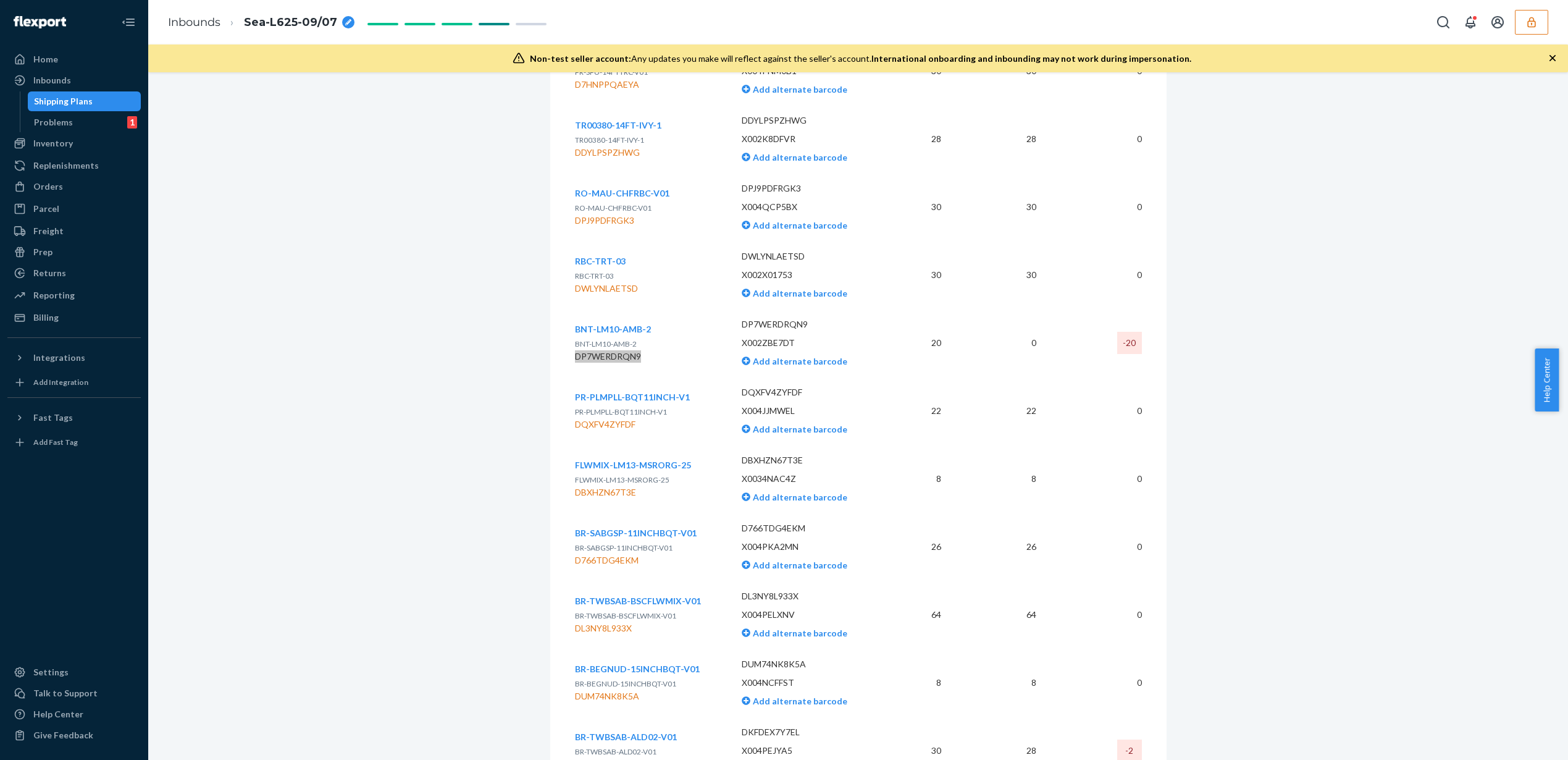
copy div "DP7WERDRQN9"
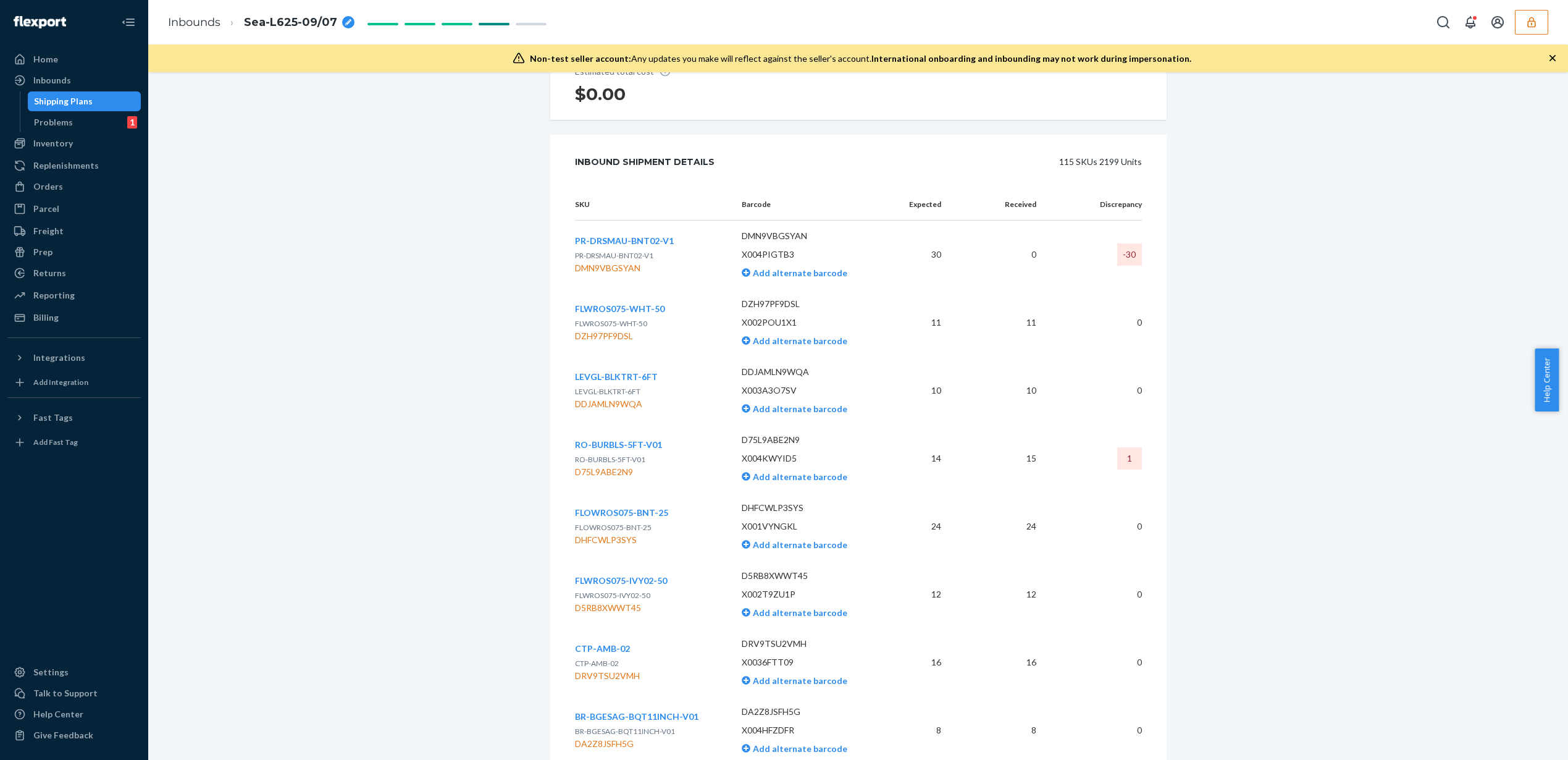
scroll to position [462, 0]
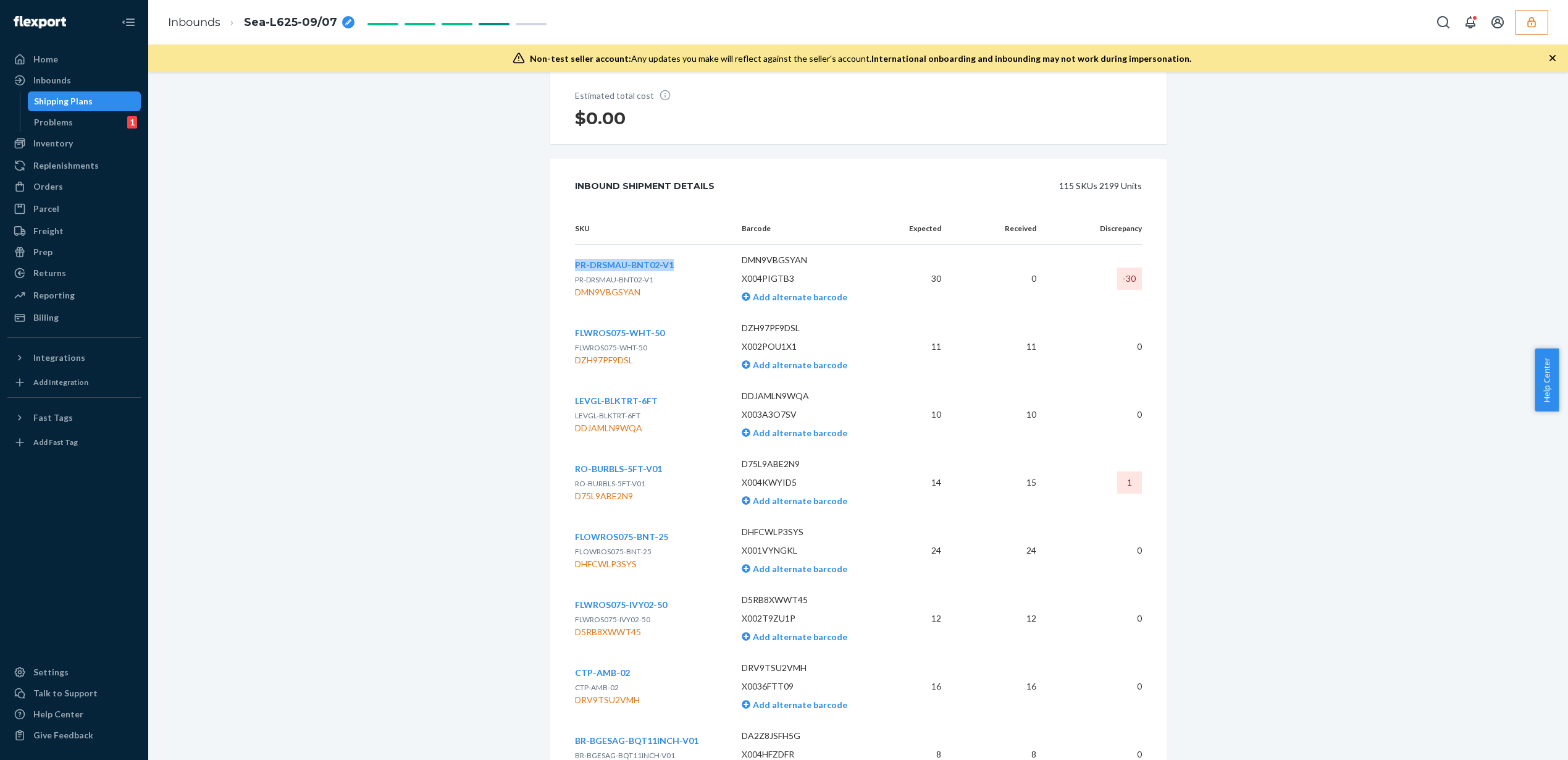
drag, startPoint x: 655, startPoint y: 279, endPoint x: 570, endPoint y: 278, distance: 85.0
click at [575, 278] on div "PR-DRSMAU-BNT02-V1 PR-DRSMAU-BNT02-V1 DMN9VBGSYAN" at bounding box center [649, 279] width 147 height 40
copy span "PR-DRSMAU-BNT02-V1"
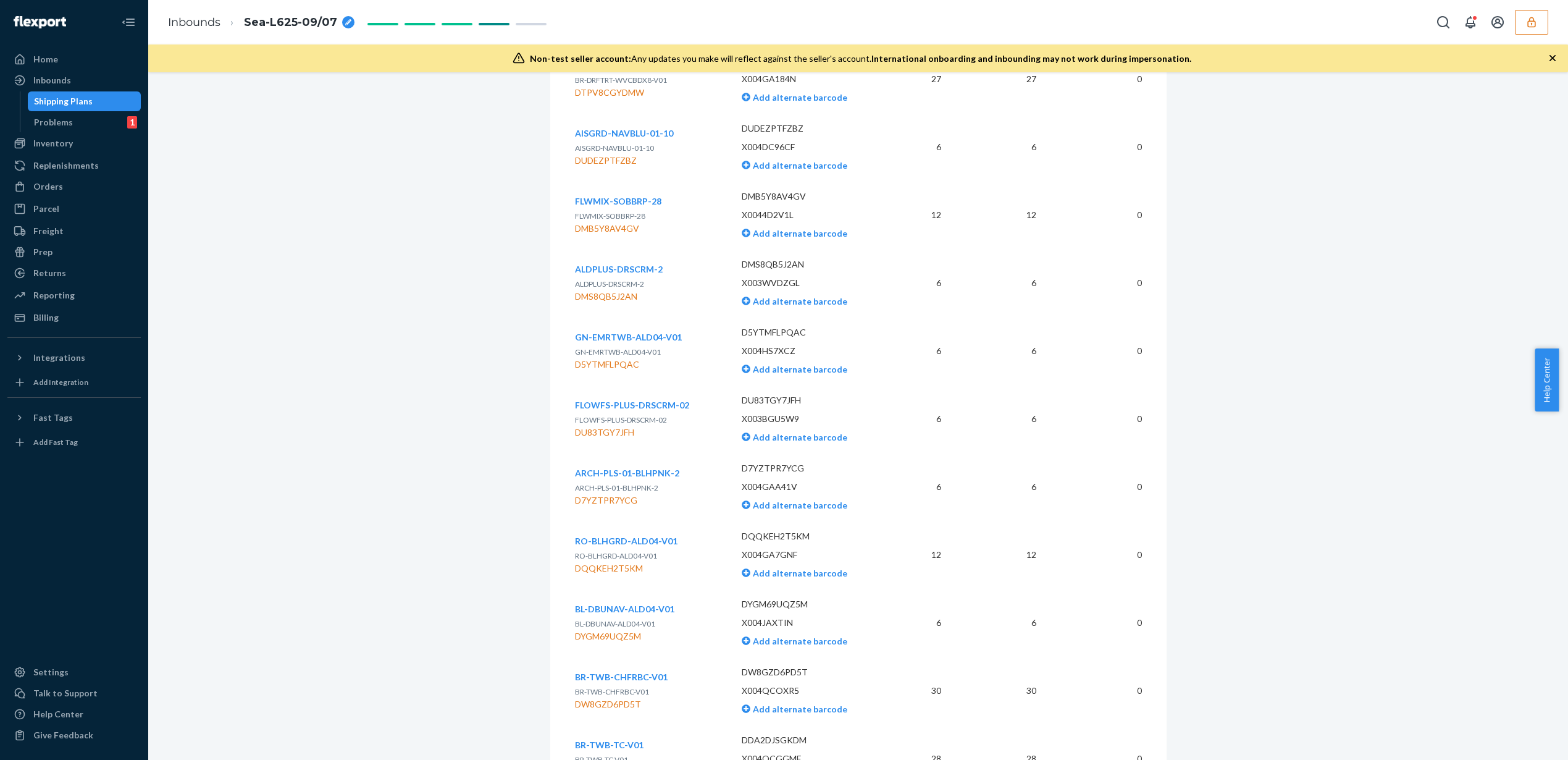
scroll to position [5158, 0]
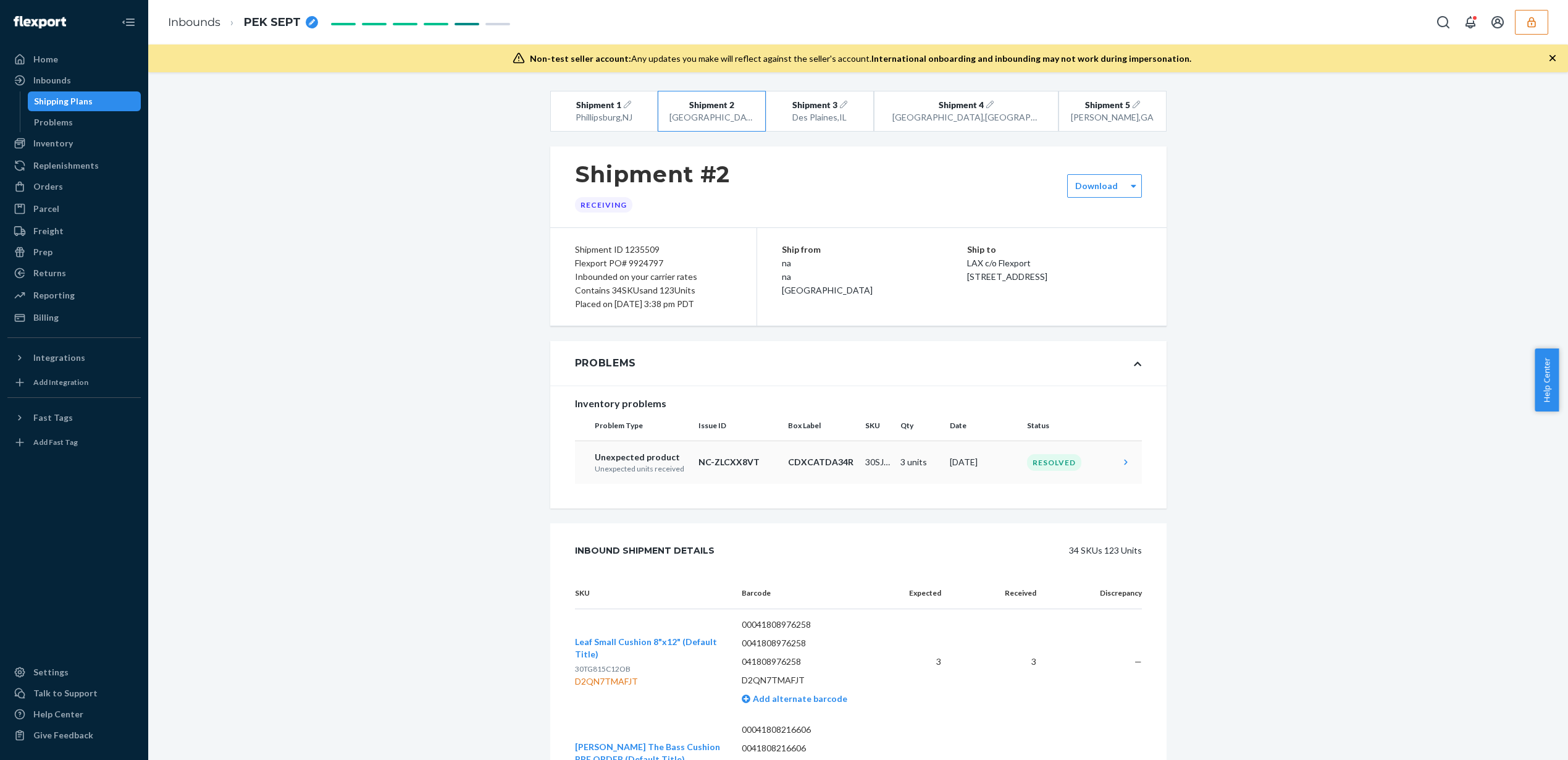
click at [862, 464] on td "30SJM10824C12OB" at bounding box center [878, 462] width 35 height 43
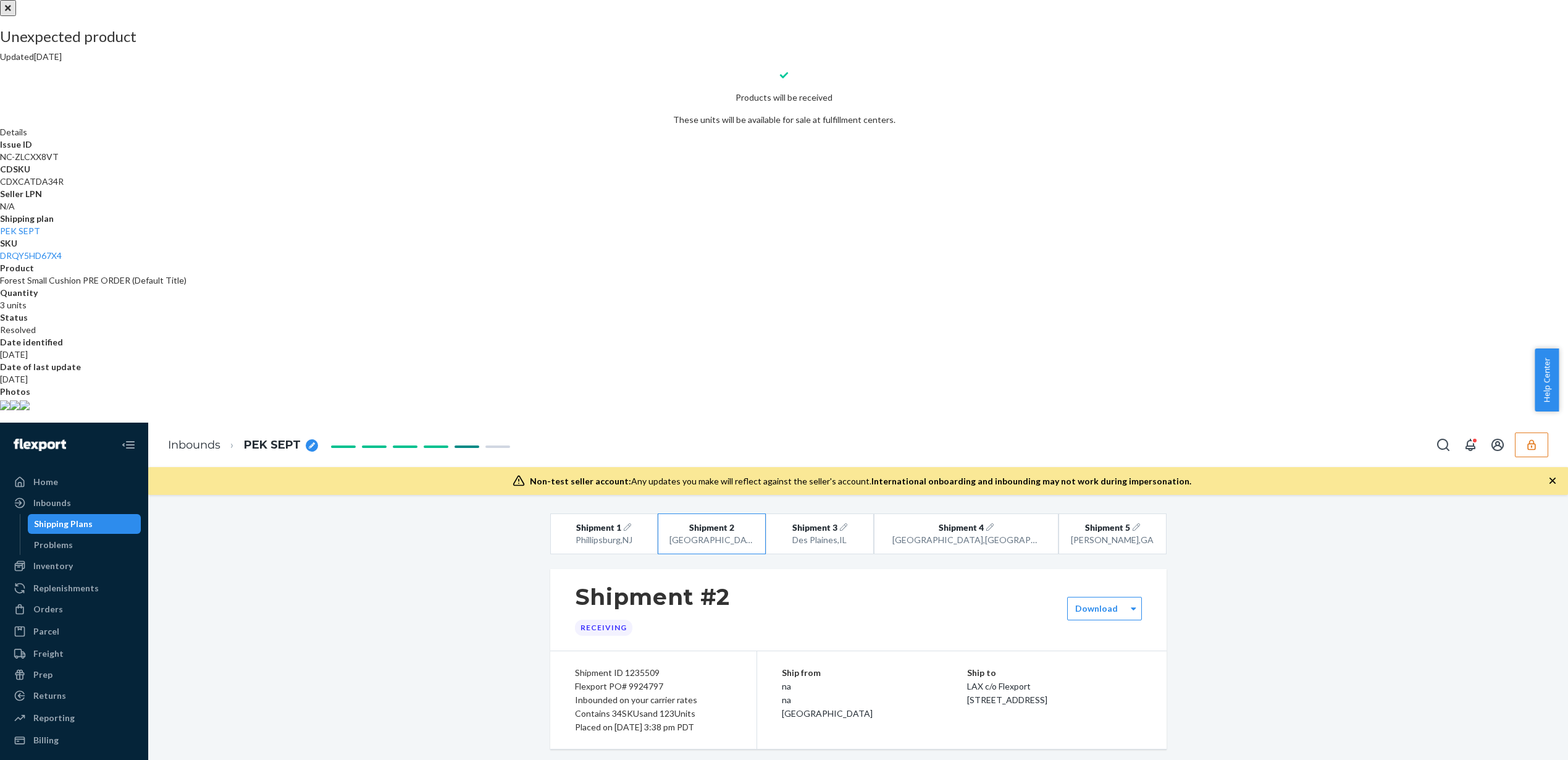
click at [455, 0] on div at bounding box center [784, 0] width 1568 height 0
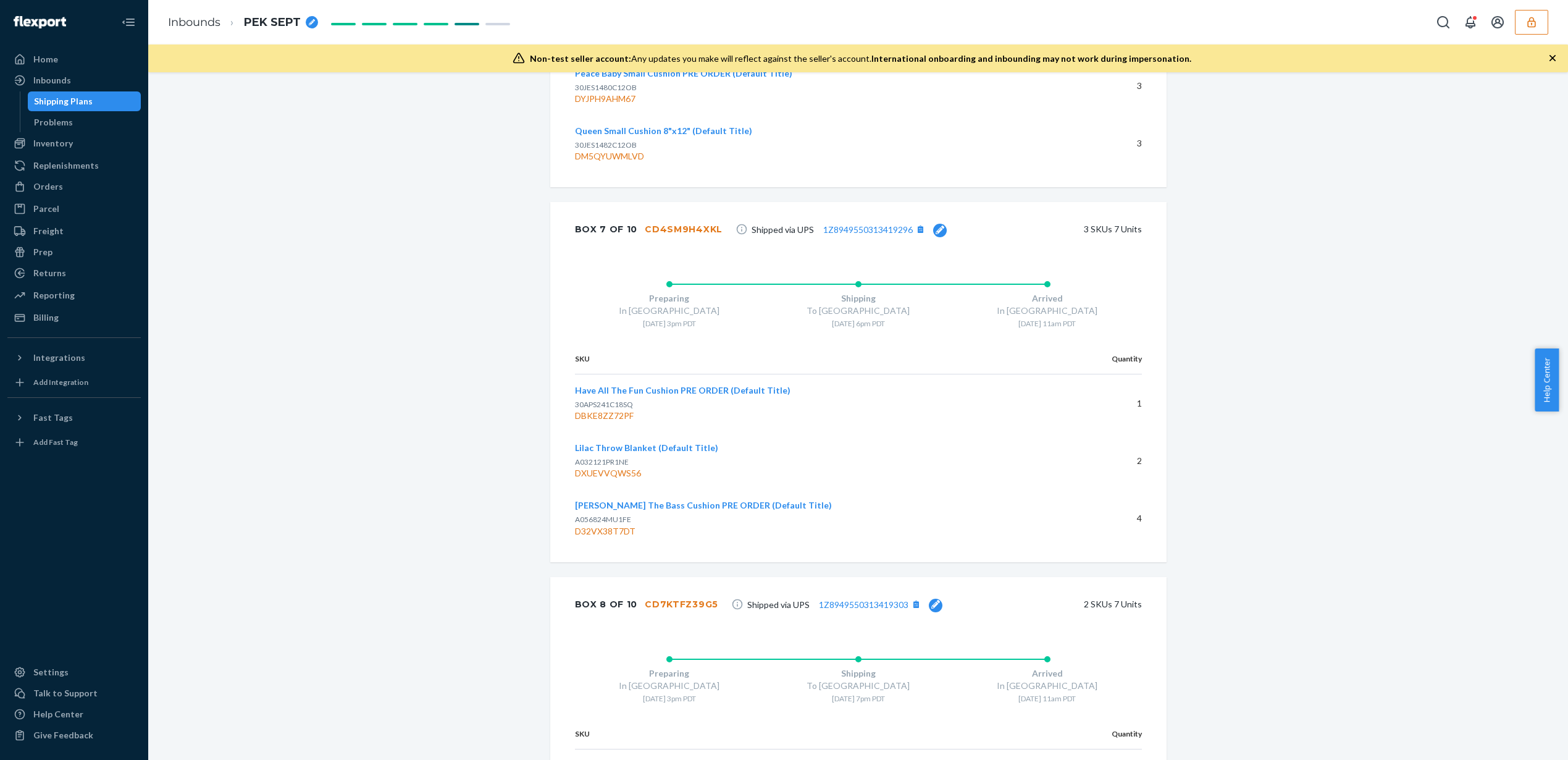
scroll to position [1632, 0]
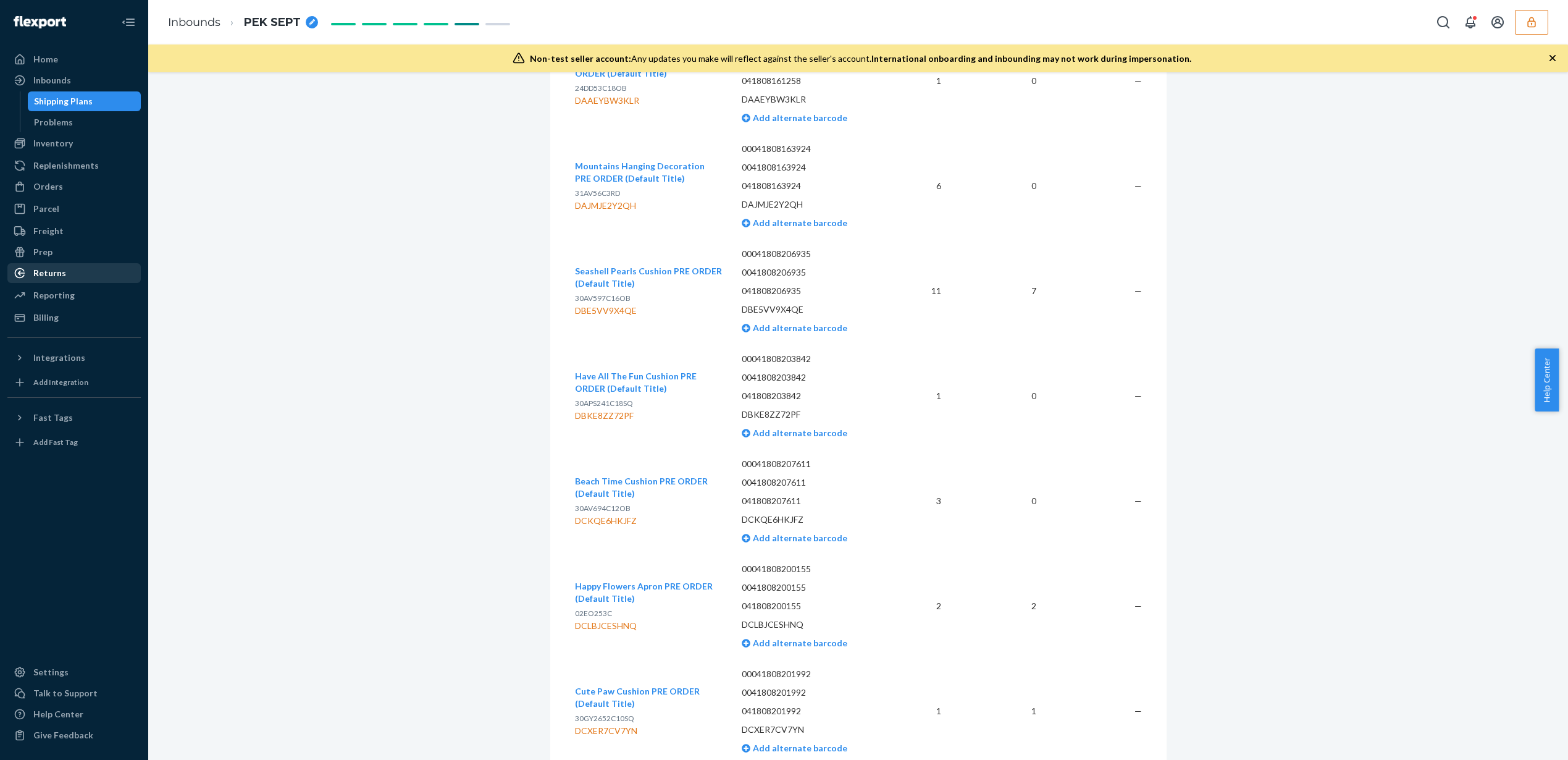
click at [63, 273] on div "Returns" at bounding box center [50, 273] width 33 height 12
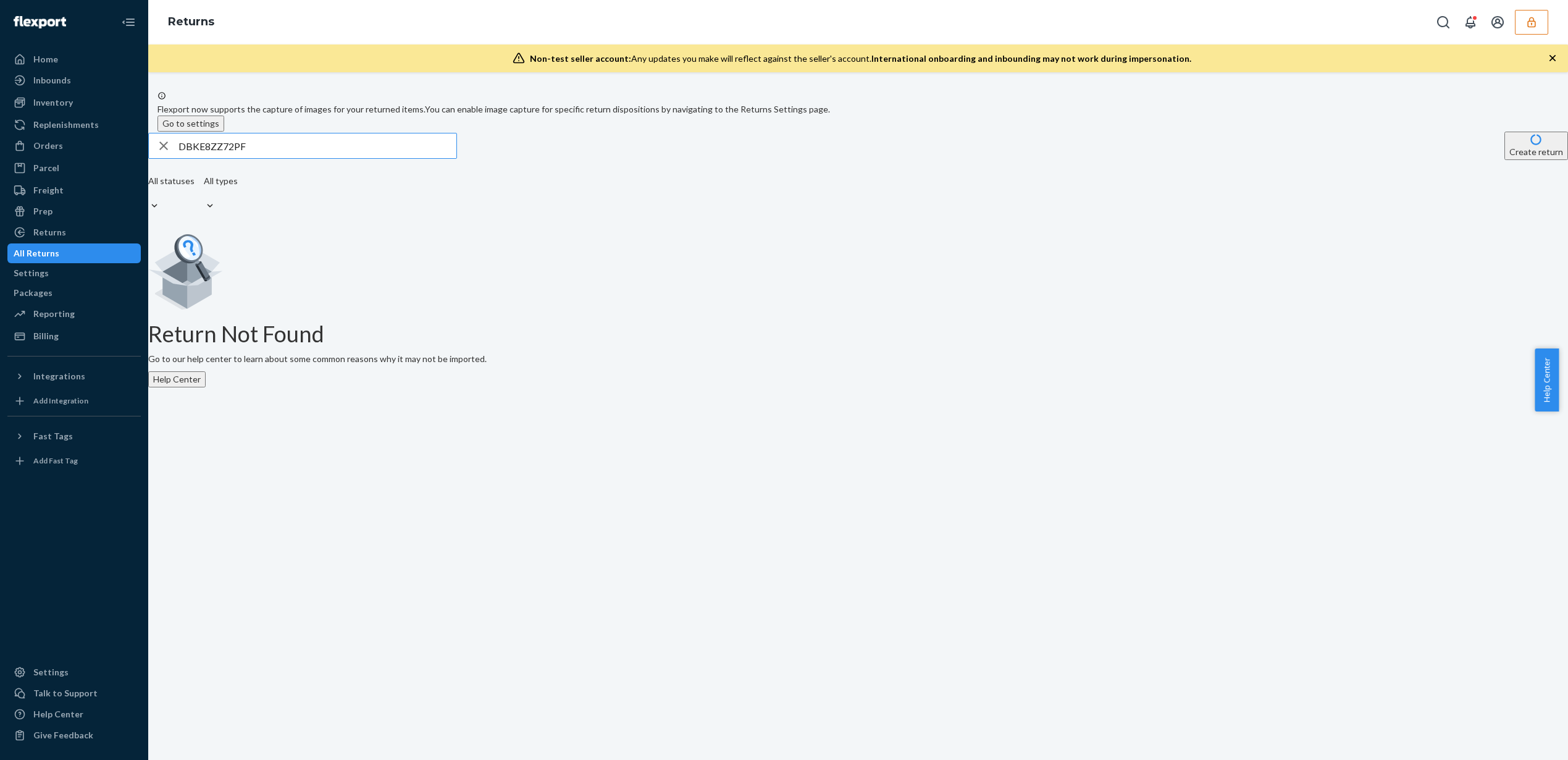
type input "DBKE8ZZ72PF"
click at [58, 232] on div "Returns" at bounding box center [50, 232] width 33 height 12
click at [171, 158] on icon "button" at bounding box center [164, 146] width 15 height 25
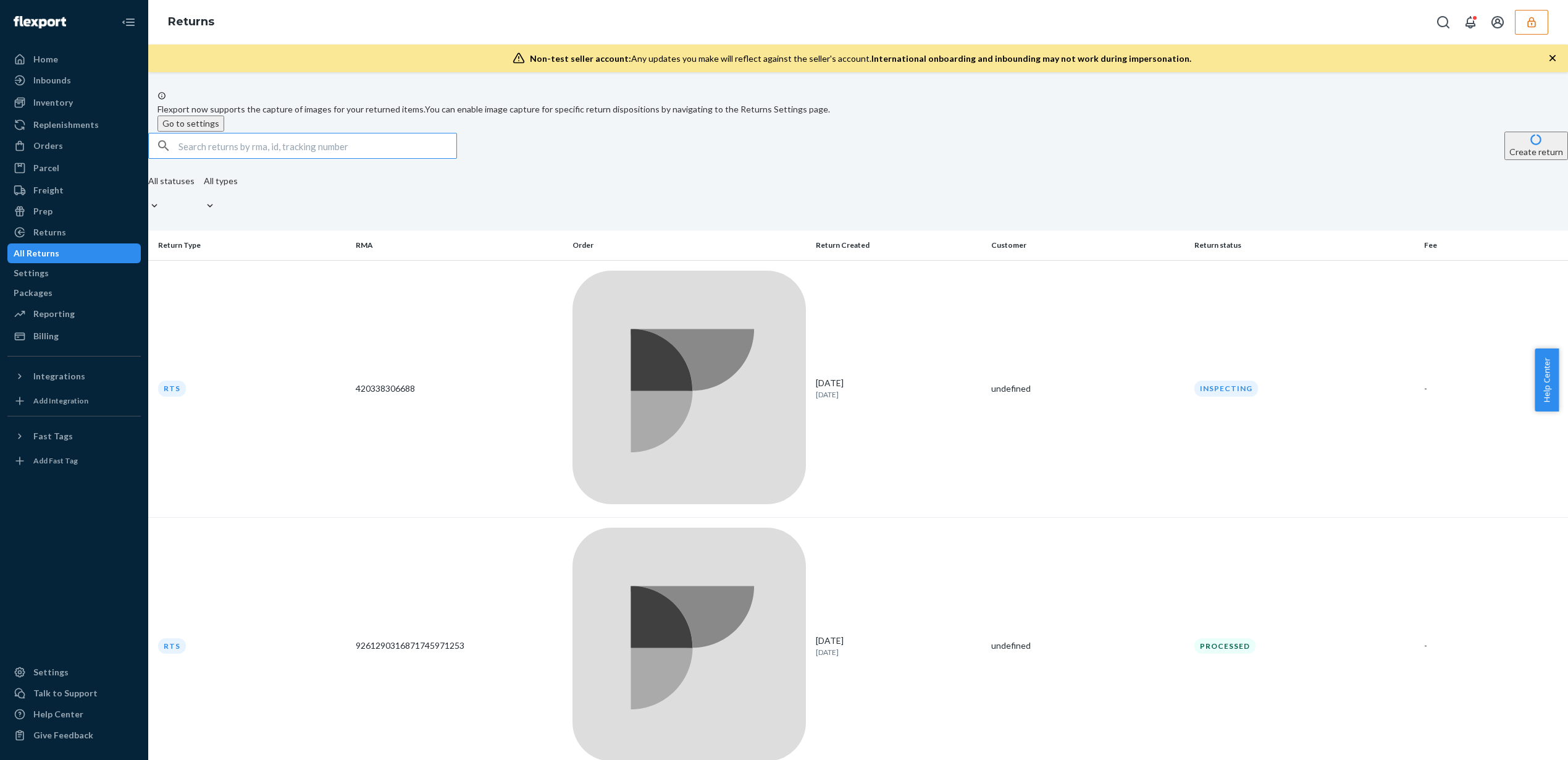
paste input "DCKQE6HKJFZ"
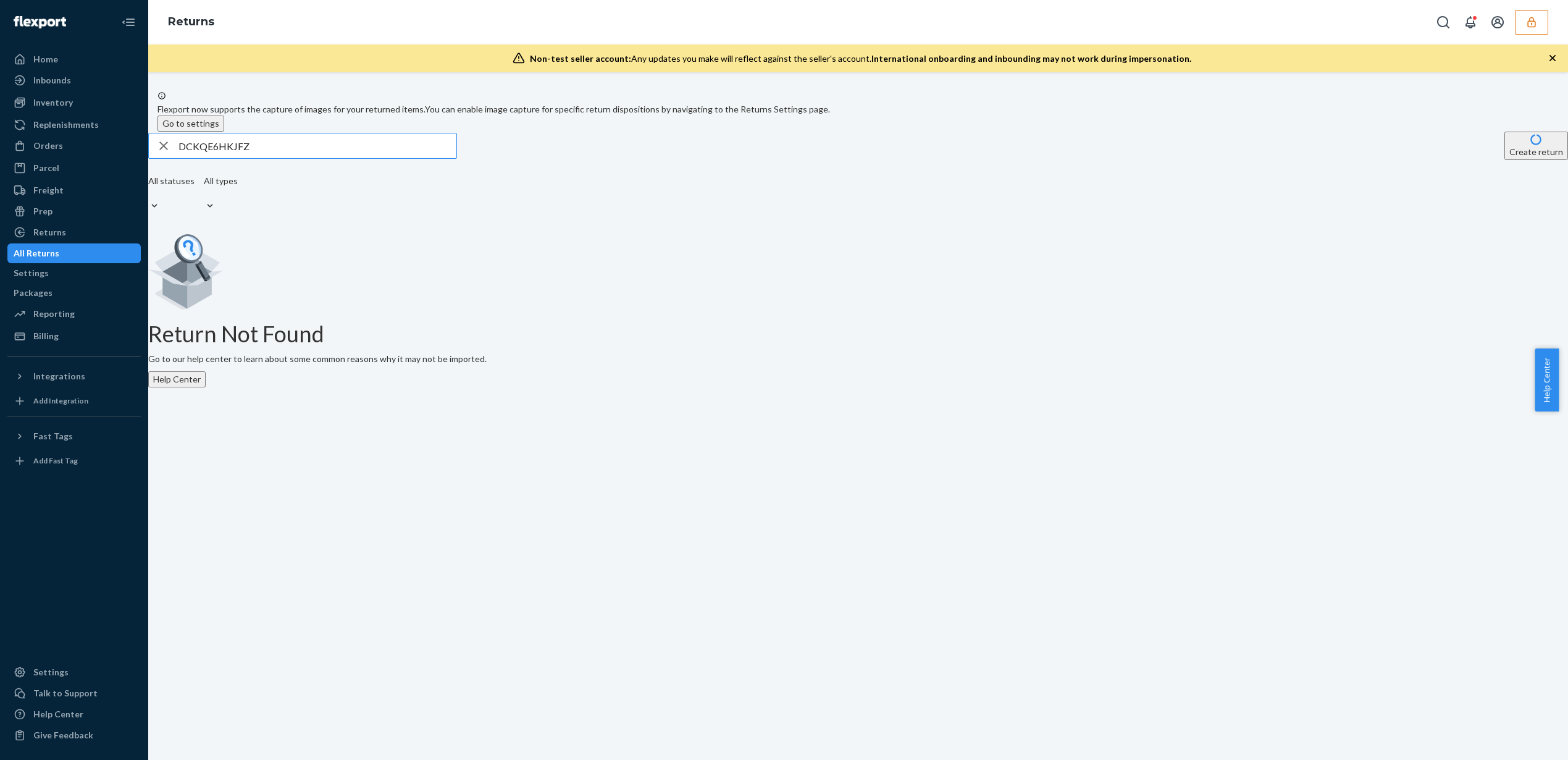
type input "DCKQE6HKJFZ"
click at [171, 158] on icon "button" at bounding box center [164, 146] width 15 height 25
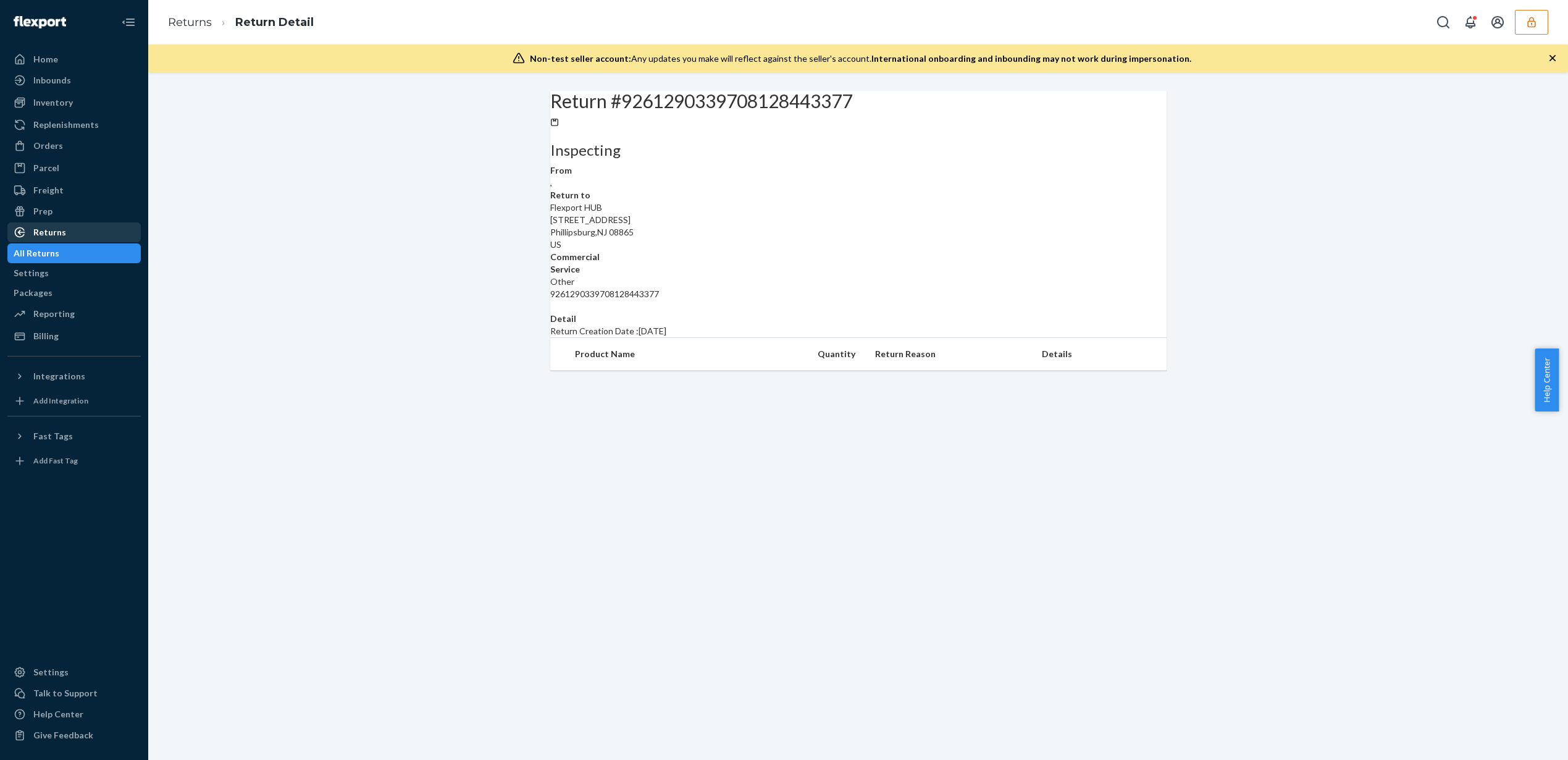
click at [58, 226] on div "Returns" at bounding box center [50, 232] width 33 height 12
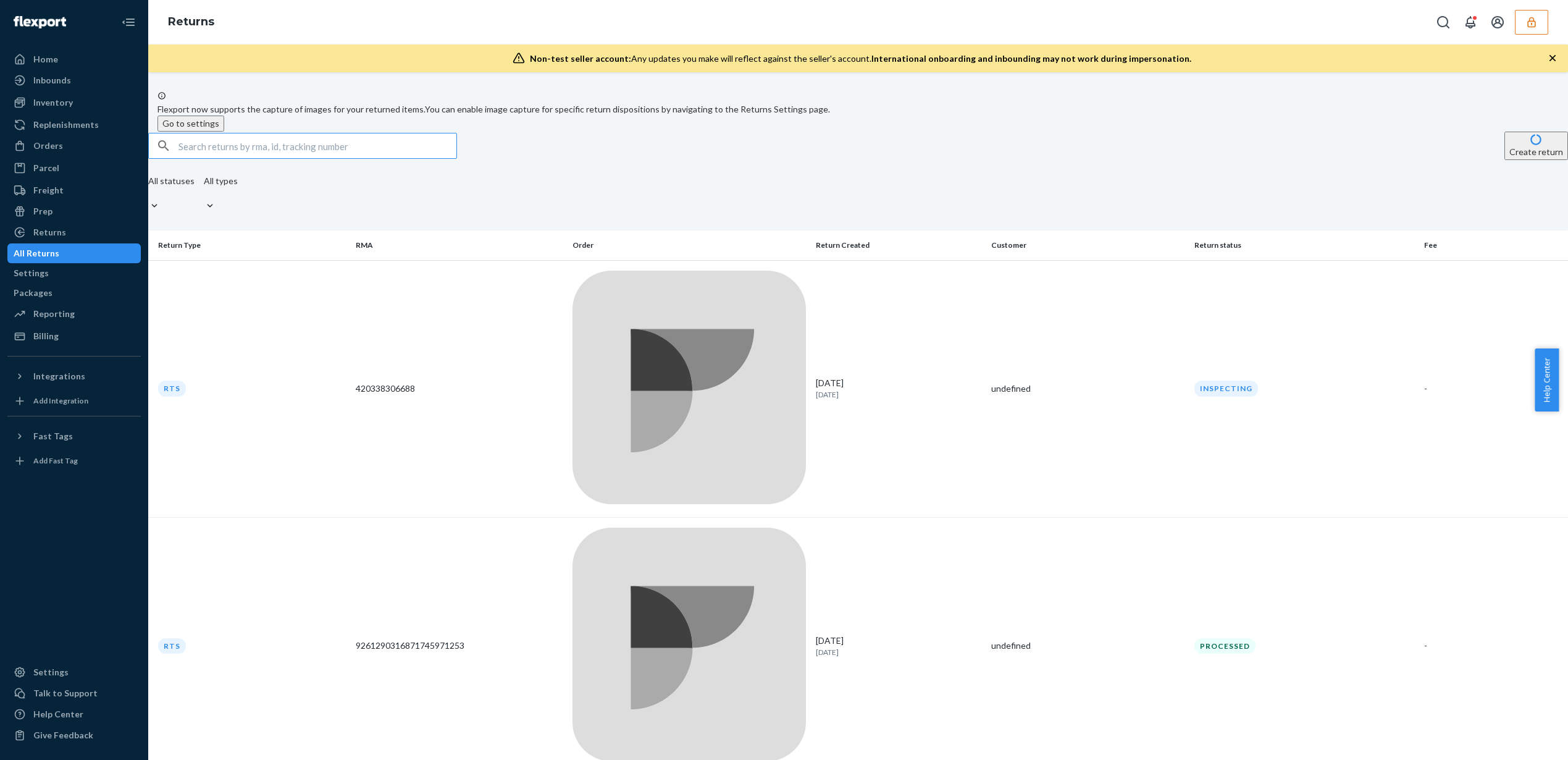
click at [160, 213] on div at bounding box center [154, 206] width 12 height 13
click at [87, 193] on input "All statuses" at bounding box center [87, 193] width 0 height 0
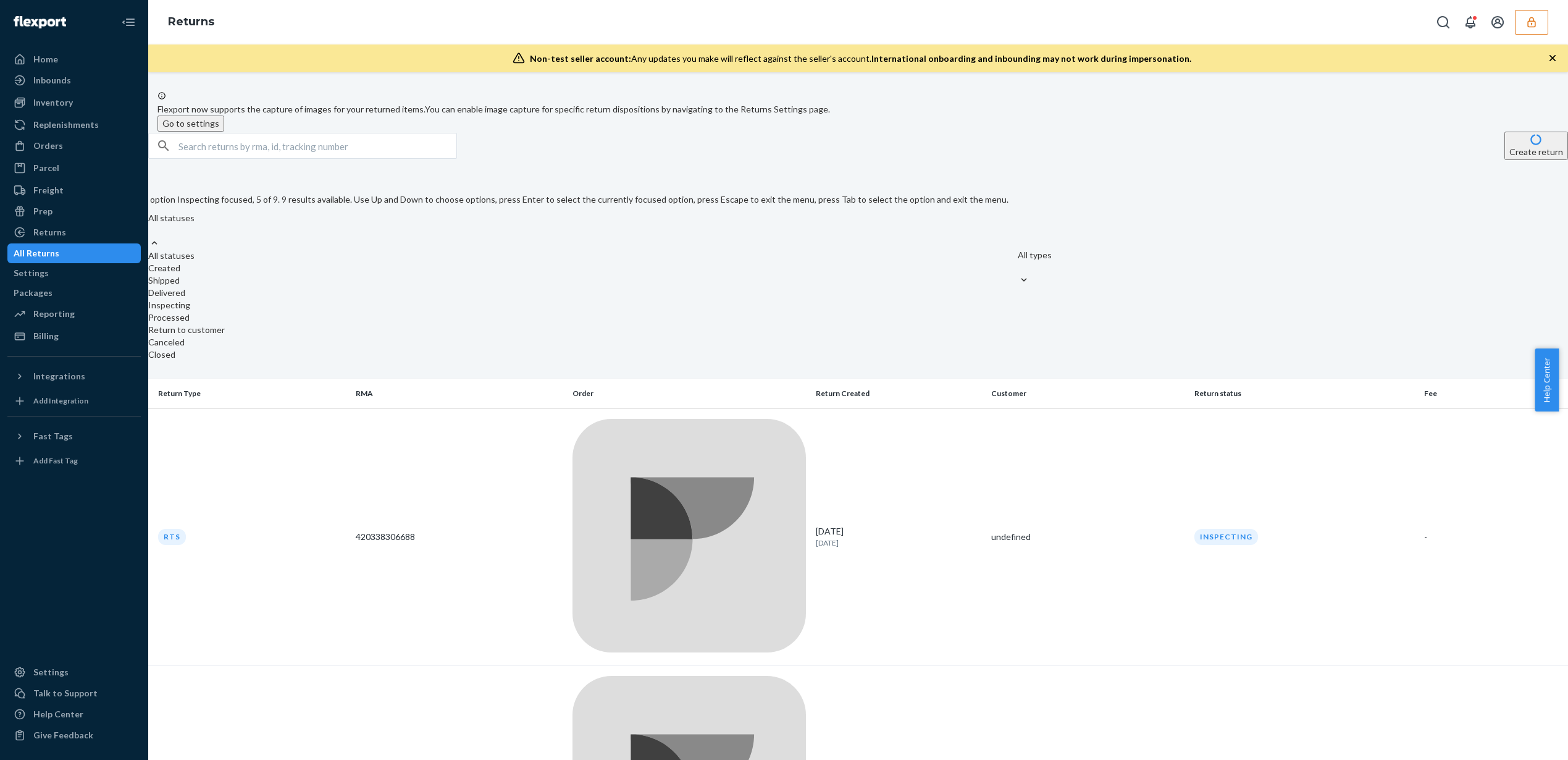
scroll to position [55, 0]
click at [554, 160] on div "Create return" at bounding box center [858, 146] width 1420 height 29
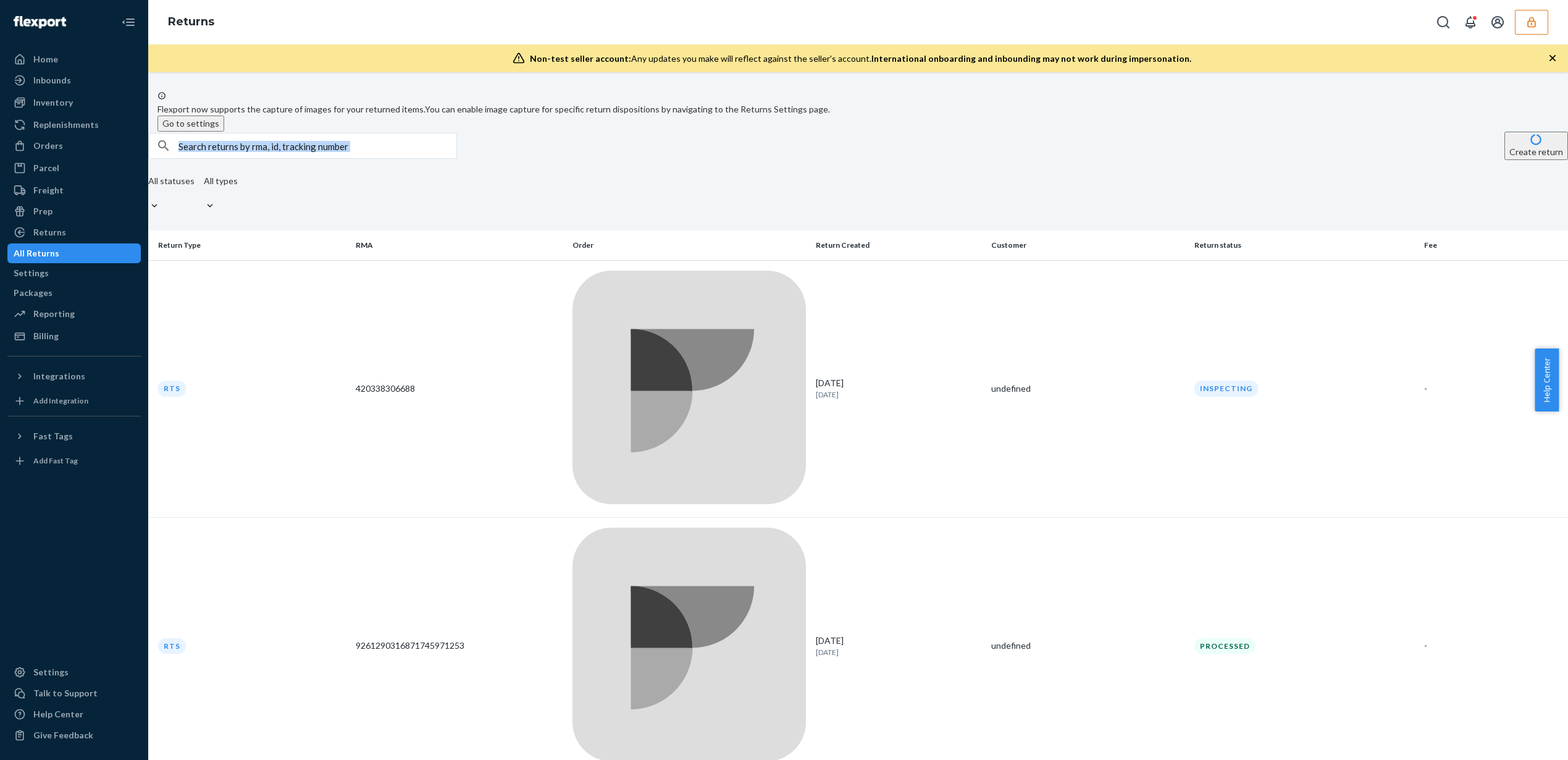
click at [554, 160] on div "Create return" at bounding box center [858, 146] width 1420 height 29
click at [680, 195] on div "Create return All statuses All types" at bounding box center [858, 174] width 1420 height 84
click at [1126, 382] on div "undefined" at bounding box center [1087, 389] width 193 height 12
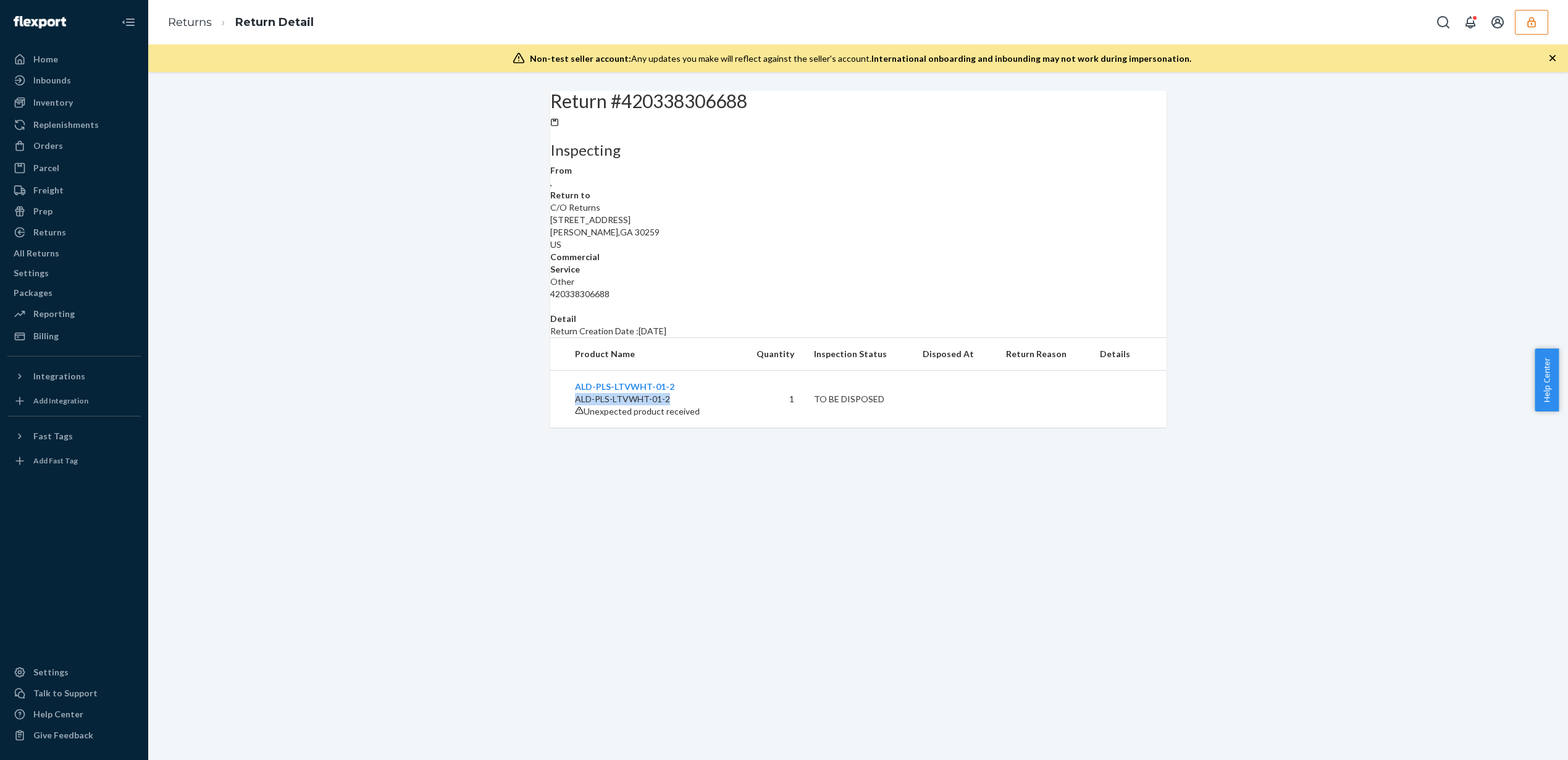
drag, startPoint x: 678, startPoint y: 515, endPoint x: 560, endPoint y: 515, distance: 118.0
click at [560, 428] on td "ALD-PLS-LTVWHT-01-2 ALD-PLS-LTVWHT-01-2 Unexpected product received" at bounding box center [644, 399] width 187 height 58
copy p "ALD-PLS-LTVWHT-01-2"
click at [87, 108] on div "Inventory" at bounding box center [74, 103] width 131 height 17
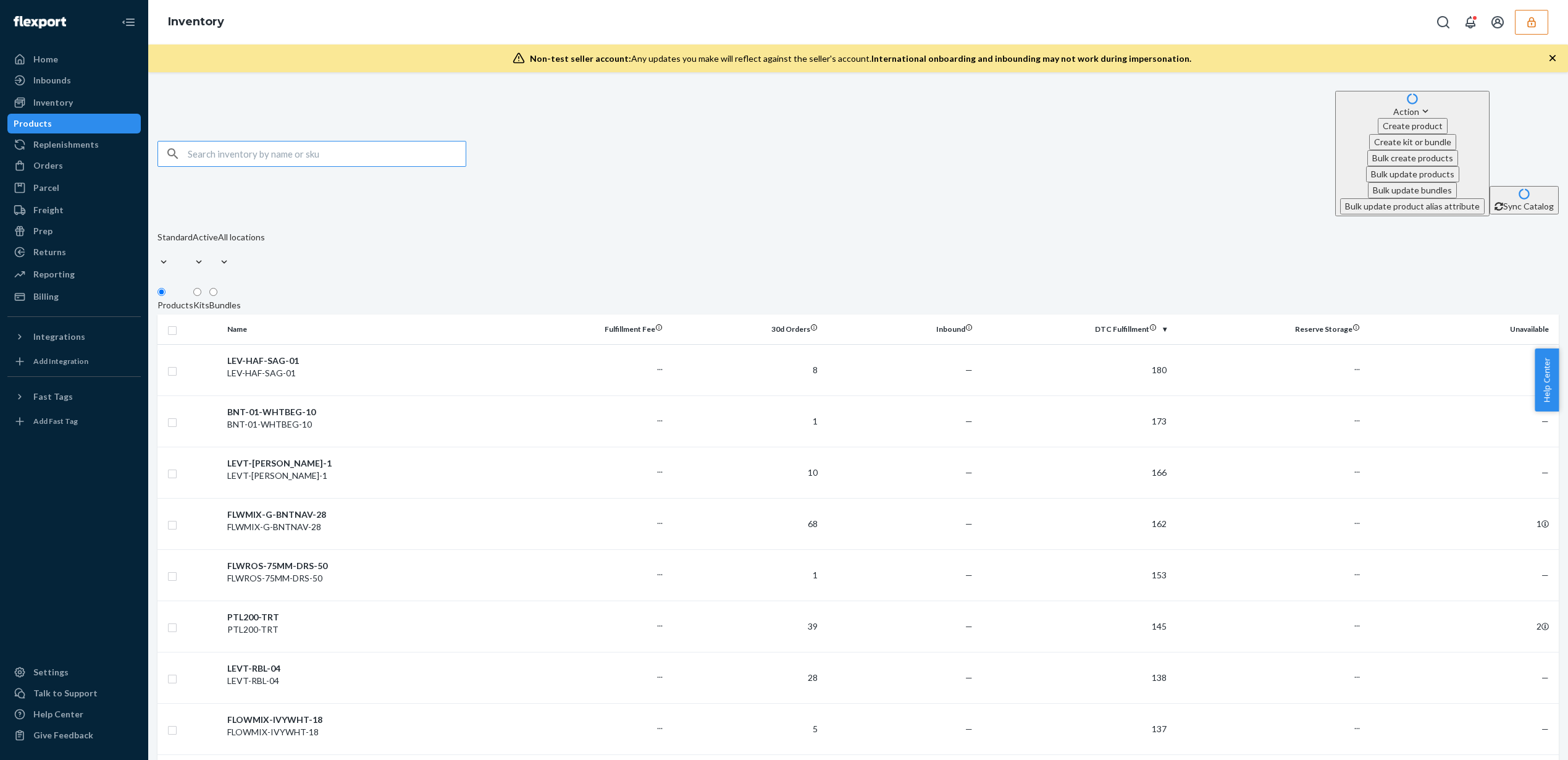
click at [276, 141] on input "text" at bounding box center [326, 154] width 278 height 25
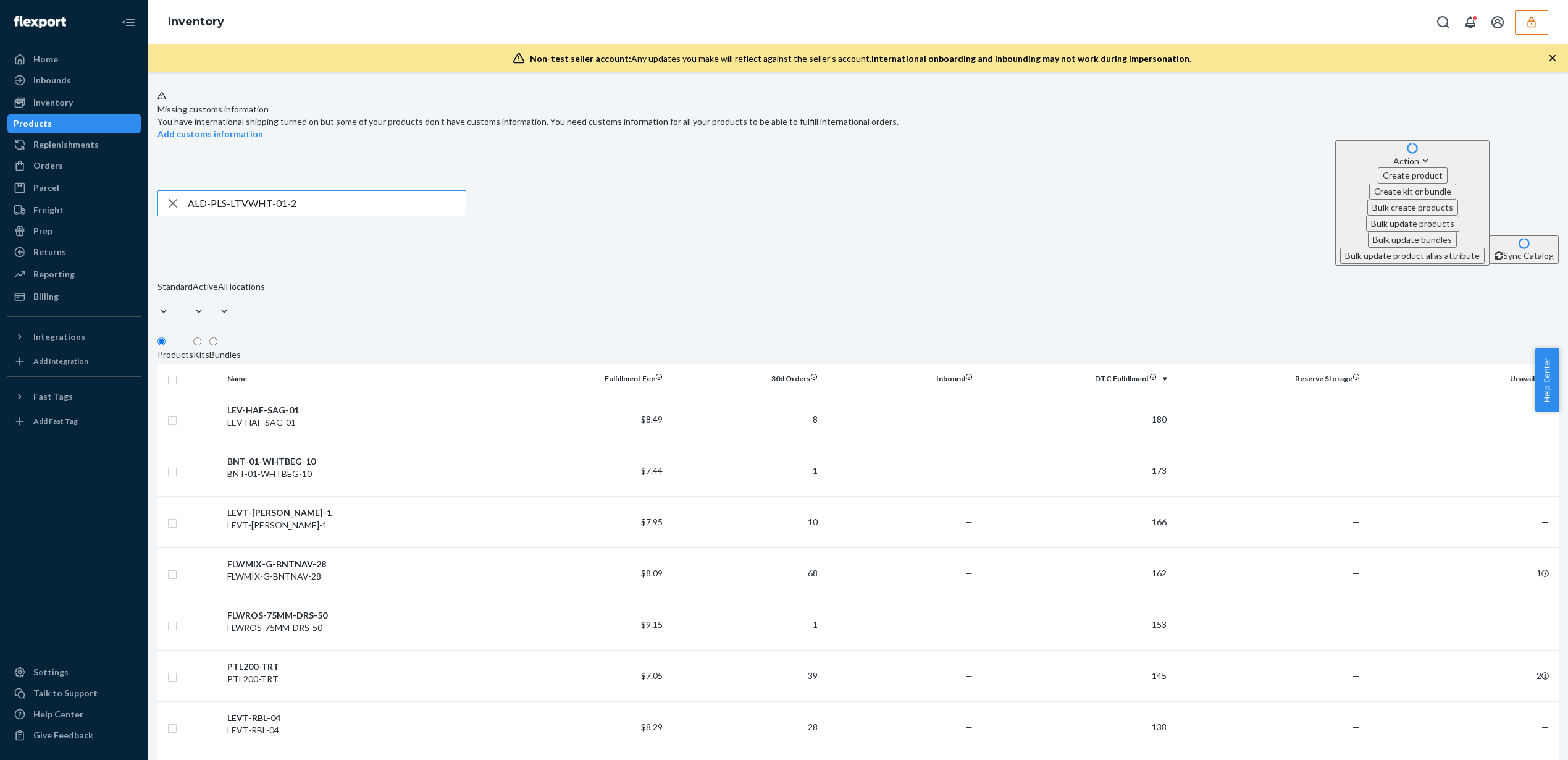
type input "ALD-PLS-LTVWHT-01-2"
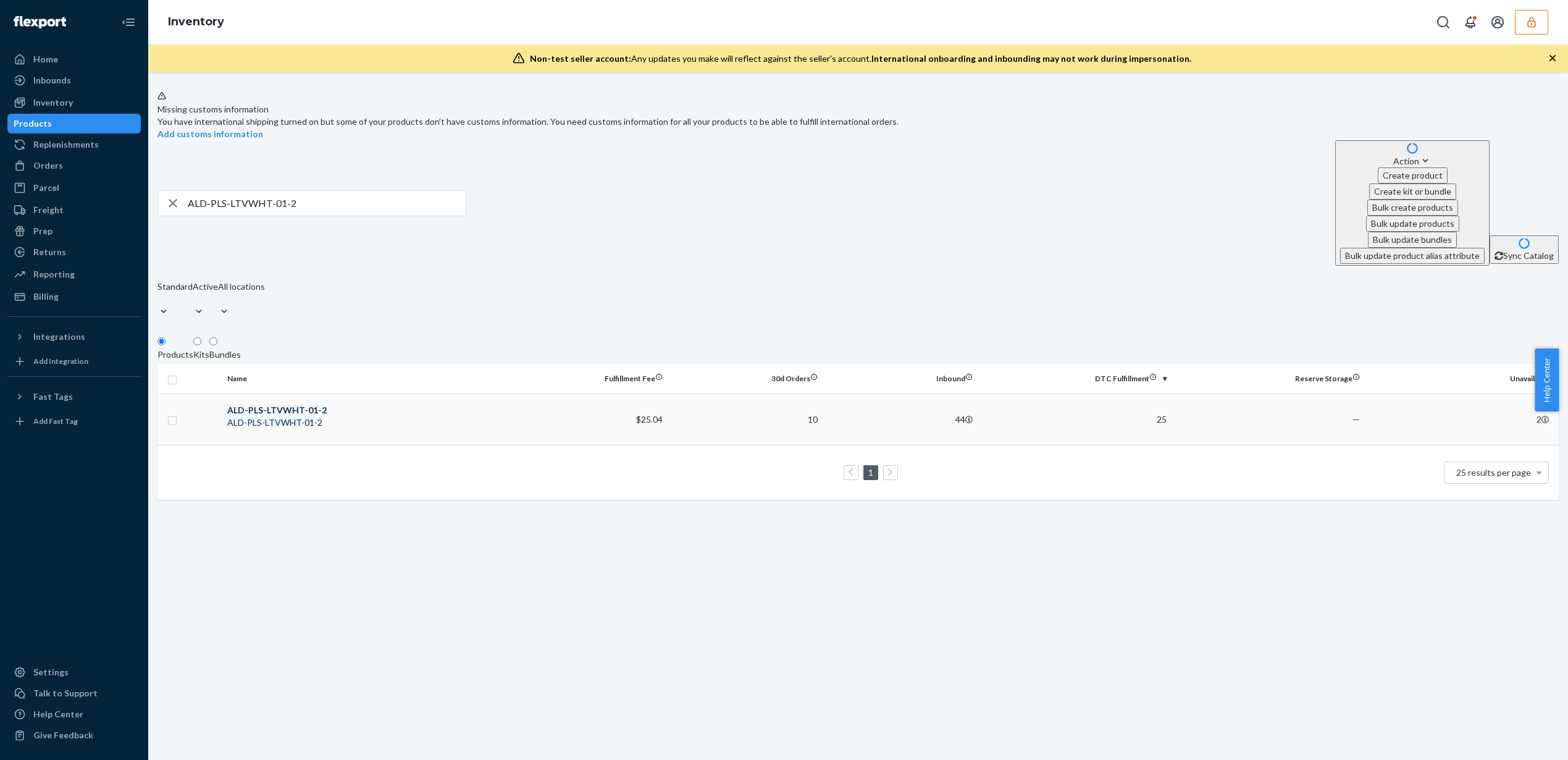
click at [369, 404] on div "ALD - PLS - LTVWHT - 01 - 2" at bounding box center [368, 410] width 281 height 12
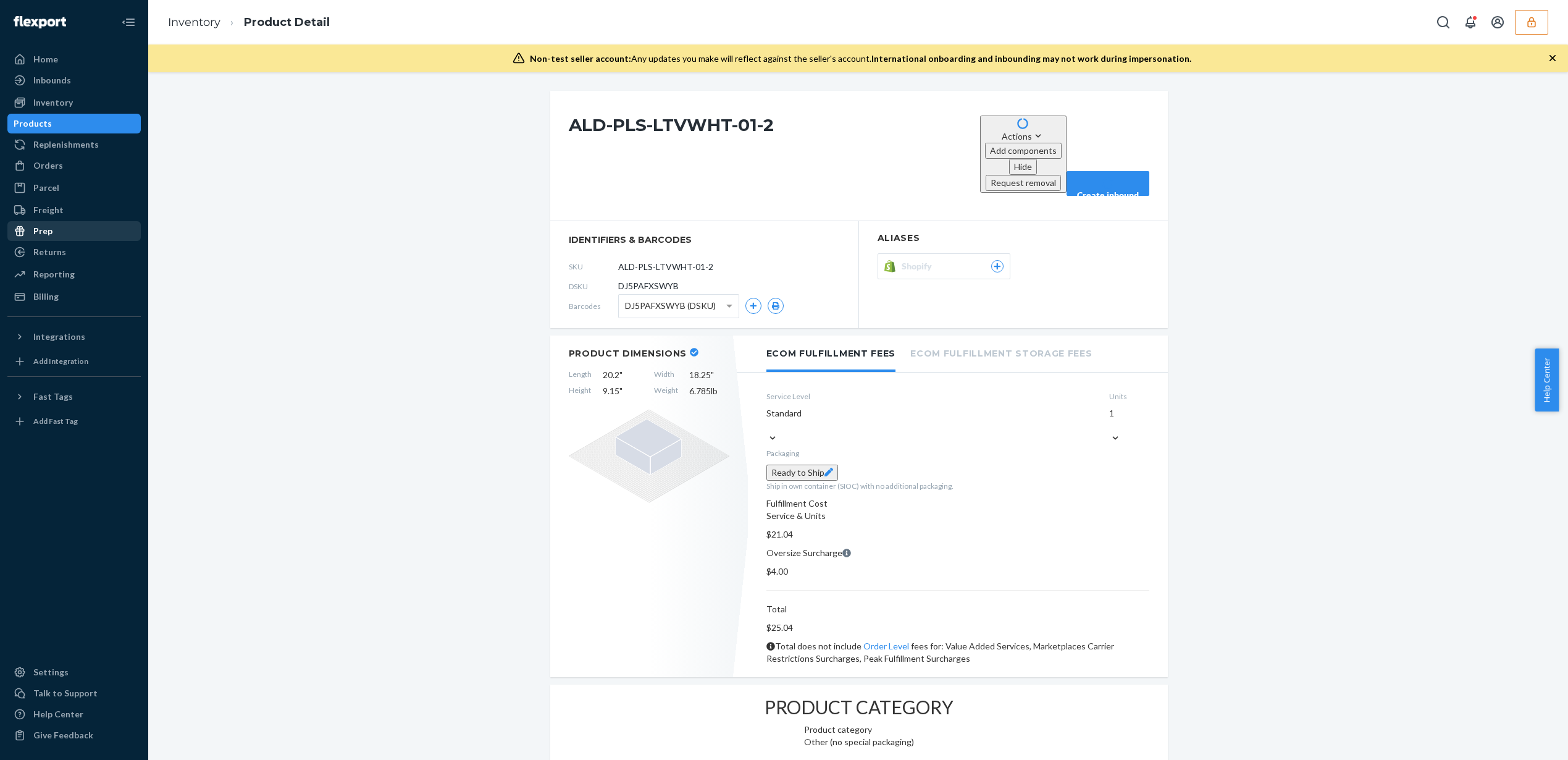
click at [66, 232] on div "Prep" at bounding box center [74, 231] width 131 height 17
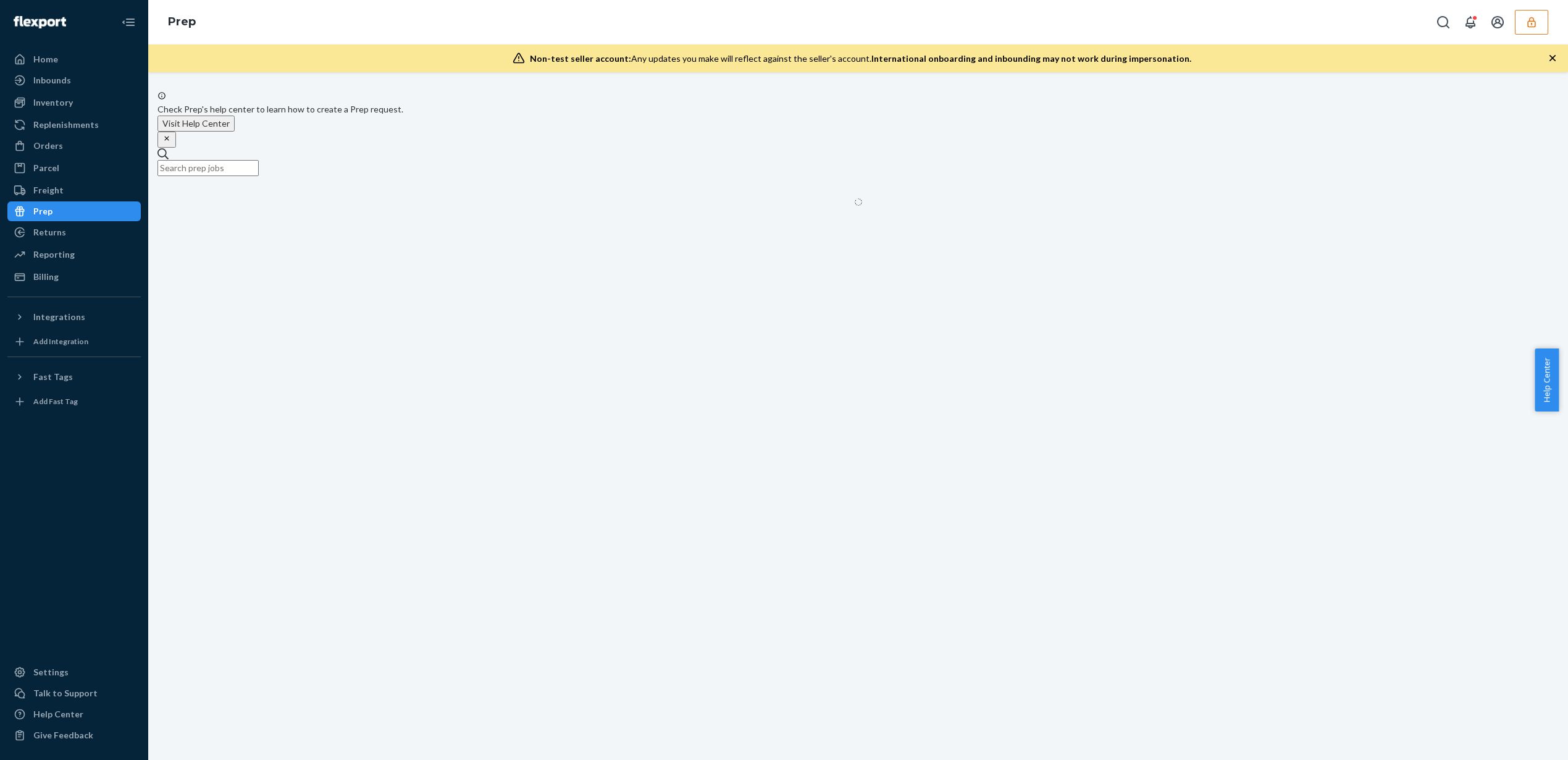
click at [61, 250] on div "Reporting" at bounding box center [54, 255] width 42 height 12
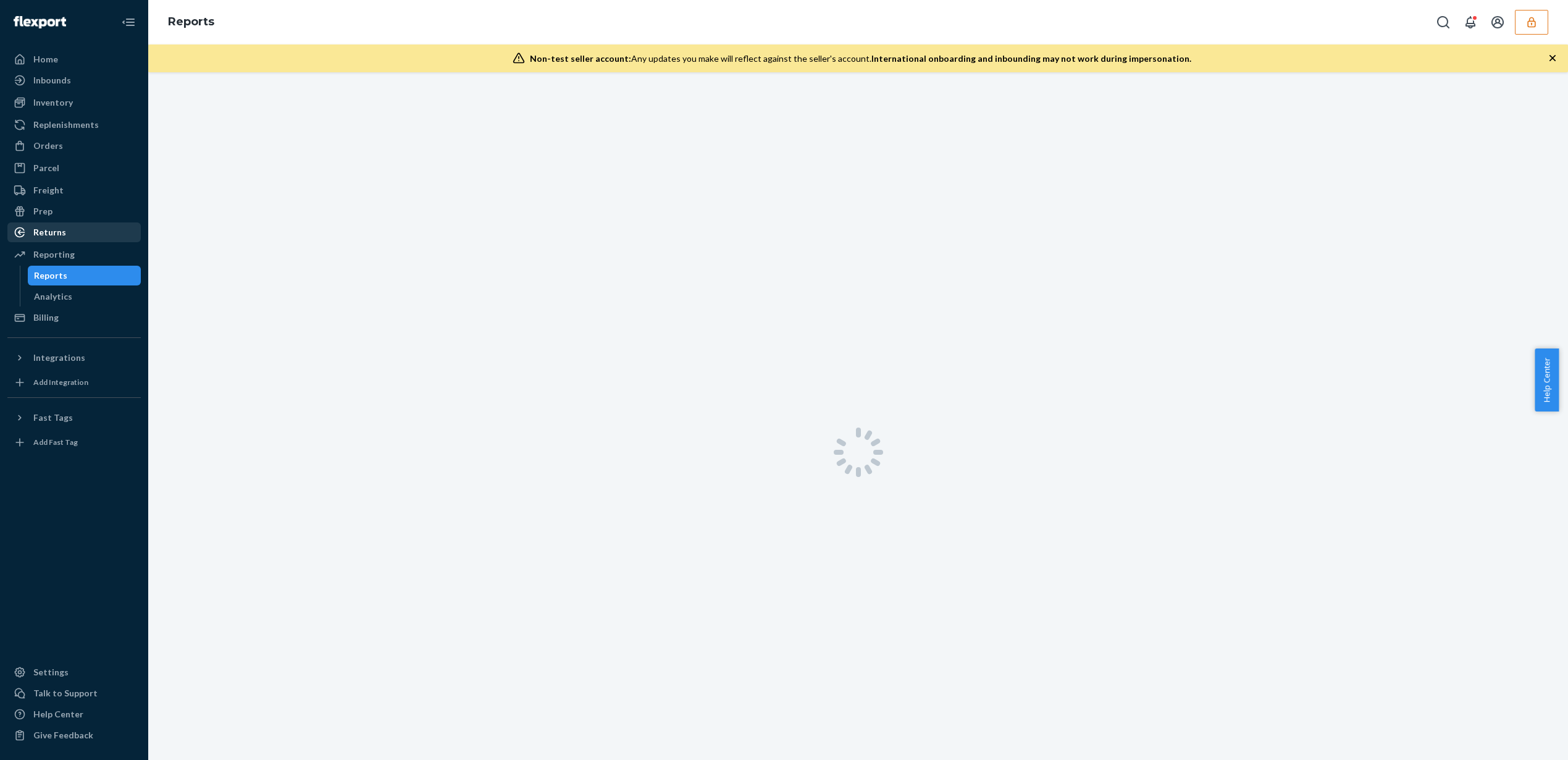
click at [73, 234] on div "Returns" at bounding box center [74, 232] width 131 height 17
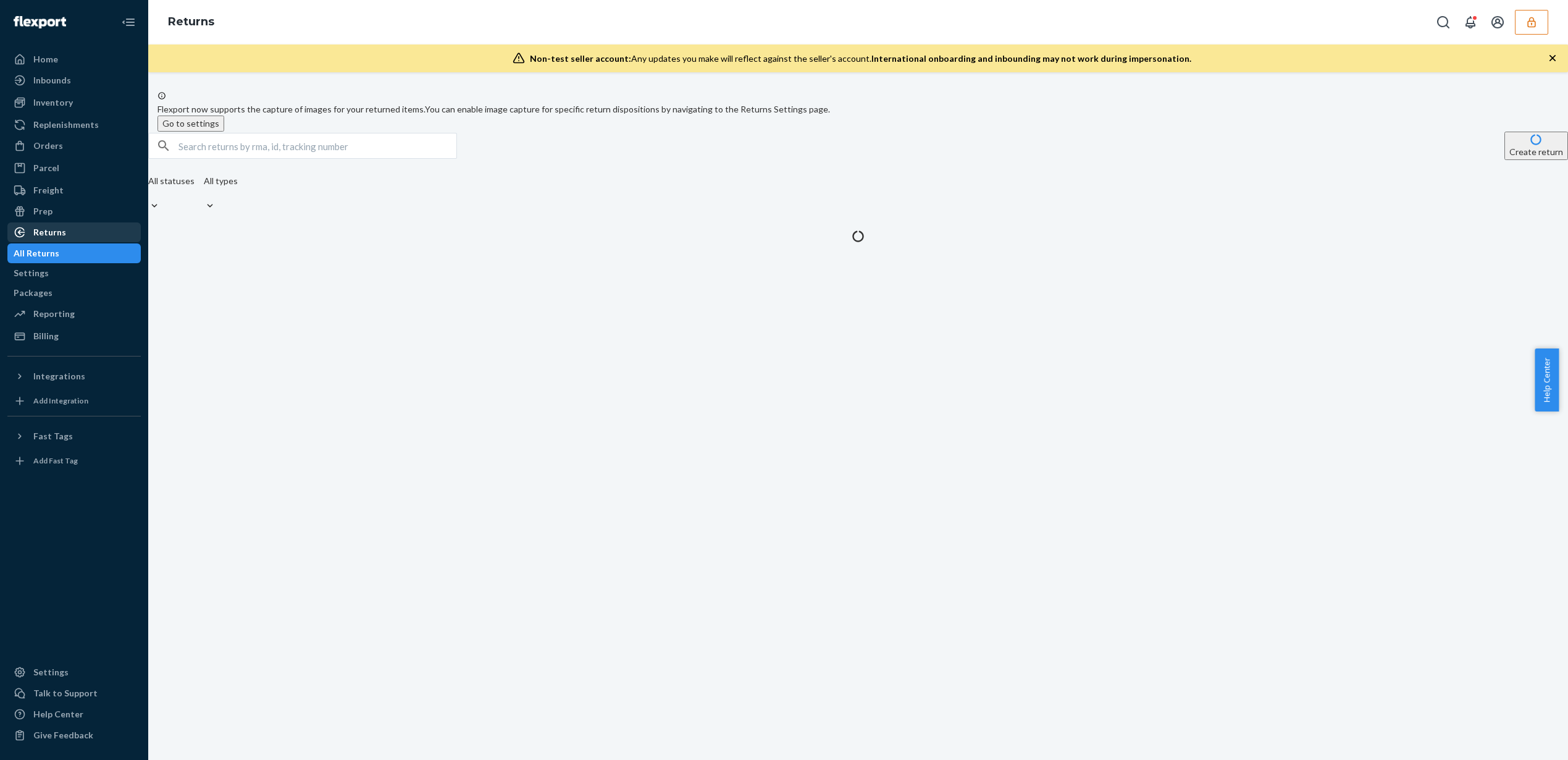
click at [73, 234] on div "Returns" at bounding box center [74, 232] width 131 height 17
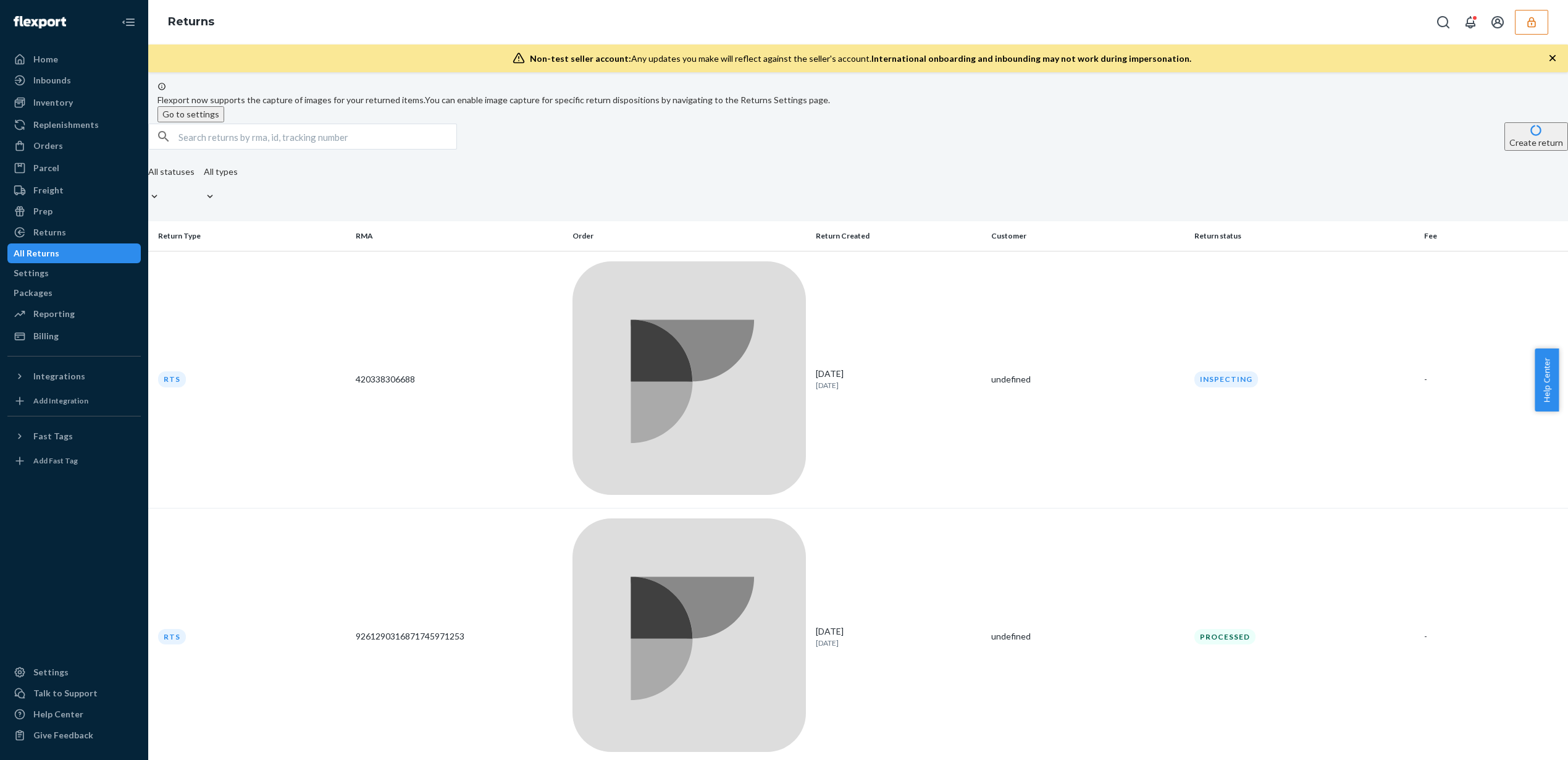
scroll to position [12, 0]
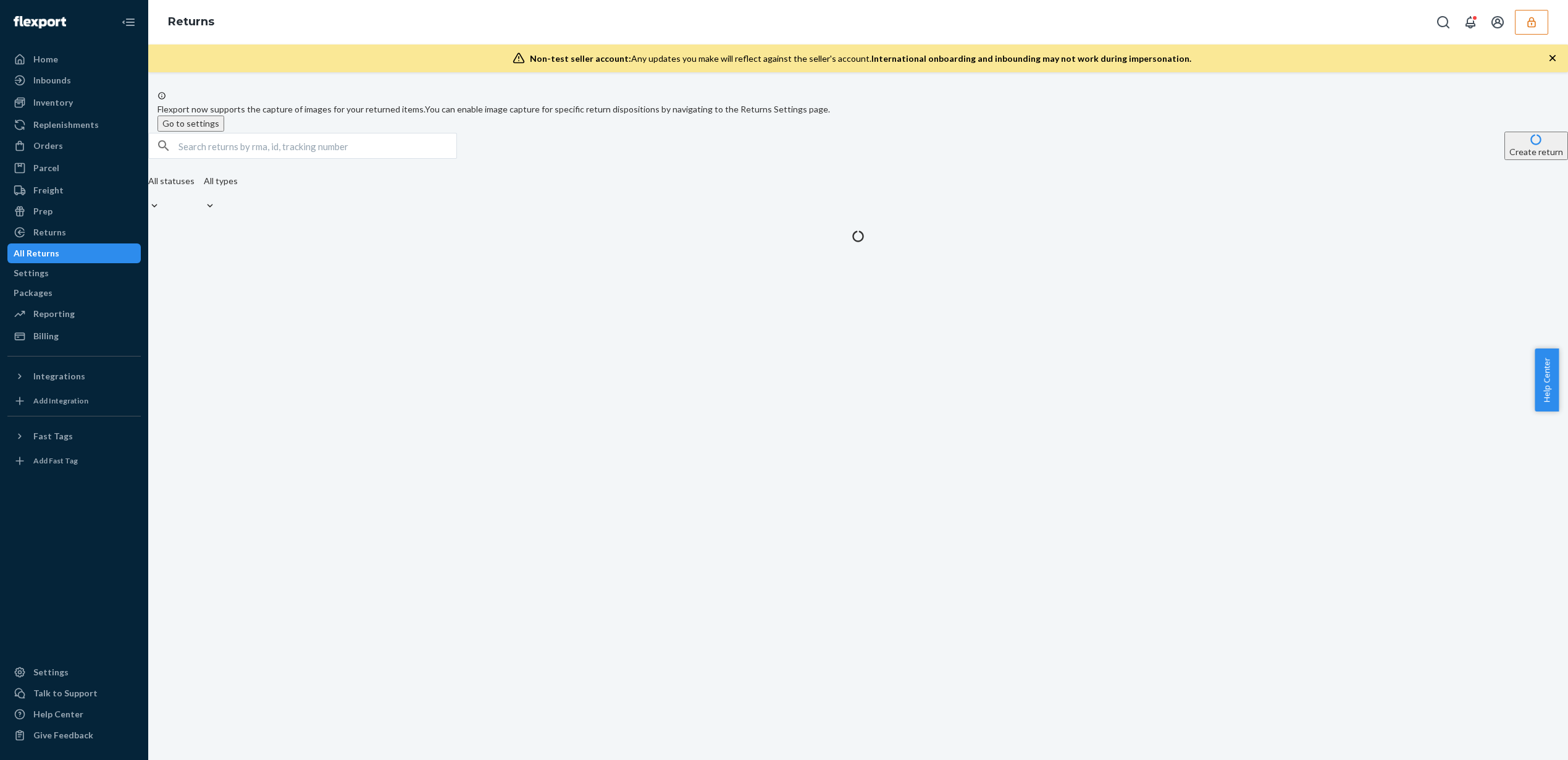
click at [817, 730] on div "Flexport now supports the capture of images for your returned items. You can en…" at bounding box center [858, 417] width 1420 height 688
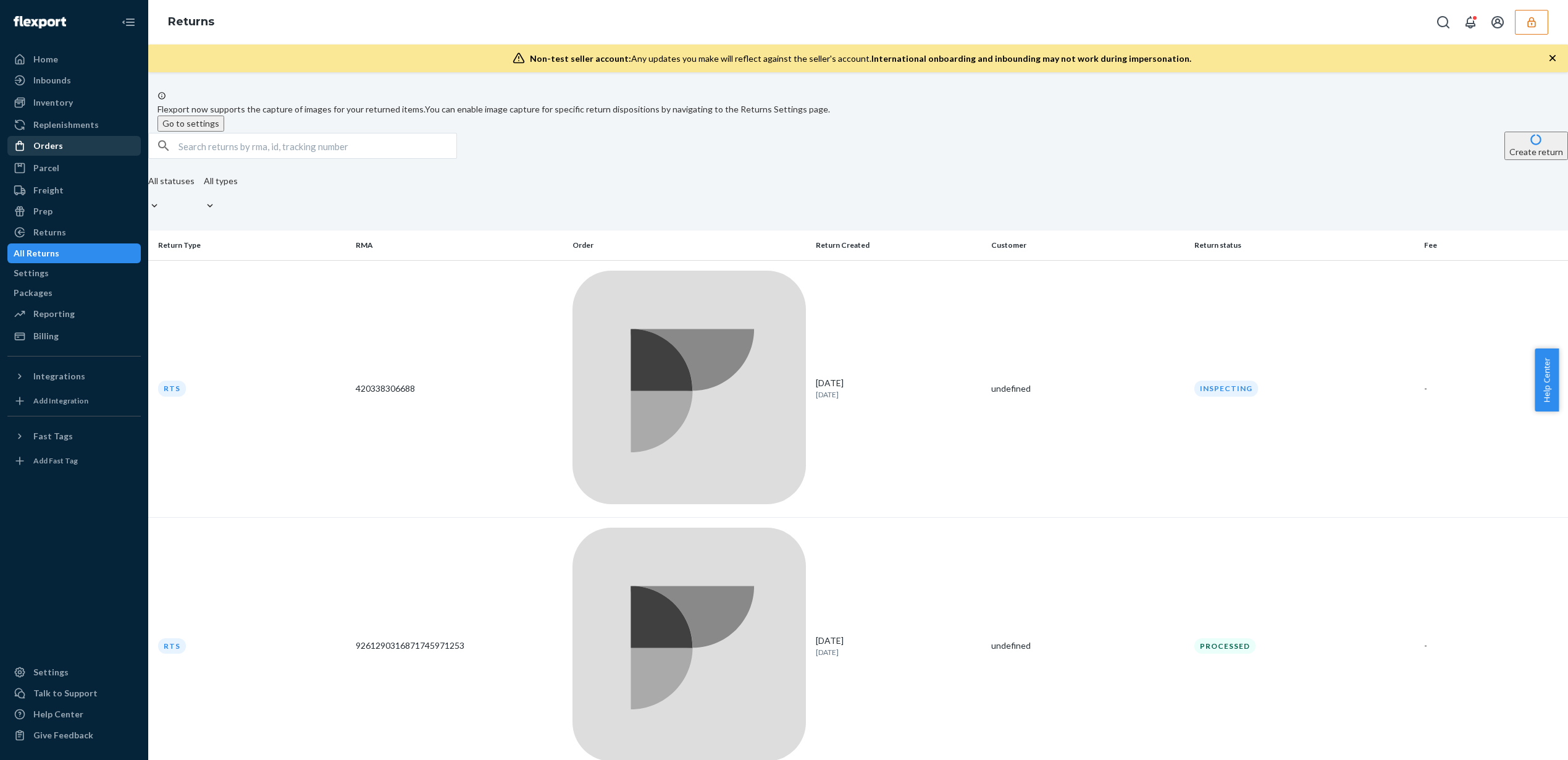
click at [102, 150] on div "Orders" at bounding box center [74, 146] width 131 height 17
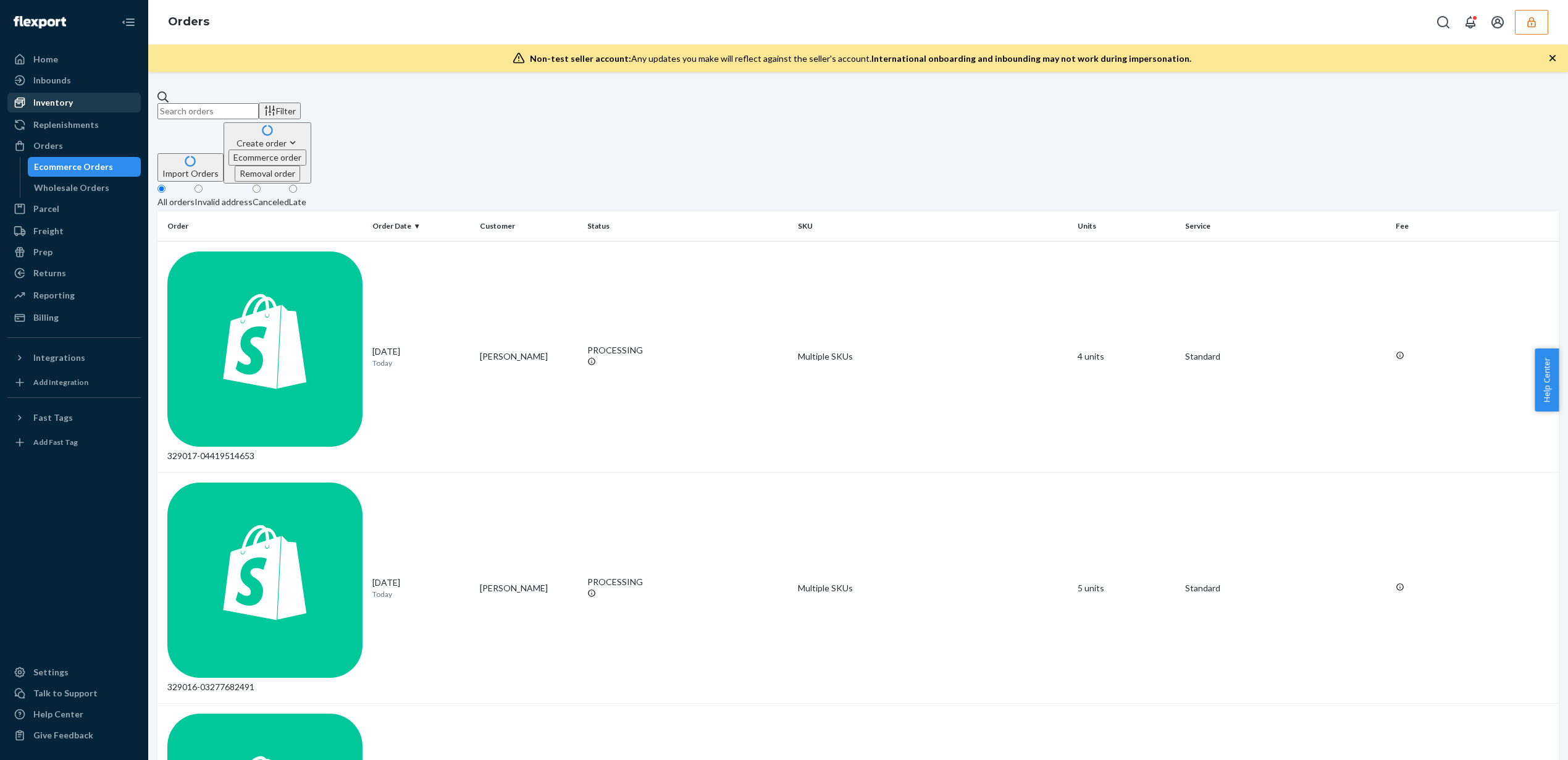
click at [83, 103] on div "Inventory" at bounding box center [74, 103] width 131 height 17
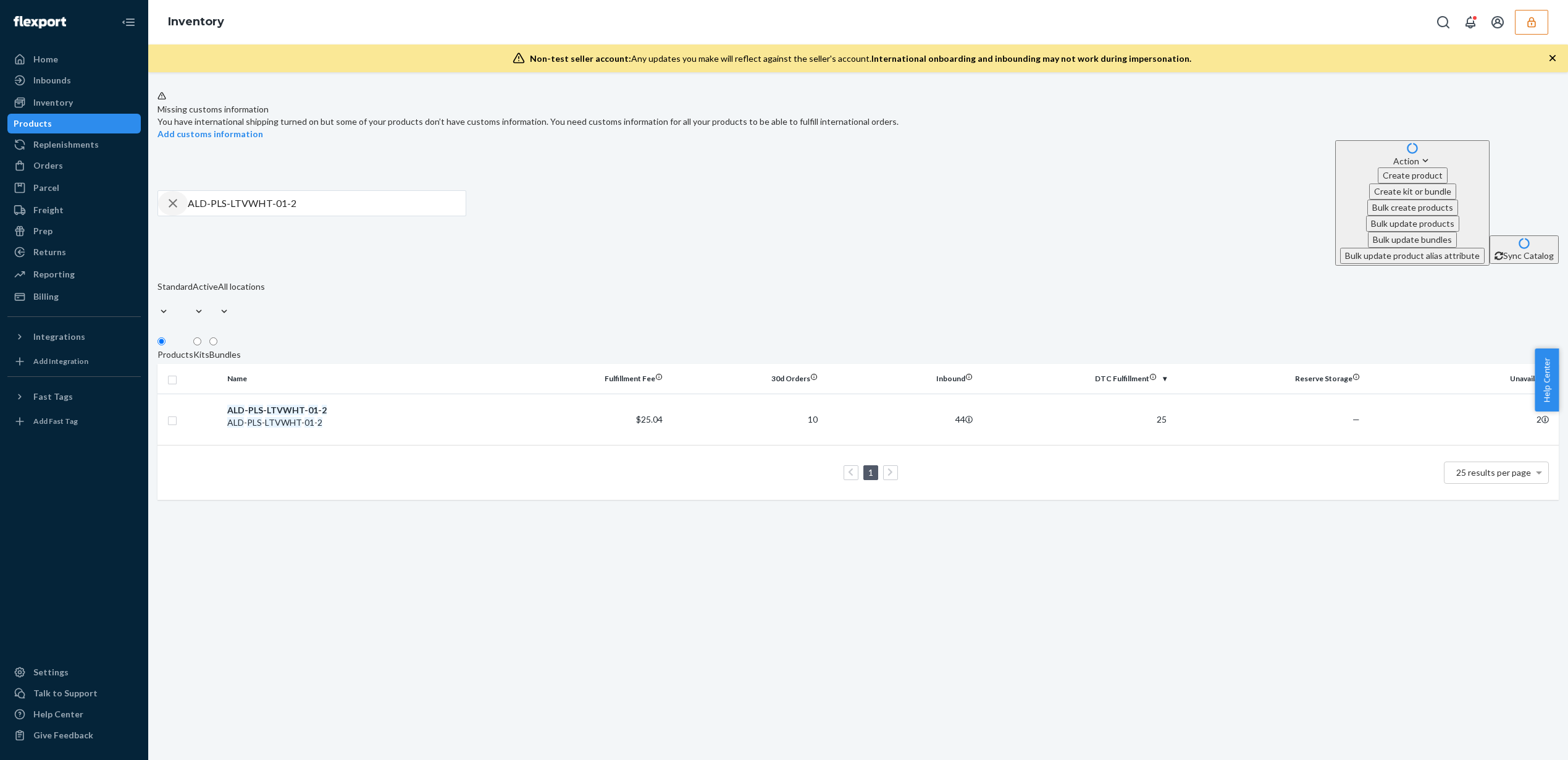
click at [177, 199] on icon "button" at bounding box center [173, 203] width 9 height 9
paste input "ALD-PLS-LTVWHT-01-2"
type input "ALD-PLS-LTVWHT-01-2"
